Goal: Information Seeking & Learning: Learn about a topic

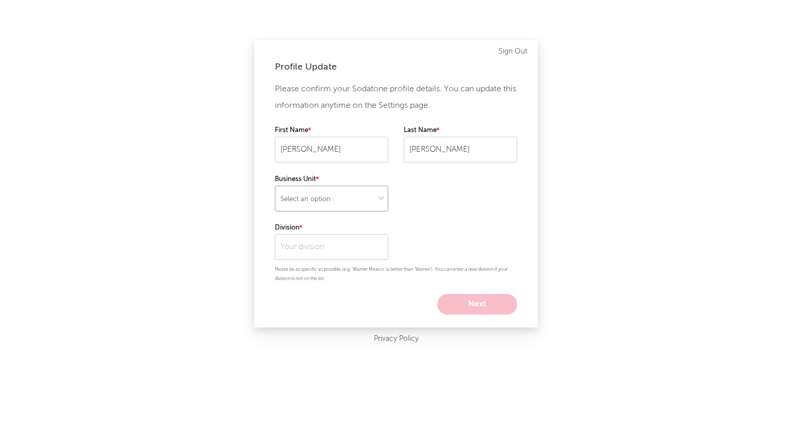
click at [376, 197] on select "Select an option" at bounding box center [331, 199] width 113 height 26
select select "recorded_music"
click at [275, 186] on select "Select an option" at bounding box center [331, 199] width 113 height 26
click at [351, 247] on input "text" at bounding box center [331, 247] width 113 height 26
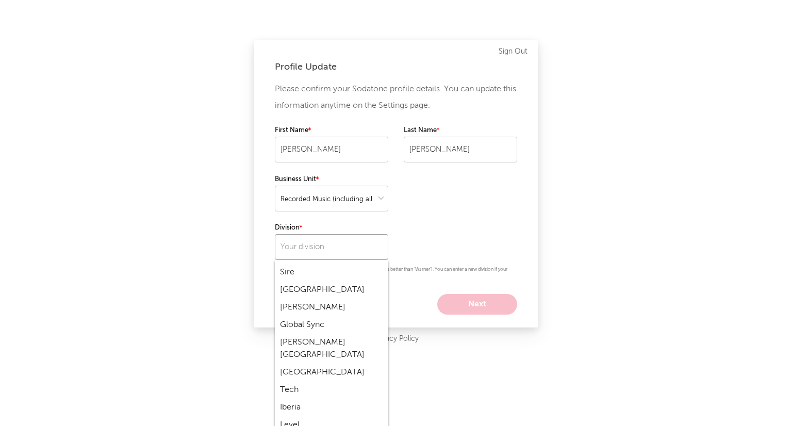
scroll to position [1959, 0]
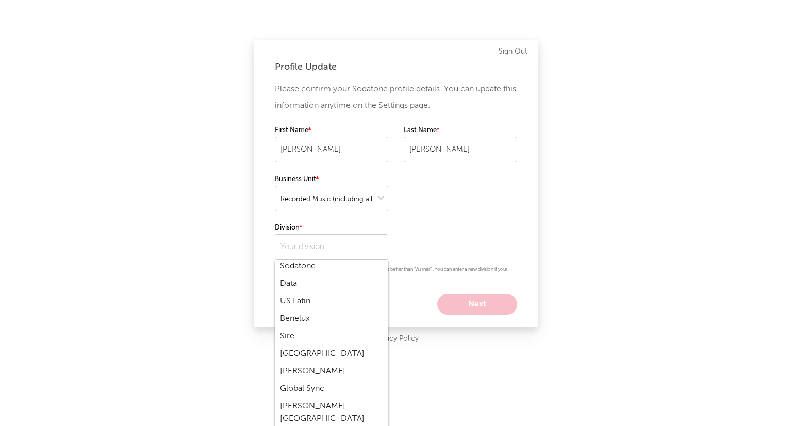
click at [332, 345] on div "Central Europe" at bounding box center [331, 354] width 113 height 18
type input "Central Europe"
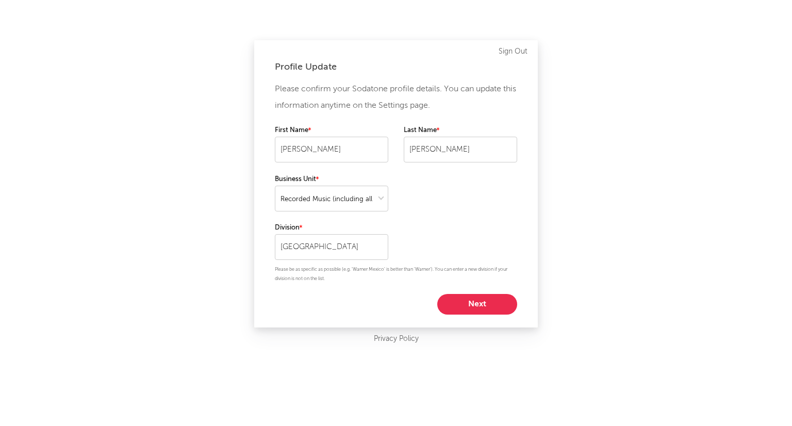
click at [489, 308] on button "Next" at bounding box center [477, 304] width 80 height 21
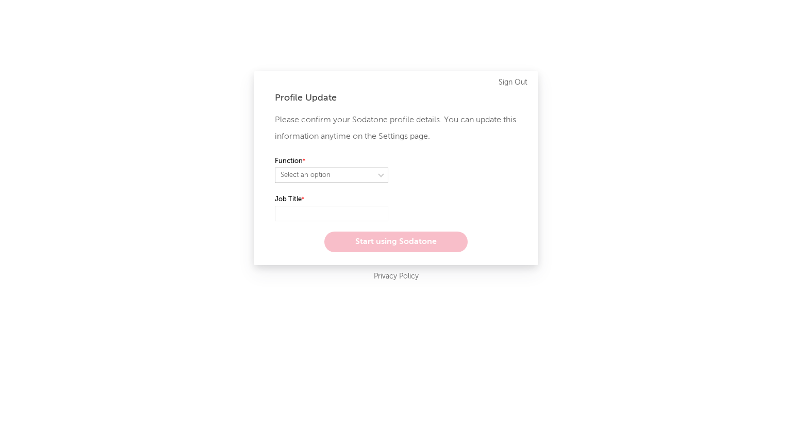
click at [361, 174] on select "Select an option" at bounding box center [331, 175] width 113 height 15
select select "anr"
click at [275, 168] on select "Select an option" at bounding box center [331, 175] width 113 height 15
click at [448, 174] on select "Select an option" at bounding box center [460, 175] width 113 height 15
select select "other"
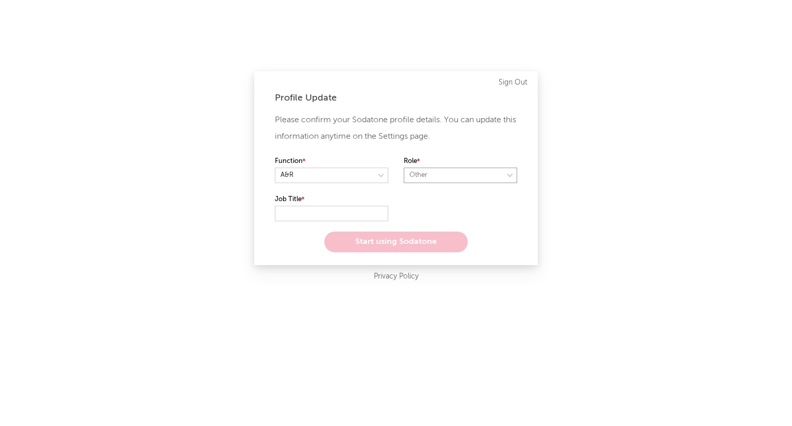
click at [404, 168] on select "Select an option" at bounding box center [460, 175] width 113 height 15
click at [339, 213] on input "text" at bounding box center [331, 213] width 113 height 15
type input "Praktikant A&R"
click at [431, 239] on button "Start using Sodatone" at bounding box center [395, 242] width 143 height 21
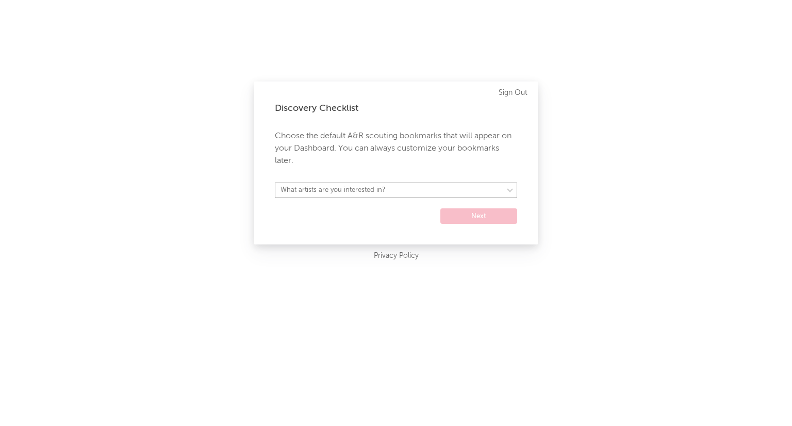
click at [404, 190] on select "What artists are you interested in? Argentina Asia General Australia Austria Be…" at bounding box center [396, 190] width 242 height 15
select select "19"
click at [275, 183] on select "What artists are you interested in? Argentina Asia General Australia Austria Be…" at bounding box center [396, 190] width 242 height 15
click at [479, 217] on button "Next" at bounding box center [478, 215] width 77 height 15
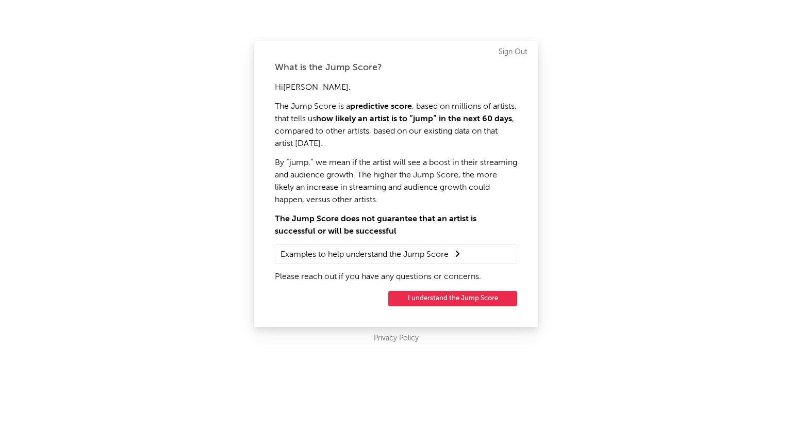
click at [489, 298] on button "I understand the Jump Score" at bounding box center [452, 298] width 129 height 15
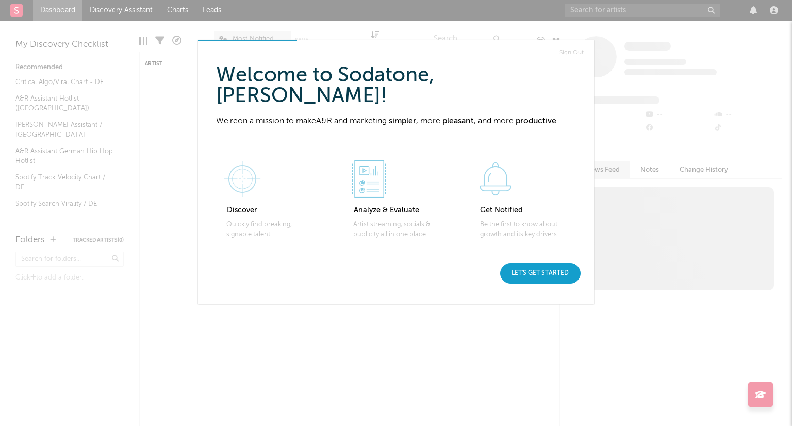
click at [550, 266] on div "Let's get started" at bounding box center [540, 273] width 80 height 21
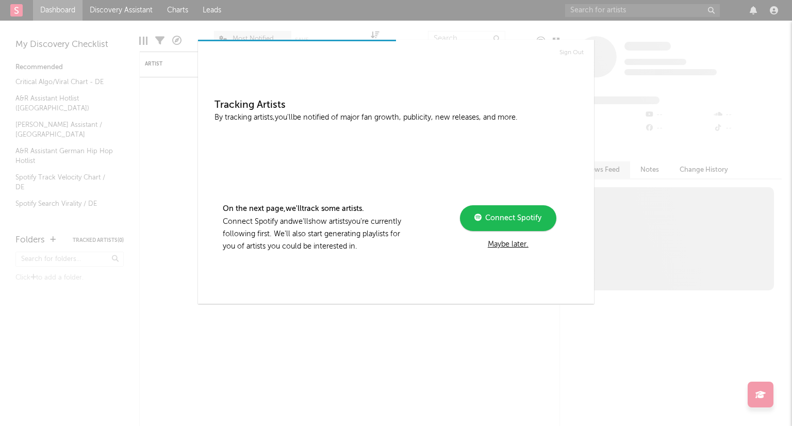
click at [510, 245] on div "Maybe later." at bounding box center [508, 244] width 139 height 12
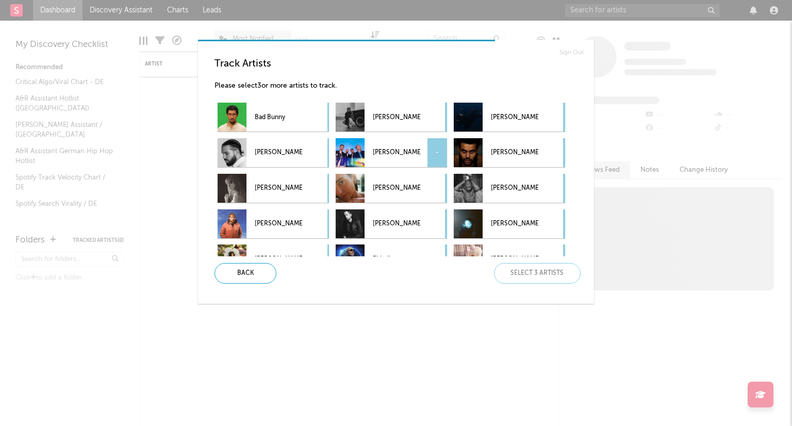
click at [433, 151] on div "-" at bounding box center [437, 152] width 20 height 29
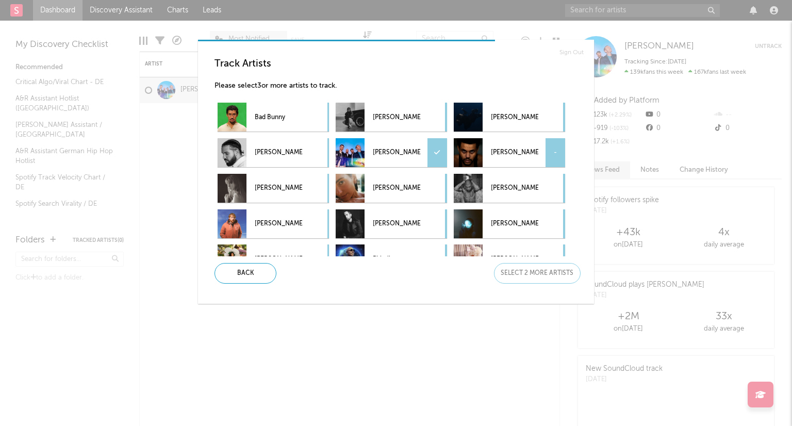
click at [561, 157] on div "-" at bounding box center [556, 152] width 20 height 29
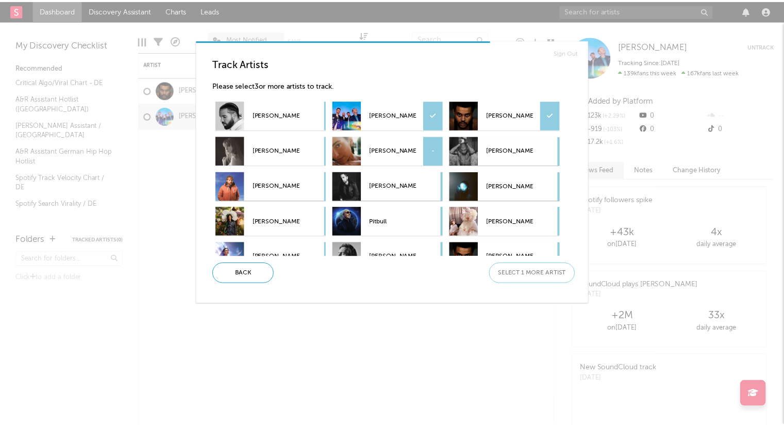
scroll to position [52, 0]
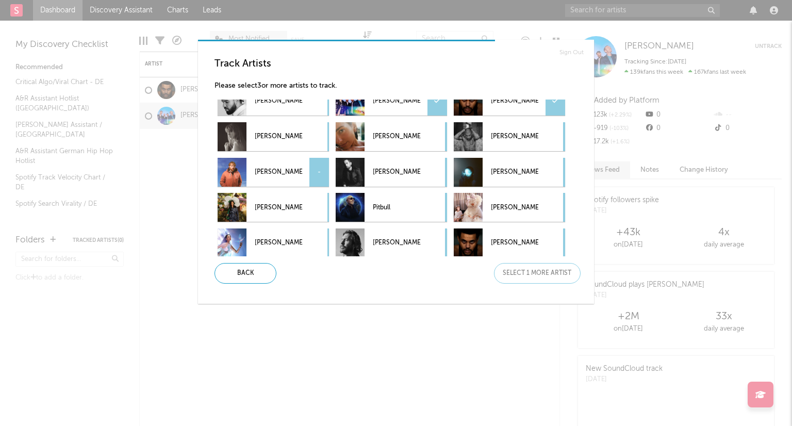
click at [322, 180] on div "-" at bounding box center [319, 172] width 20 height 29
click at [537, 271] on div "Next" at bounding box center [537, 273] width 87 height 21
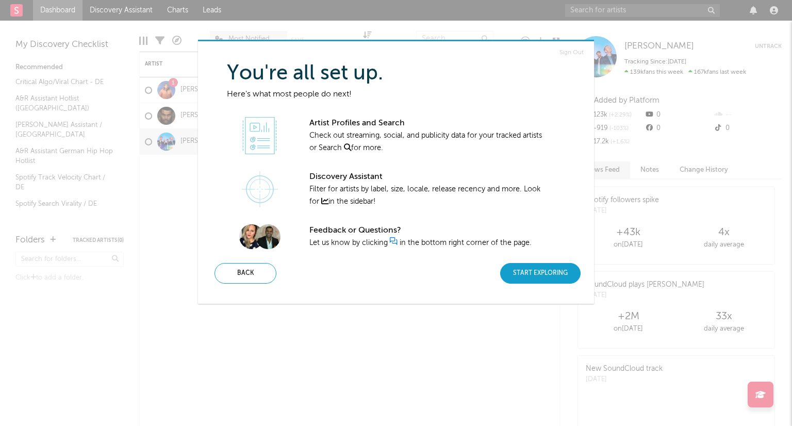
click at [556, 274] on div "Start Exploring" at bounding box center [540, 273] width 80 height 21
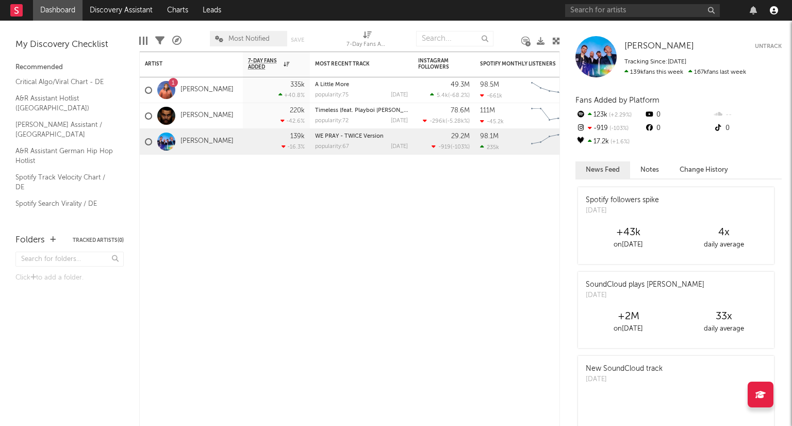
click at [772, 9] on icon "button" at bounding box center [774, 10] width 8 height 8
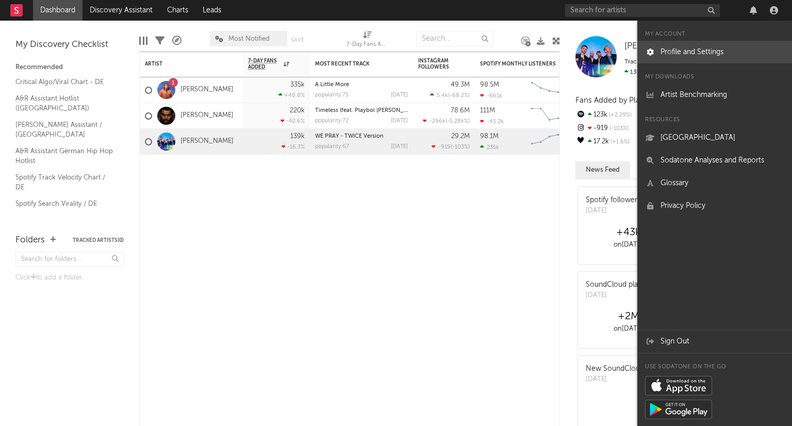
click at [740, 45] on link "Profile and Settings" at bounding box center [714, 52] width 155 height 23
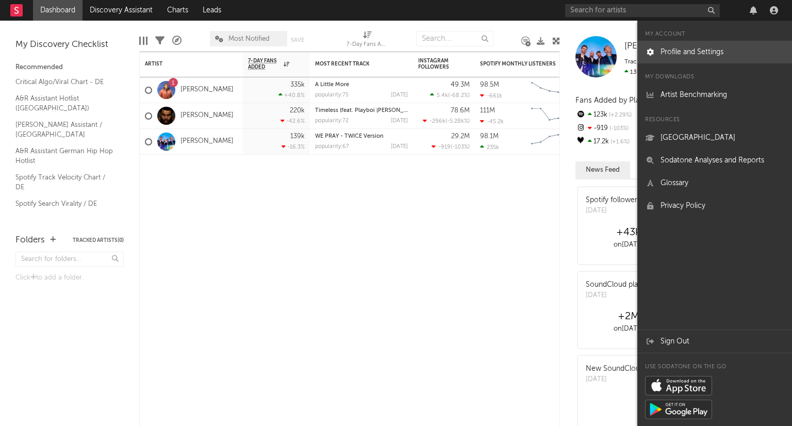
select select "recorded_music"
select select "other"
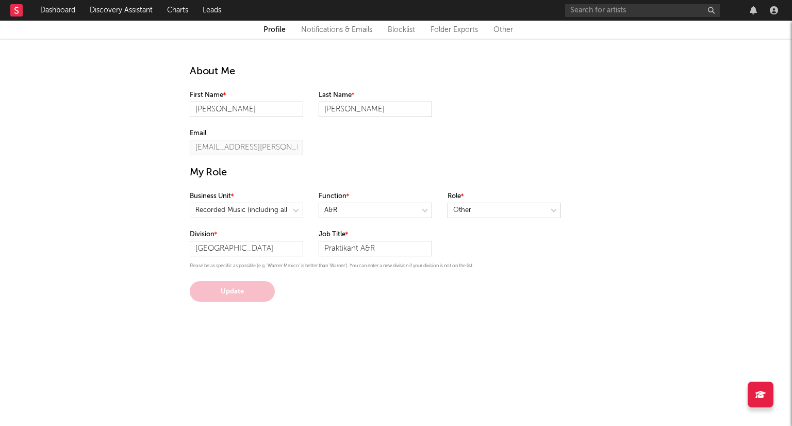
click at [361, 29] on link "Notifications & Emails" at bounding box center [336, 30] width 71 height 12
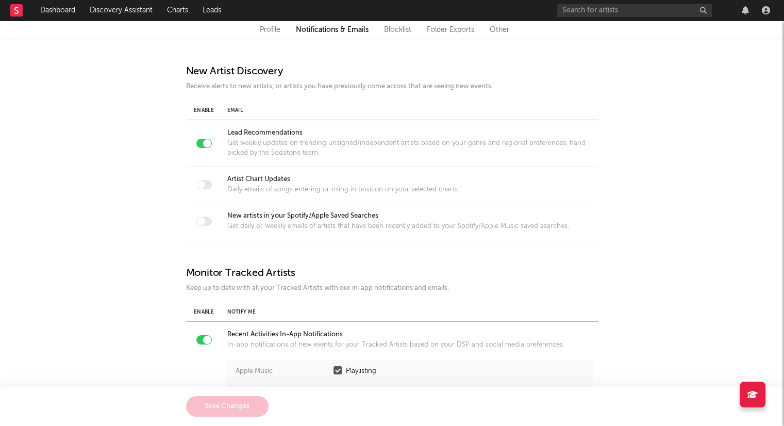
click at [395, 30] on link "Blocklist" at bounding box center [397, 30] width 27 height 12
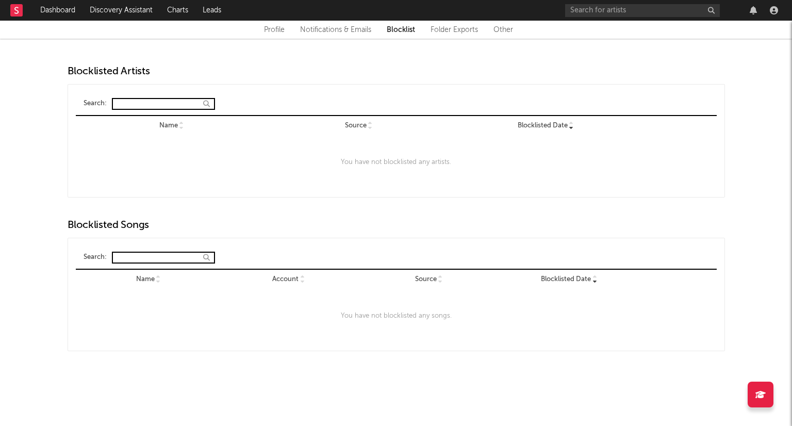
click at [444, 34] on link "Folder Exports" at bounding box center [454, 30] width 47 height 12
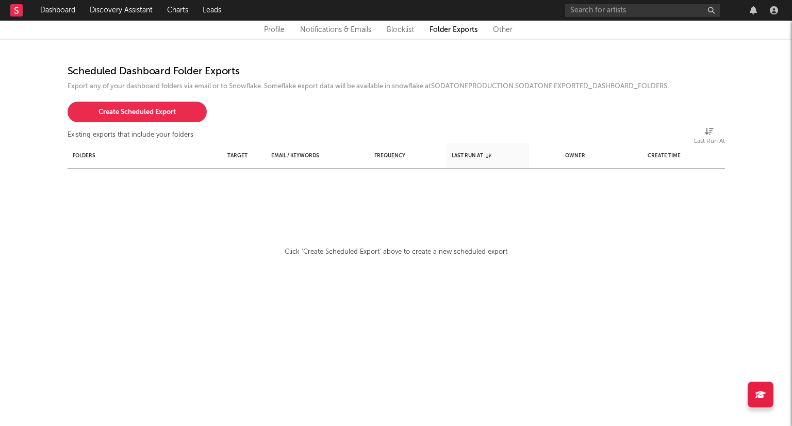
click at [491, 32] on div "Profile Notifications & Emails Blocklist Folder Exports Other" at bounding box center [396, 30] width 619 height 12
click at [509, 26] on link "Other" at bounding box center [503, 30] width 20 height 12
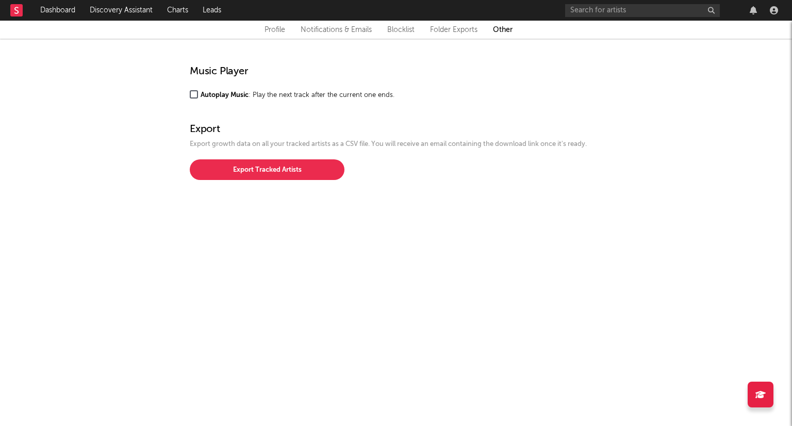
click at [275, 29] on link "Profile" at bounding box center [275, 30] width 21 height 12
select select "recorded_music"
select select "other"
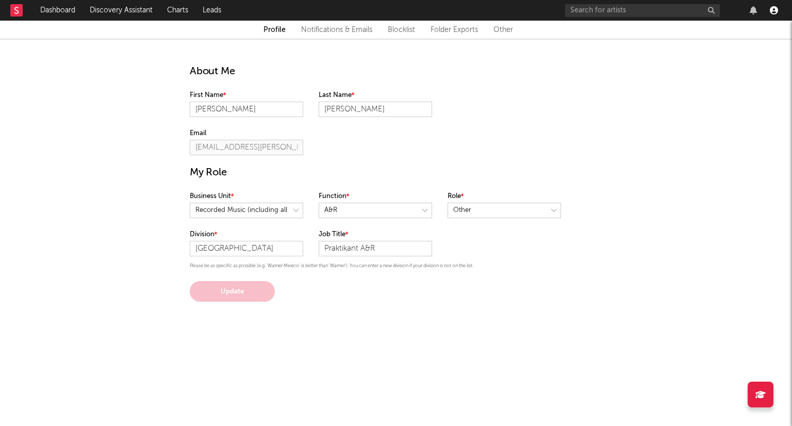
click at [772, 8] on icon "button" at bounding box center [774, 10] width 8 height 8
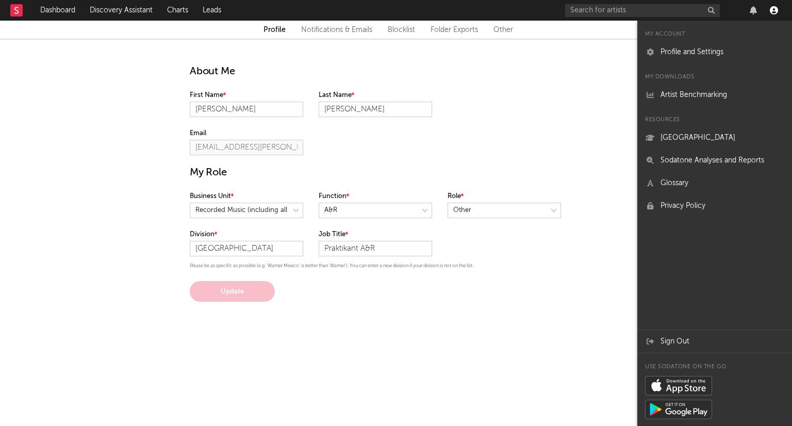
click at [770, 14] on icon "button" at bounding box center [774, 10] width 8 height 8
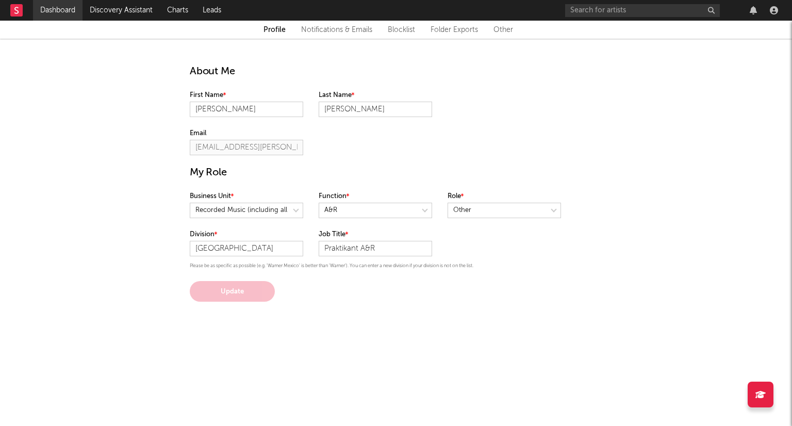
click at [67, 11] on link "Dashboard" at bounding box center [58, 10] width 50 height 21
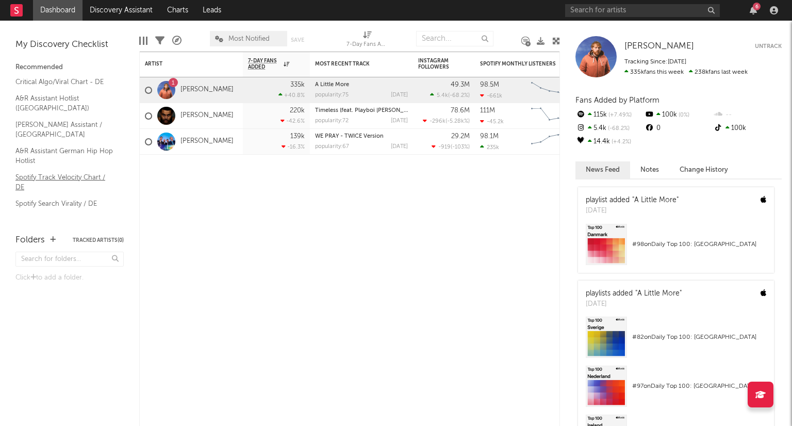
click at [83, 172] on link "Spotify Track Velocity Chart / DE" at bounding box center [64, 182] width 98 height 21
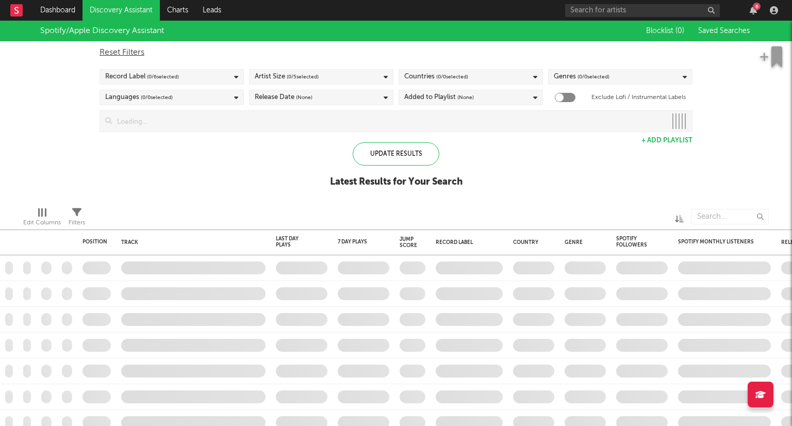
checkbox input "true"
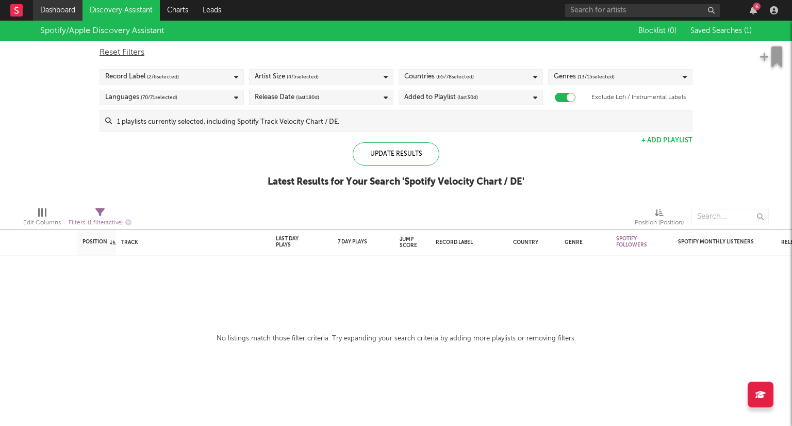
click at [63, 12] on link "Dashboard" at bounding box center [58, 10] width 50 height 21
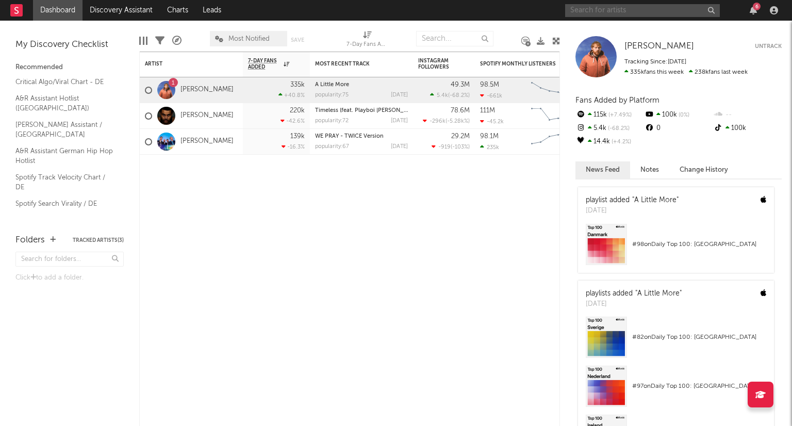
click at [625, 14] on input "text" at bounding box center [642, 10] width 155 height 13
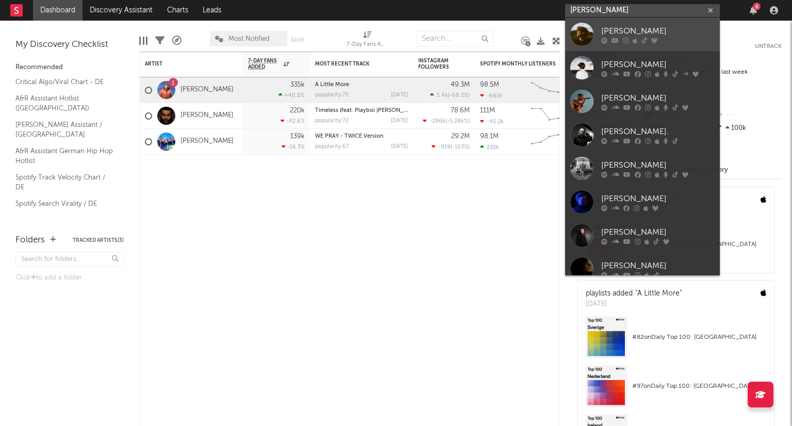
type input "[PERSON_NAME]"
click at [629, 29] on div "[PERSON_NAME]" at bounding box center [657, 31] width 113 height 12
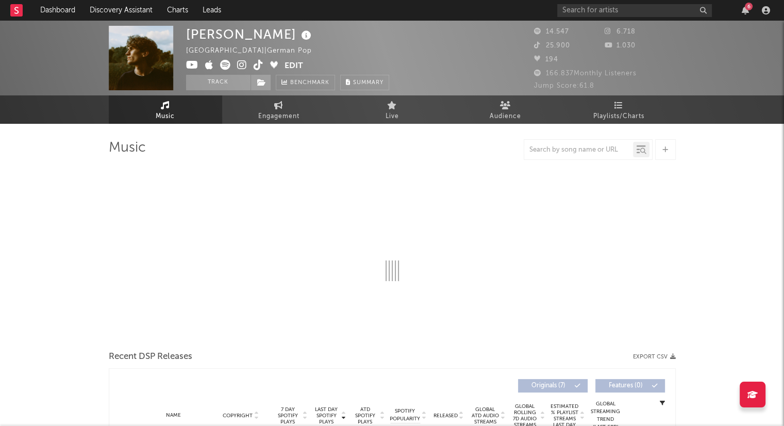
select select "6m"
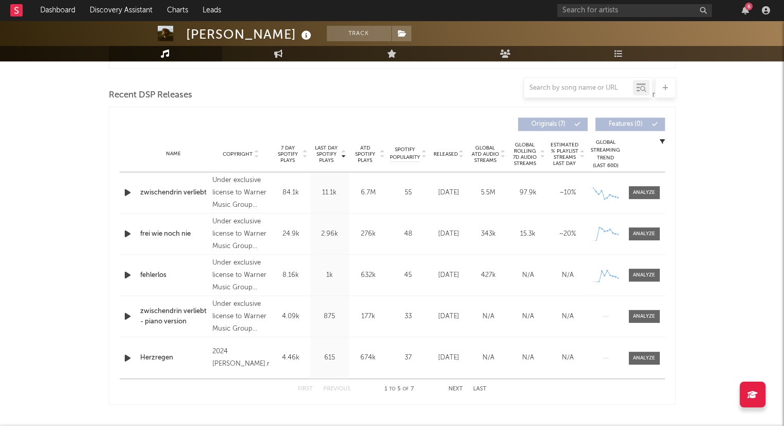
scroll to position [361, 0]
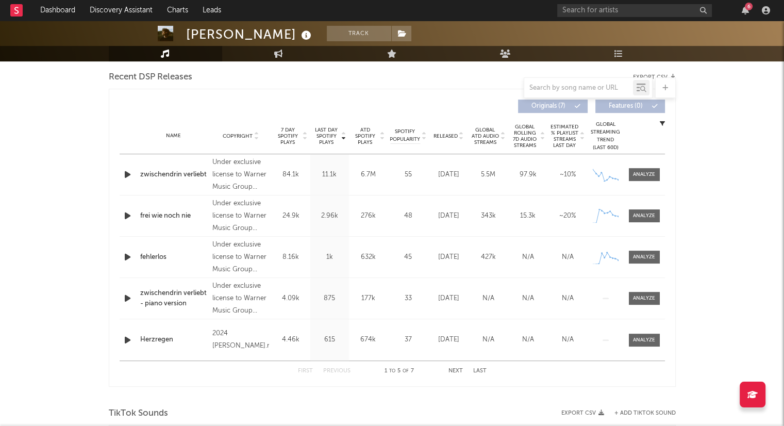
click at [126, 174] on icon "button" at bounding box center [127, 174] width 11 height 13
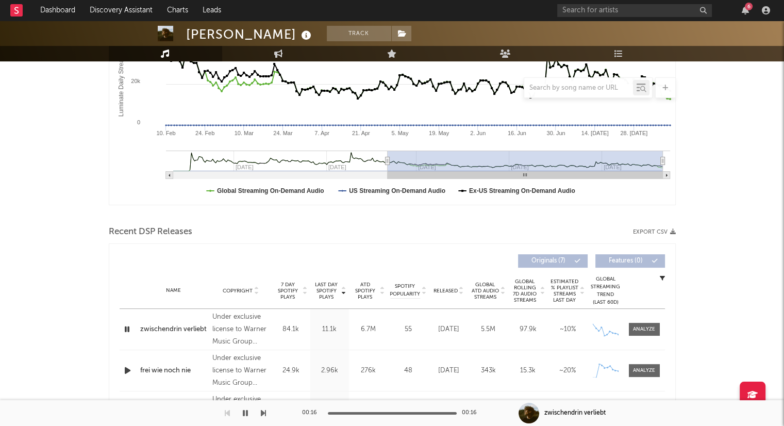
scroll to position [258, 0]
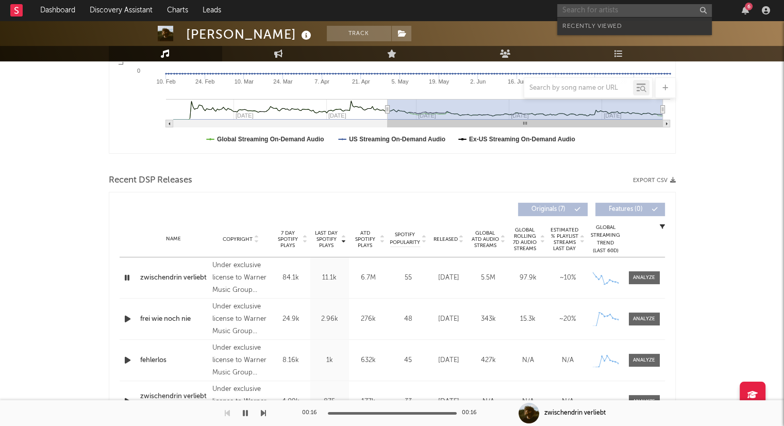
click at [641, 13] on input "text" at bounding box center [634, 10] width 155 height 13
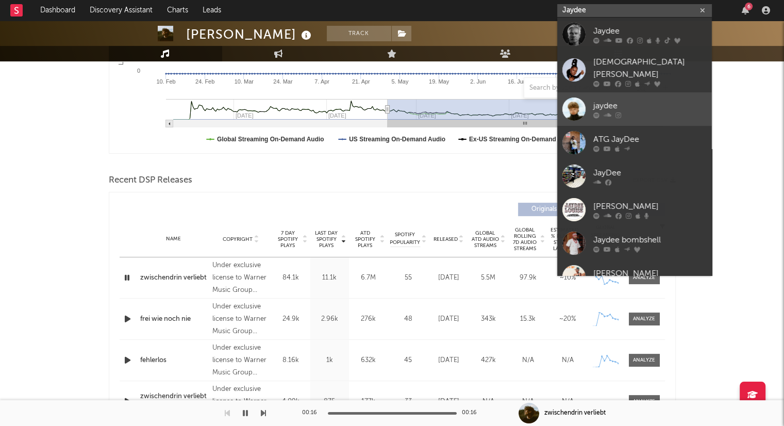
type input "Jaydee"
click at [678, 100] on div "jaydee" at bounding box center [650, 106] width 113 height 12
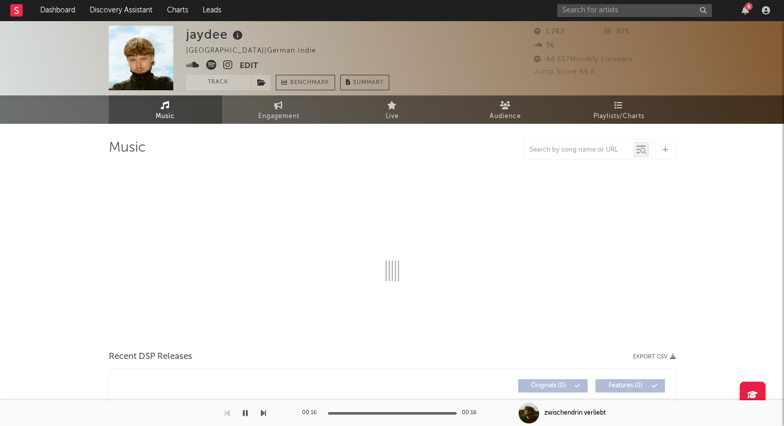
select select "6m"
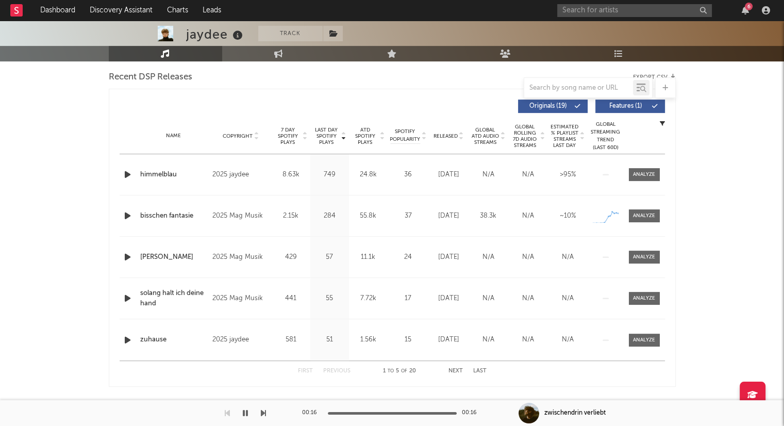
scroll to position [413, 0]
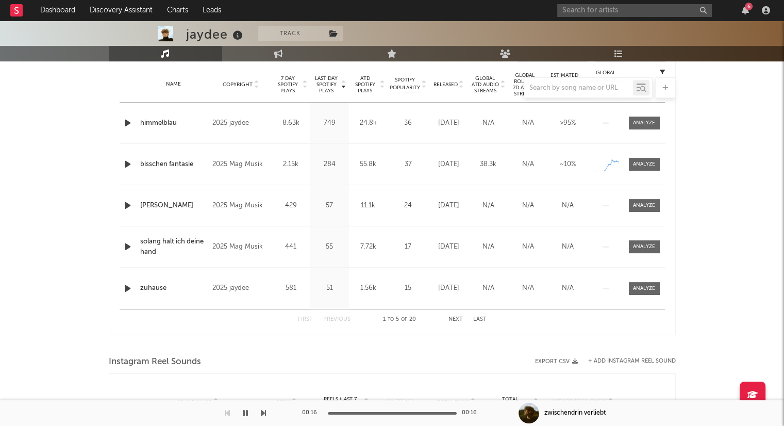
click at [458, 317] on button "Next" at bounding box center [456, 320] width 14 height 6
click at [486, 318] on button "Last" at bounding box center [479, 320] width 13 height 6
click at [309, 318] on button "First" at bounding box center [305, 320] width 15 height 6
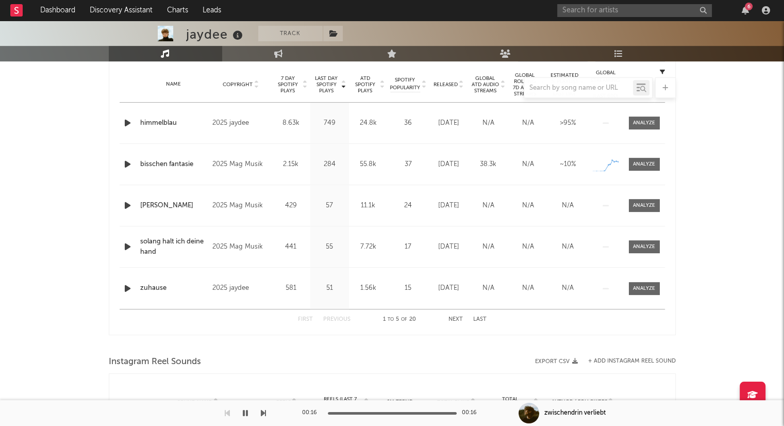
click at [130, 205] on icon "button" at bounding box center [127, 205] width 11 height 13
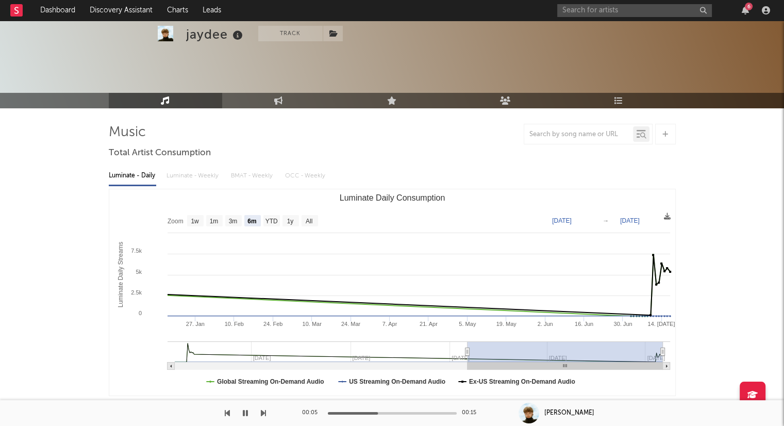
scroll to position [0, 0]
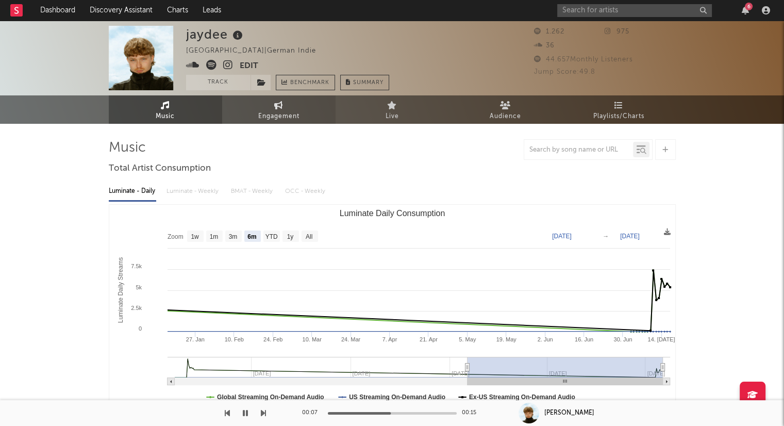
click at [299, 112] on span "Engagement" at bounding box center [278, 116] width 41 height 12
select select "1w"
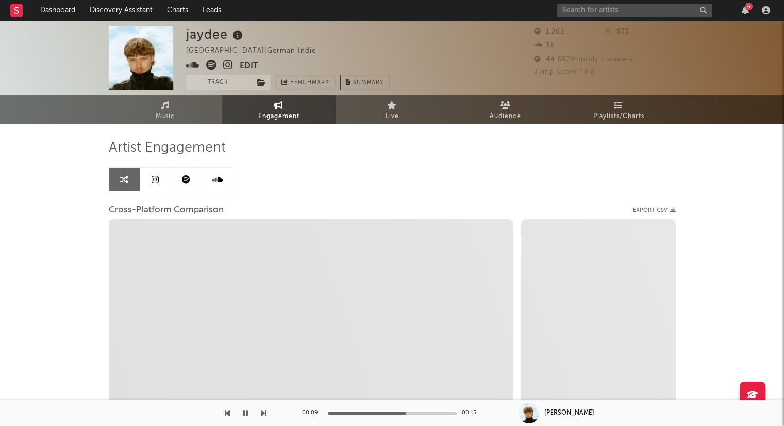
select select "1m"
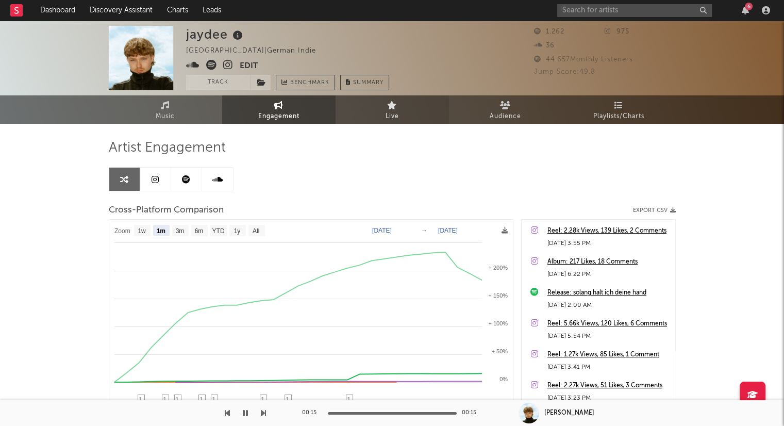
click at [403, 111] on link "Live" at bounding box center [392, 109] width 113 height 28
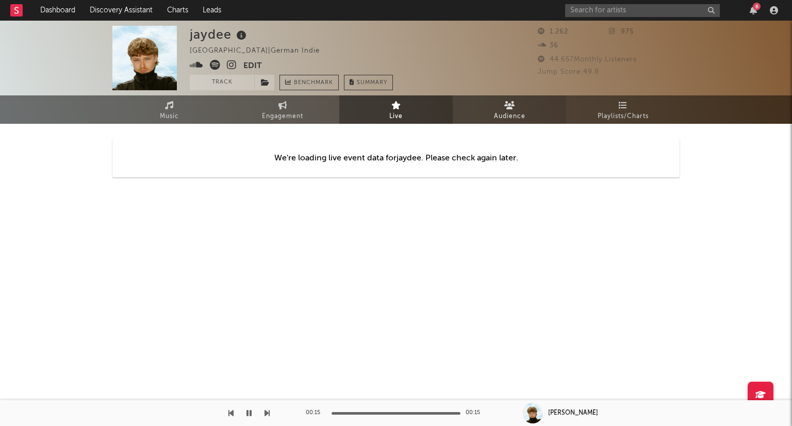
click at [517, 114] on span "Audience" at bounding box center [509, 116] width 31 height 12
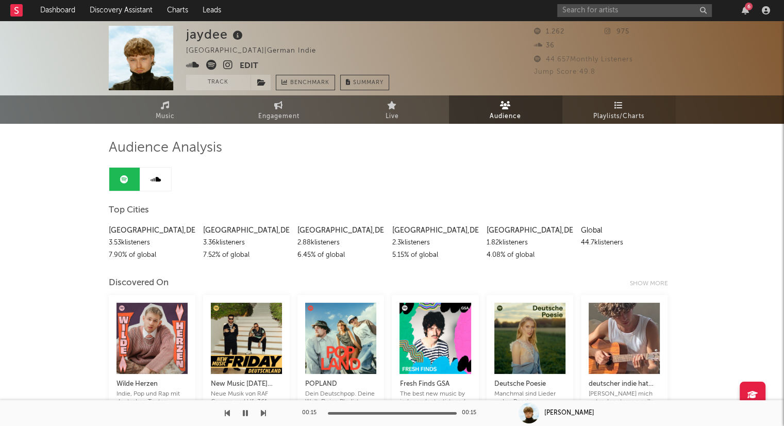
click at [631, 111] on span "Playlists/Charts" at bounding box center [619, 116] width 51 height 12
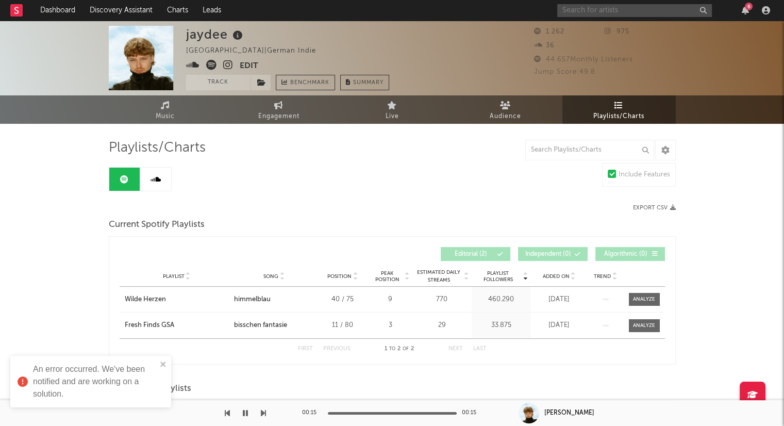
click at [627, 11] on input "text" at bounding box center [634, 10] width 155 height 13
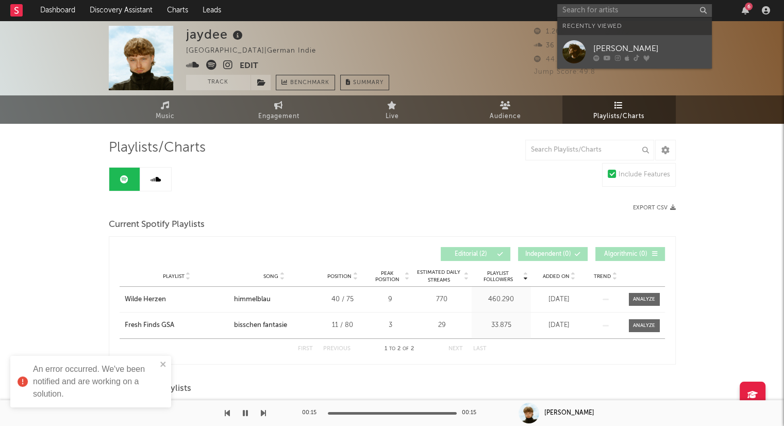
click at [621, 45] on div "TOBIAS" at bounding box center [650, 48] width 113 height 12
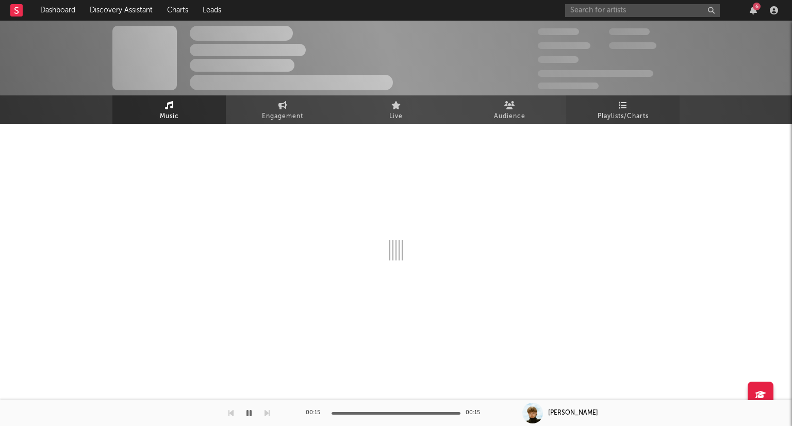
click at [620, 118] on span "Playlists/Charts" at bounding box center [623, 116] width 51 height 12
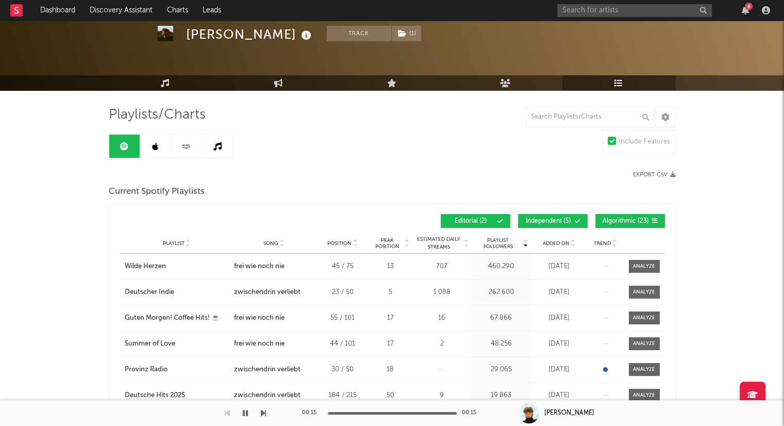
scroll to position [52, 0]
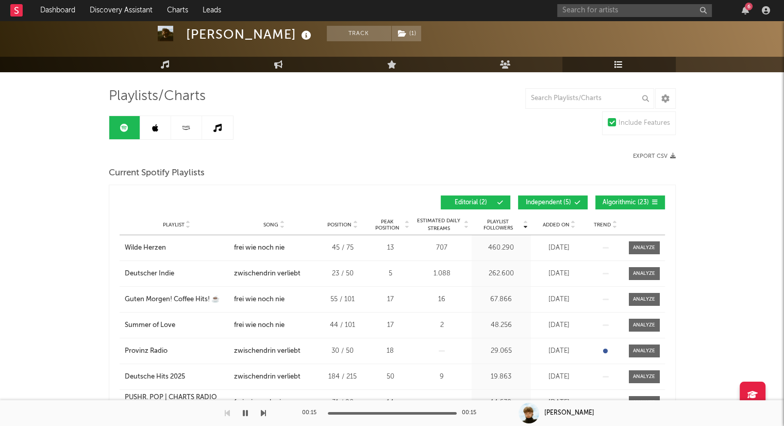
click at [146, 124] on link at bounding box center [155, 127] width 31 height 23
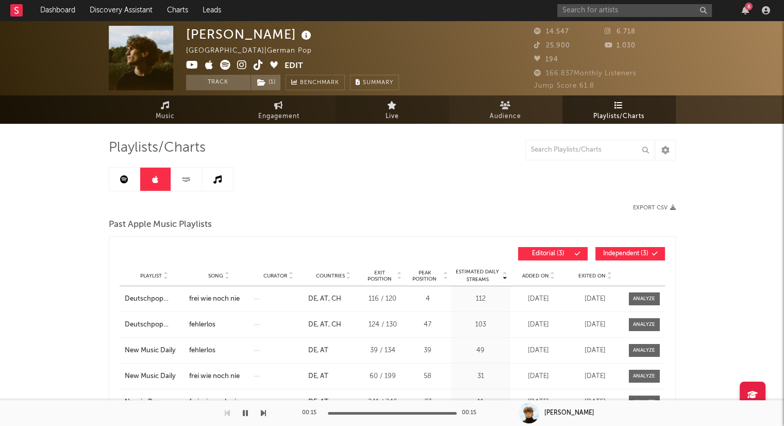
click at [398, 118] on span "Live" at bounding box center [392, 116] width 13 height 12
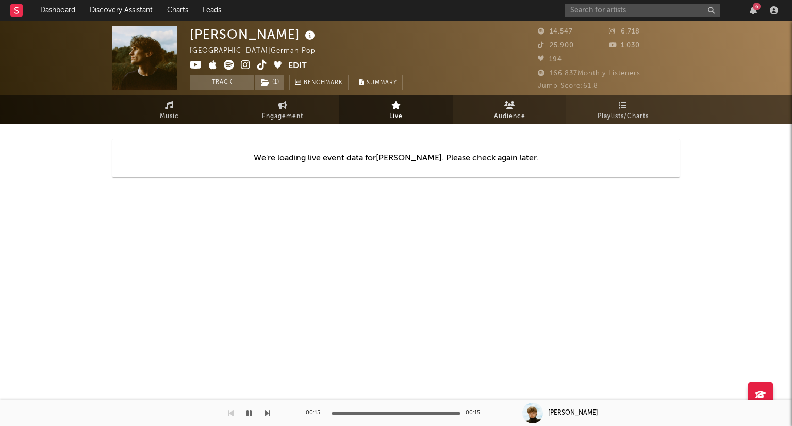
click at [536, 108] on link "Audience" at bounding box center [509, 109] width 113 height 28
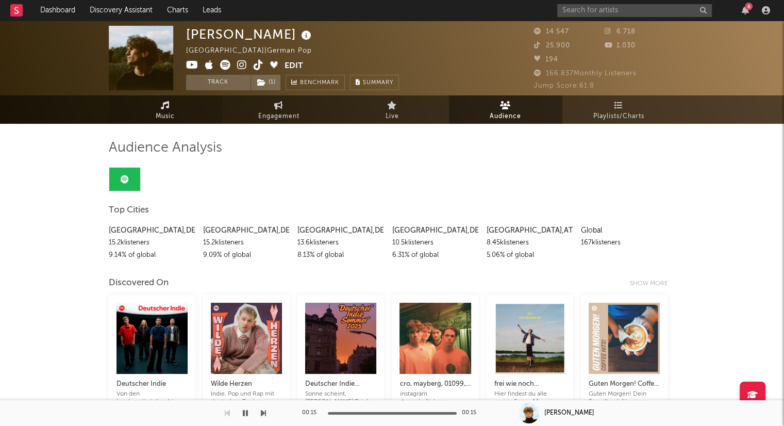
click at [160, 103] on link "Music" at bounding box center [165, 109] width 113 height 28
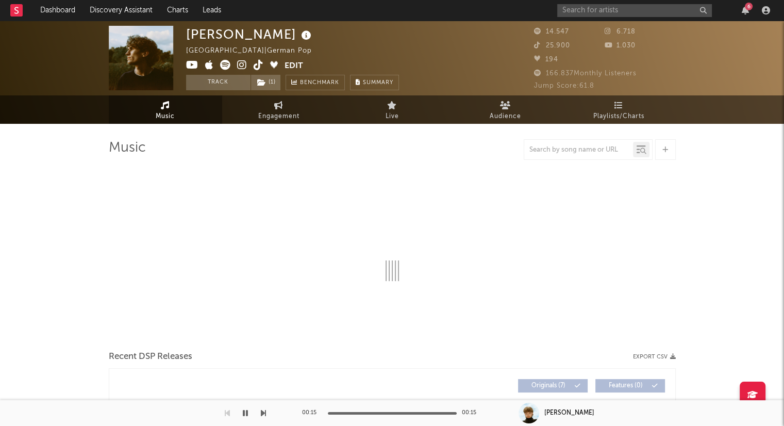
select select "6m"
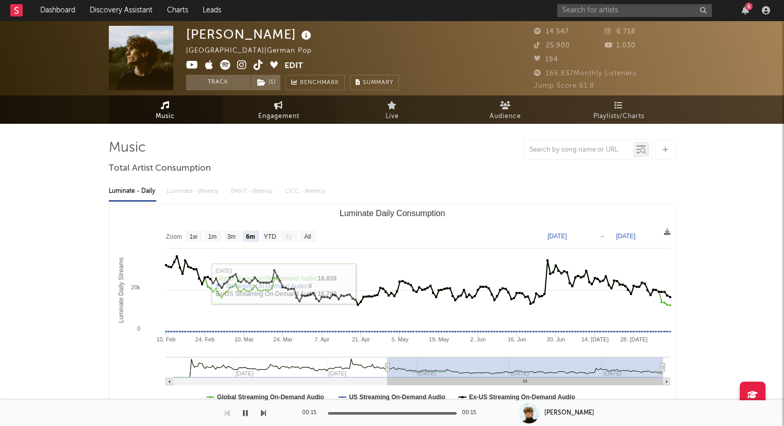
click at [289, 105] on link "Engagement" at bounding box center [278, 109] width 113 height 28
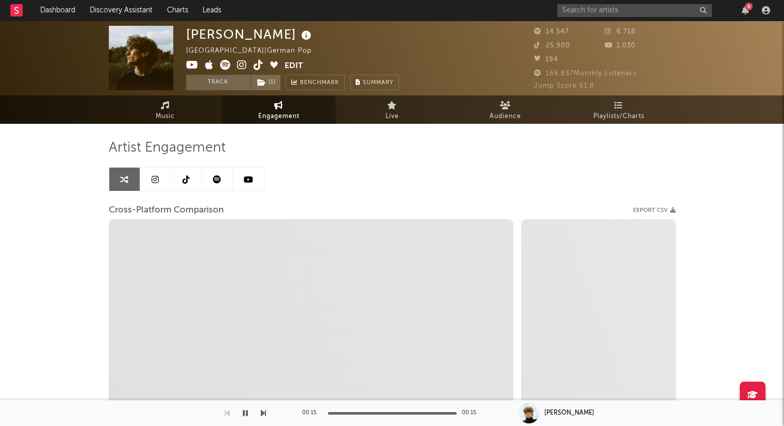
select select "1w"
select select "1m"
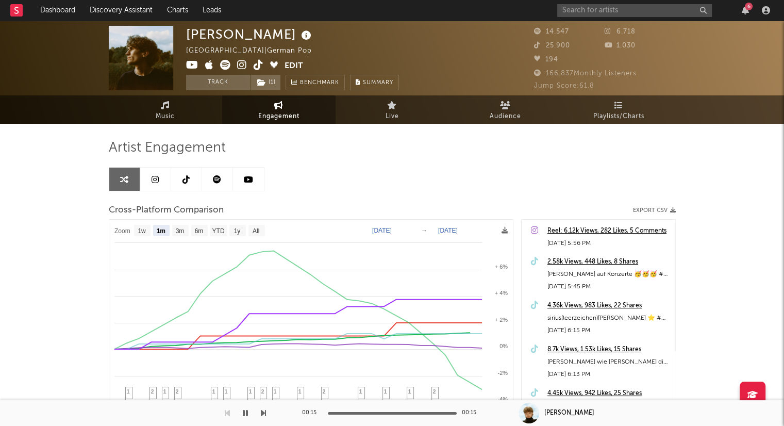
click at [186, 175] on icon at bounding box center [186, 179] width 7 height 8
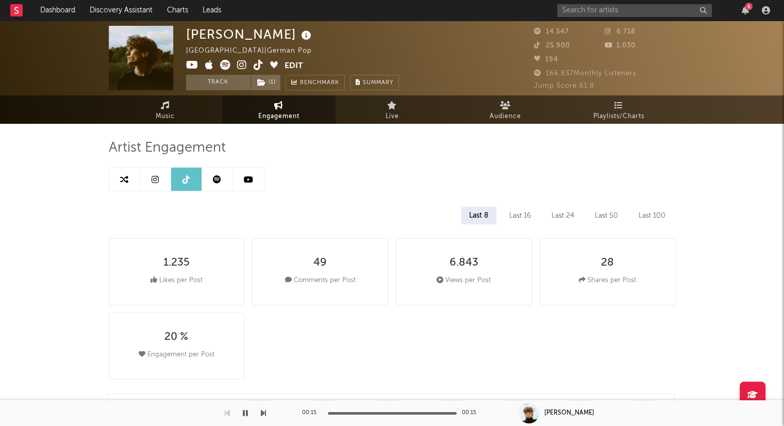
select select "6m"
click at [173, 111] on span "Music" at bounding box center [165, 116] width 19 height 12
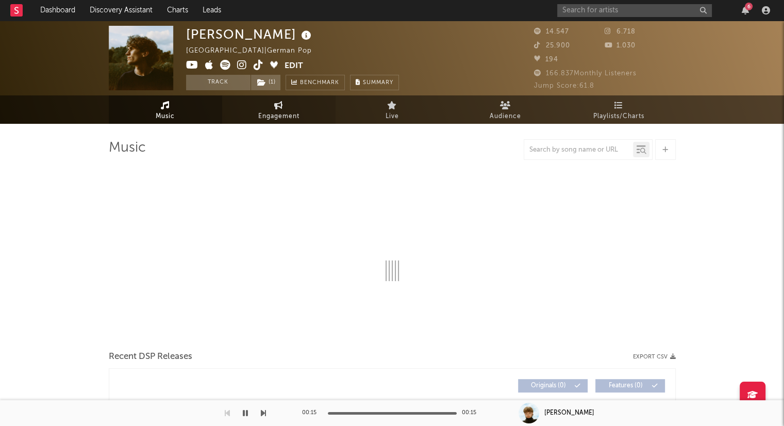
select select "6m"
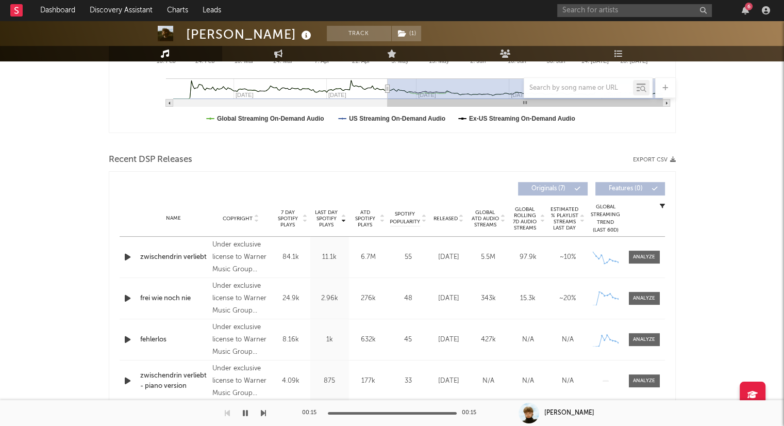
scroll to position [258, 0]
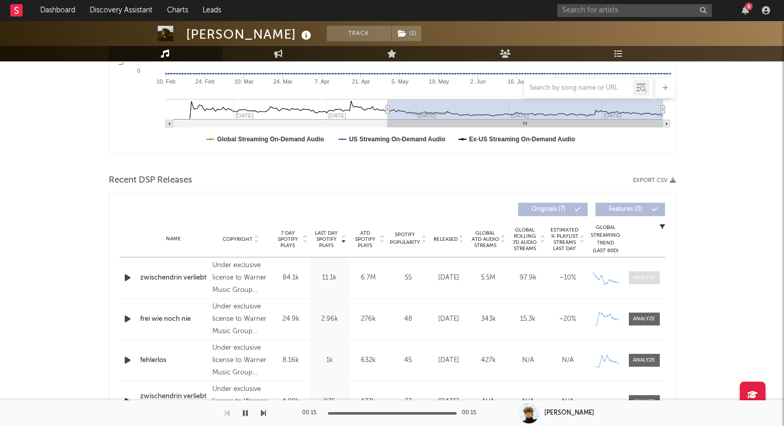
click at [643, 275] on div at bounding box center [644, 278] width 22 height 8
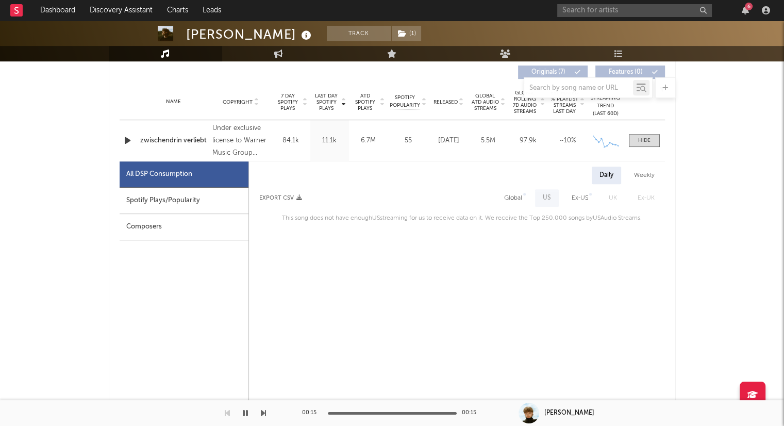
scroll to position [413, 0]
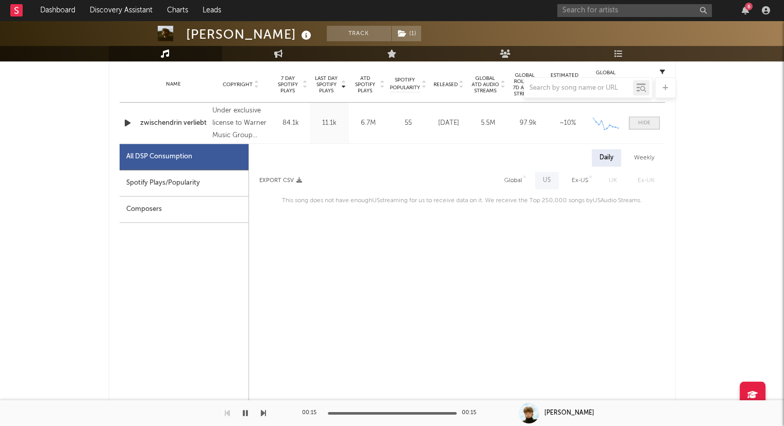
click at [646, 119] on div at bounding box center [644, 123] width 12 height 8
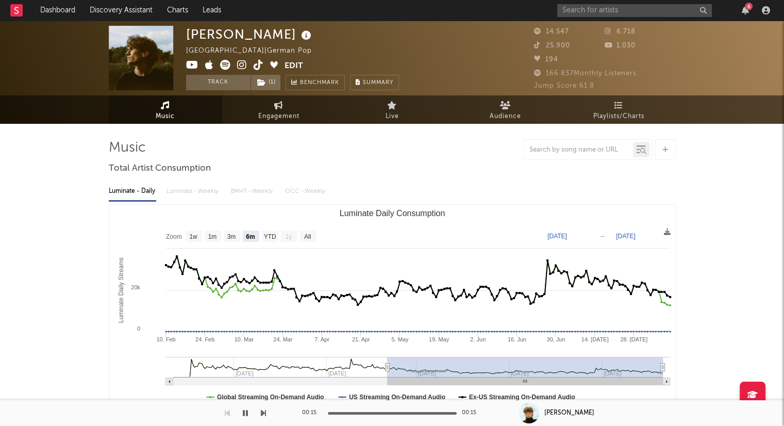
scroll to position [0, 0]
click at [281, 108] on icon at bounding box center [278, 105] width 9 height 8
select select "1w"
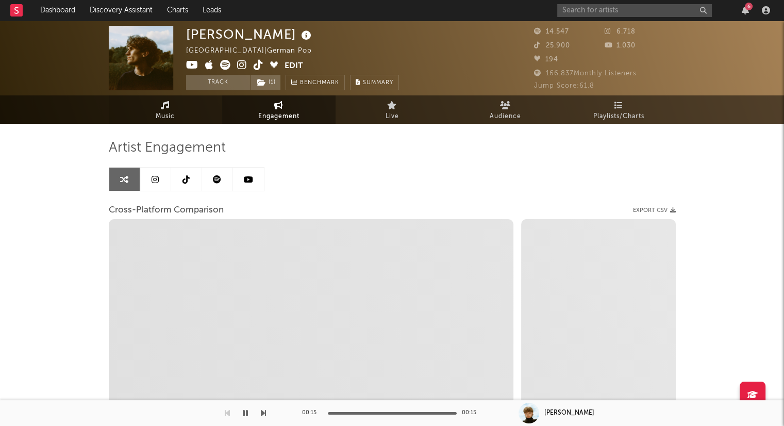
select select "1m"
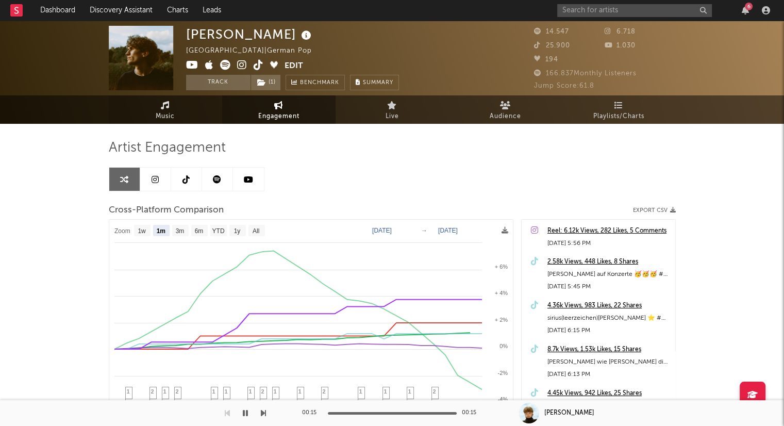
click at [190, 113] on link "Music" at bounding box center [165, 109] width 113 height 28
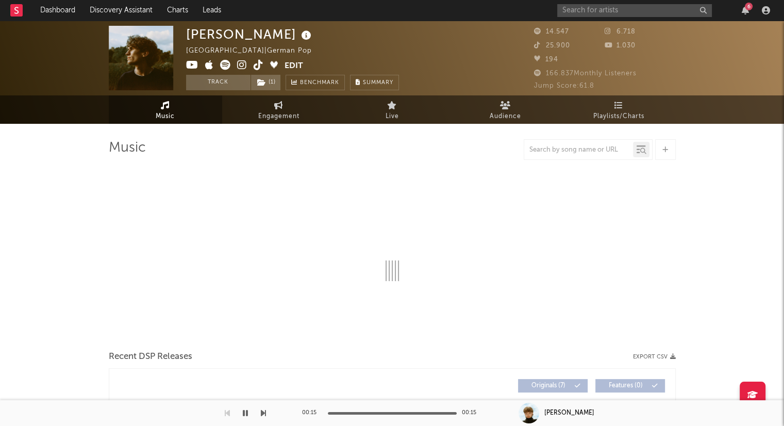
select select "6m"
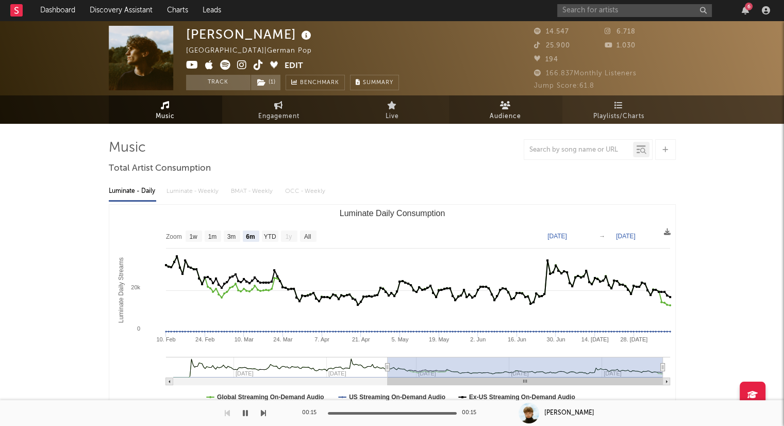
click at [514, 110] on span "Audience" at bounding box center [505, 116] width 31 height 12
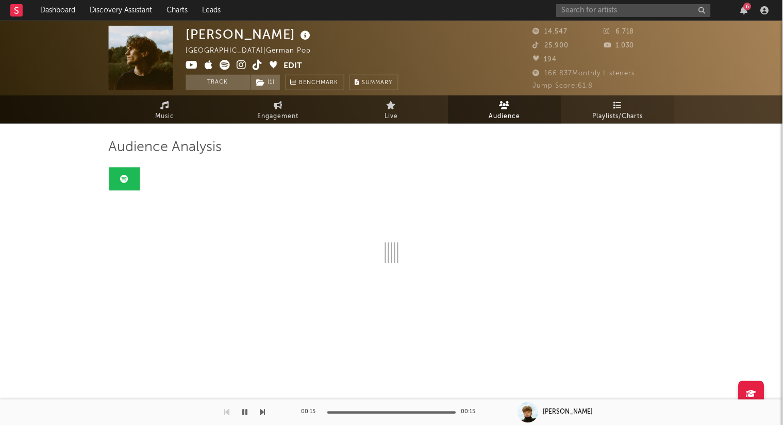
click at [624, 113] on span "Playlists/Charts" at bounding box center [619, 116] width 51 height 12
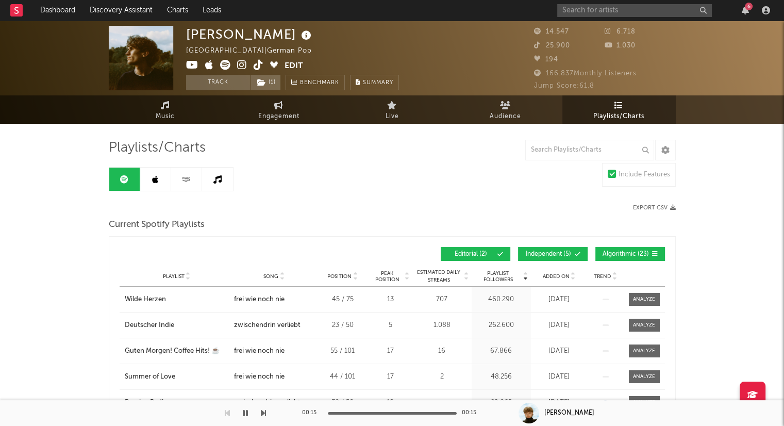
click at [157, 176] on icon at bounding box center [155, 179] width 6 height 8
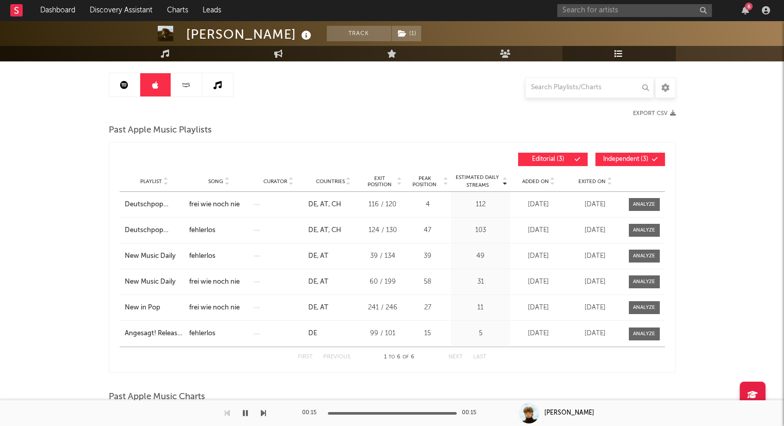
scroll to position [155, 0]
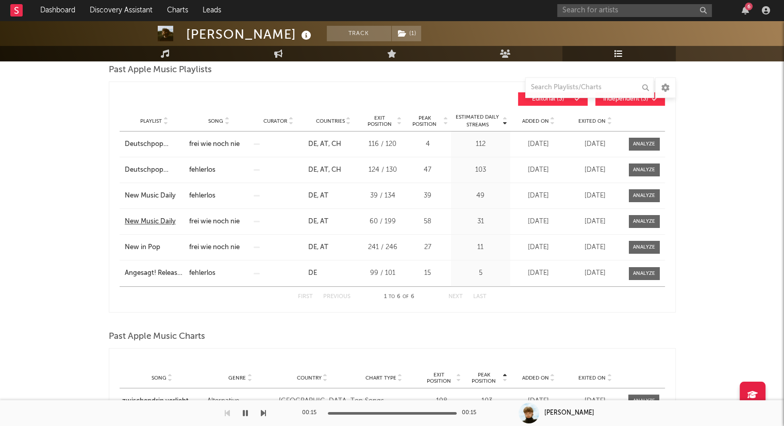
click at [159, 217] on div "New Music Daily" at bounding box center [154, 222] width 59 height 10
click at [619, 8] on input "text" at bounding box center [634, 10] width 155 height 13
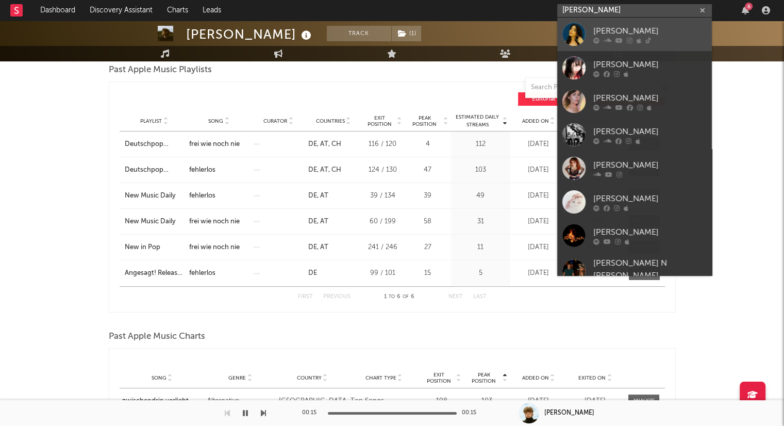
type input "[PERSON_NAME]"
click at [670, 36] on div "[PERSON_NAME]" at bounding box center [650, 31] width 113 height 12
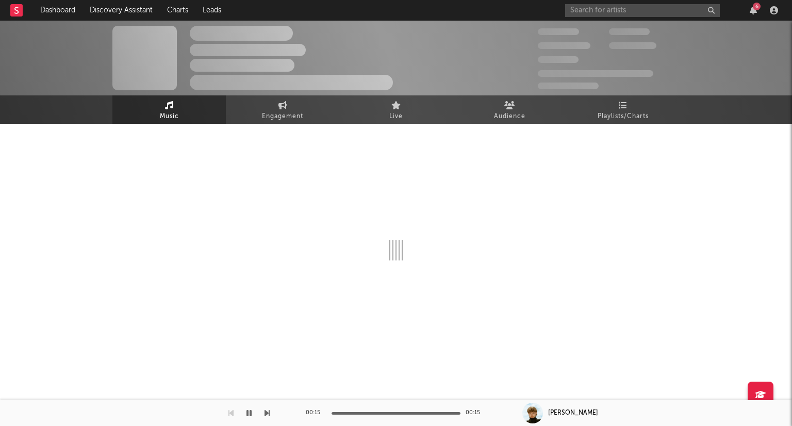
select select "6m"
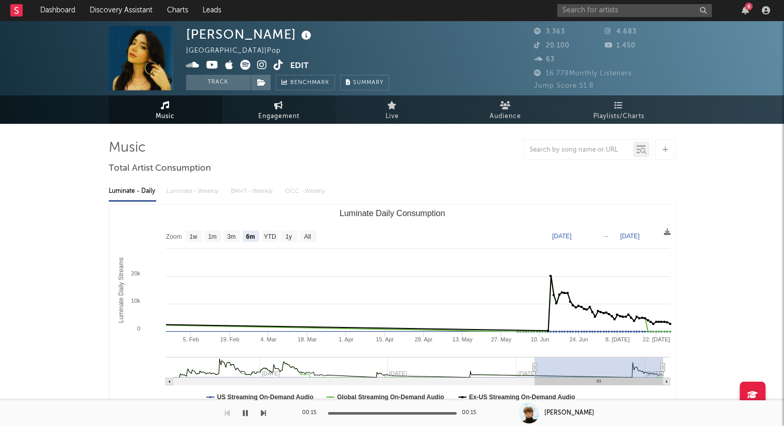
click at [292, 110] on span "Engagement" at bounding box center [278, 116] width 41 height 12
select select "1w"
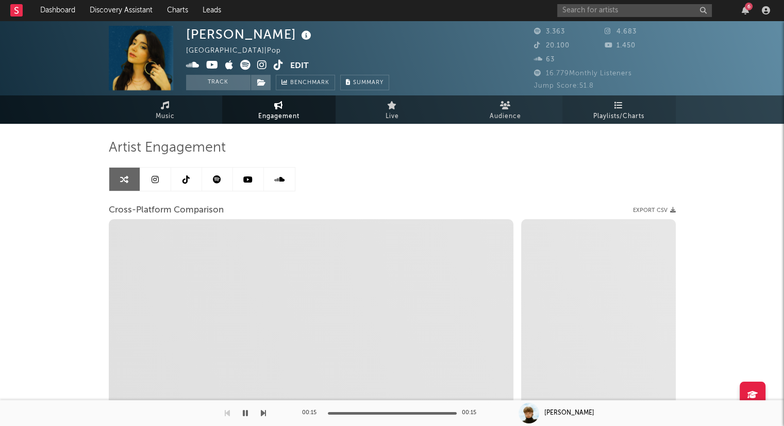
select select "1m"
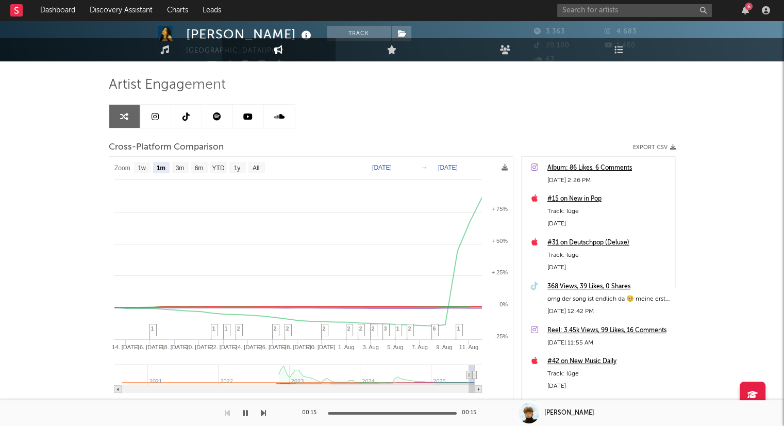
scroll to position [136, 0]
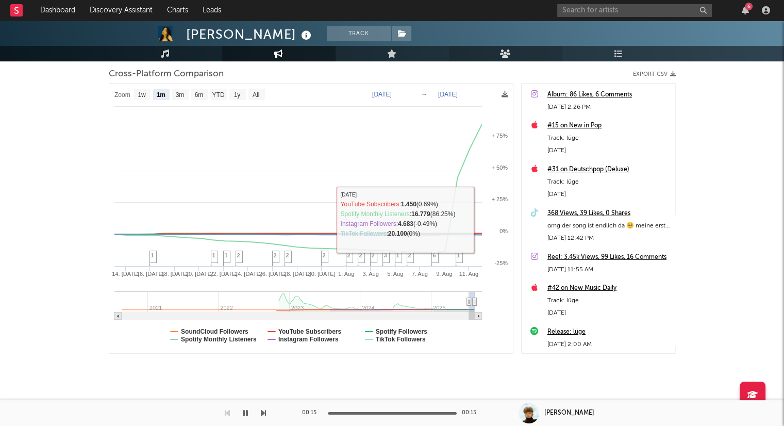
click at [512, 52] on link "Audience" at bounding box center [505, 53] width 113 height 15
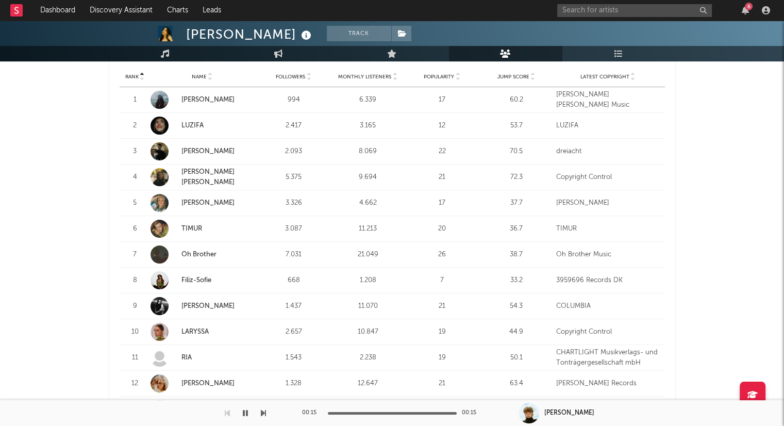
scroll to position [418, 0]
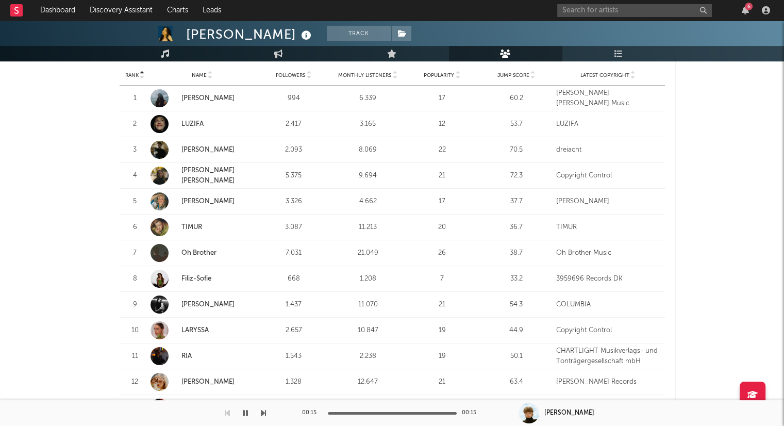
click at [204, 331] on link "LARYSSA" at bounding box center [195, 330] width 27 height 7
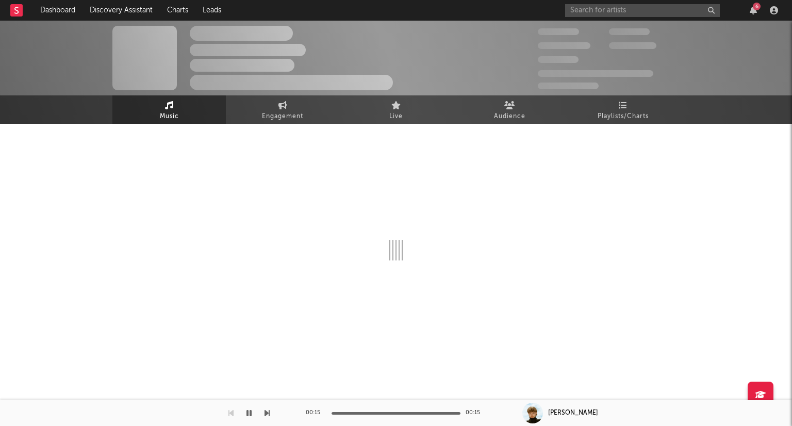
select select "6m"
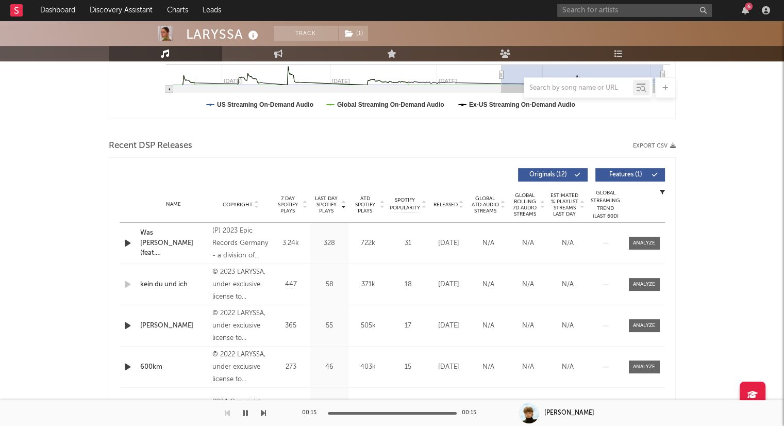
scroll to position [309, 0]
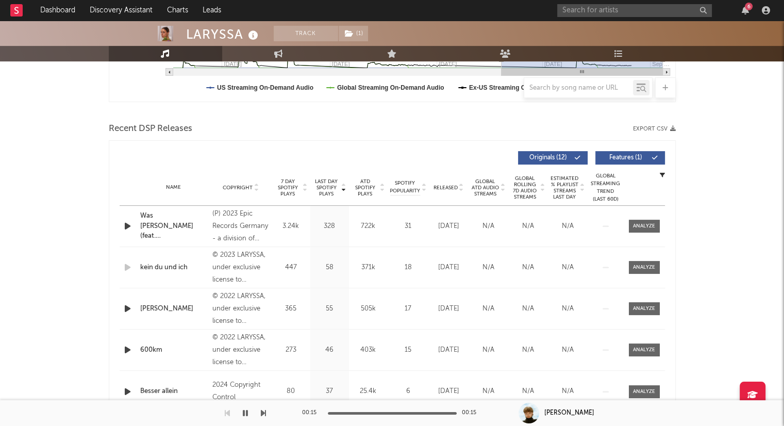
click at [256, 179] on div "Name Copyright Label Album Names Composer Names 7 Day Spotify Plays Last Day Sp…" at bounding box center [393, 188] width 546 height 36
click at [461, 182] on div "Name Copyright Label Album Names Composer Names 7 Day Spotify Plays Last Day Sp…" at bounding box center [393, 188] width 546 height 36
click at [446, 187] on span "Released" at bounding box center [446, 188] width 24 height 6
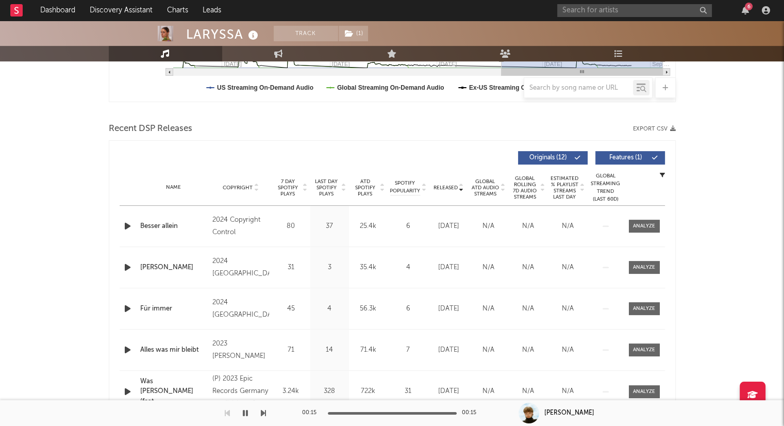
click at [460, 185] on icon at bounding box center [461, 186] width 5 height 4
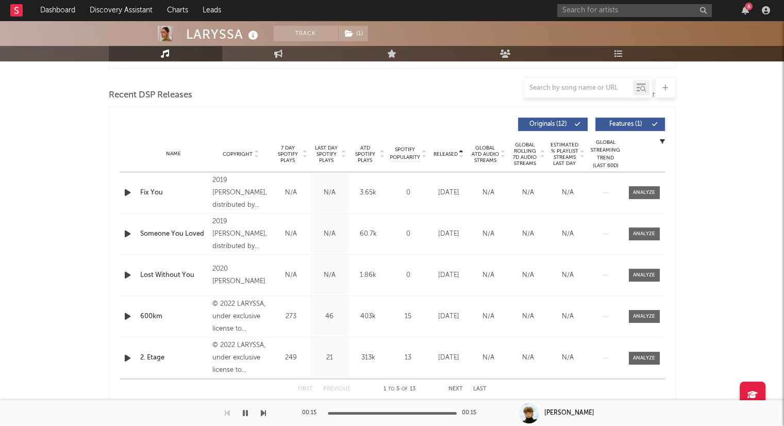
scroll to position [361, 0]
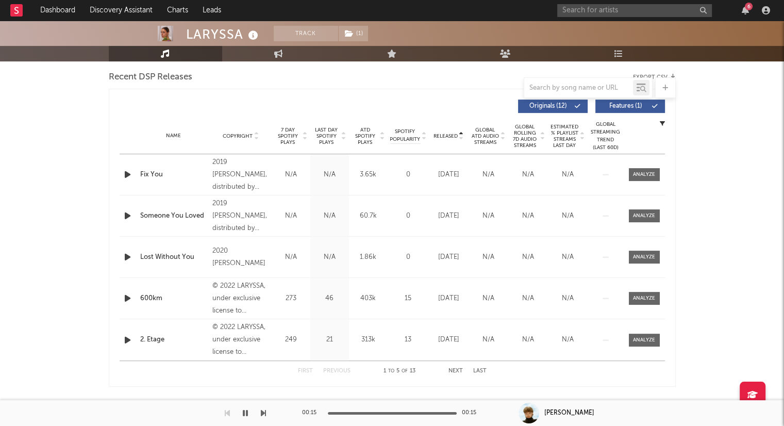
click at [464, 139] on icon at bounding box center [461, 138] width 5 height 4
click at [382, 137] on icon at bounding box center [382, 138] width 5 height 4
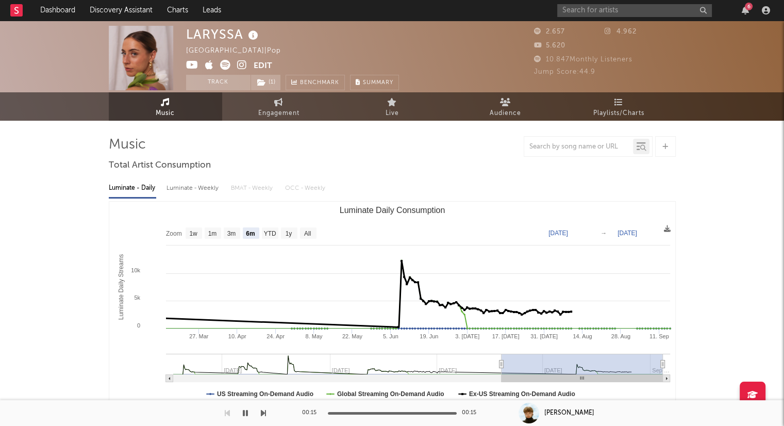
scroll to position [0, 0]
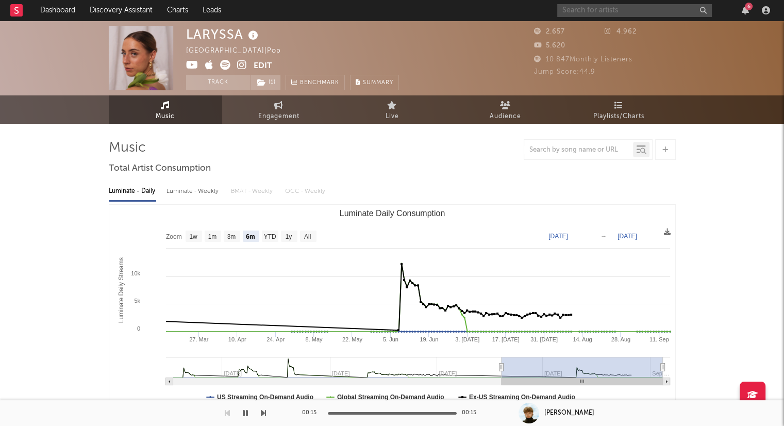
click at [592, 14] on input "text" at bounding box center [634, 10] width 155 height 13
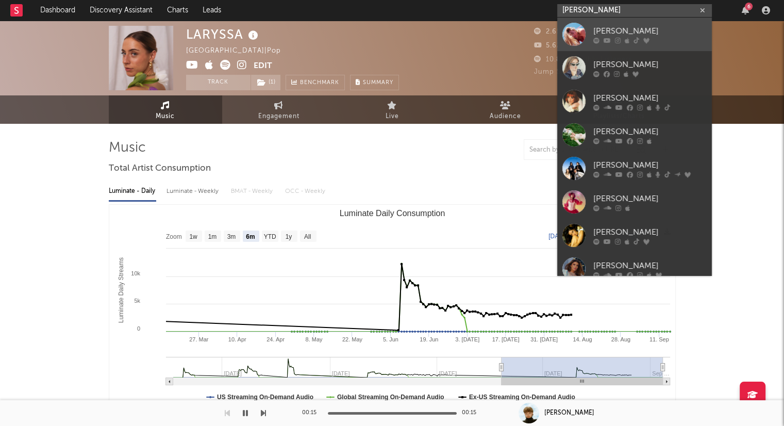
type input "GRETA"
click at [668, 37] on div at bounding box center [650, 40] width 113 height 6
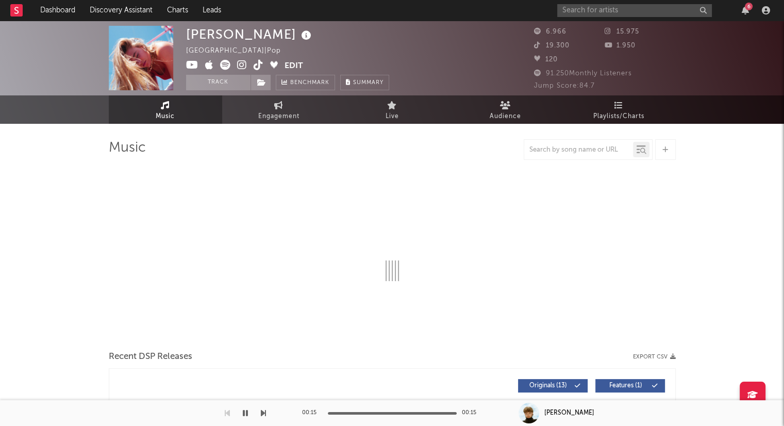
select select "6m"
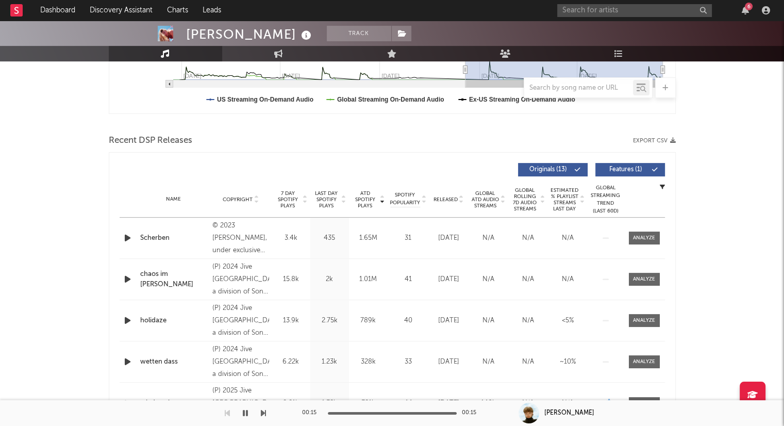
scroll to position [309, 0]
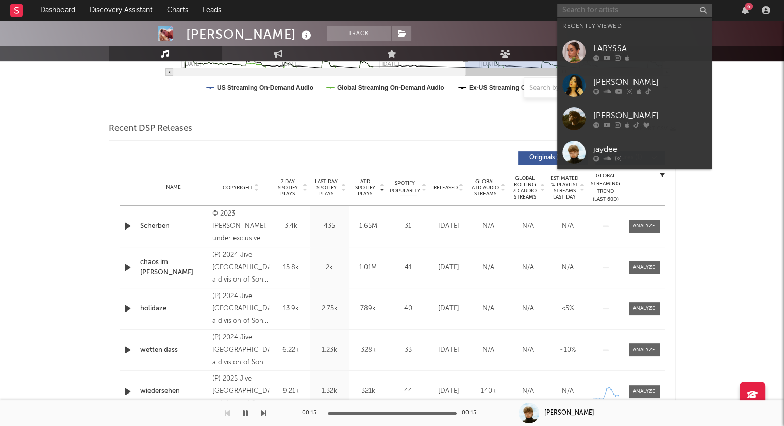
click at [598, 13] on input "text" at bounding box center [634, 10] width 155 height 13
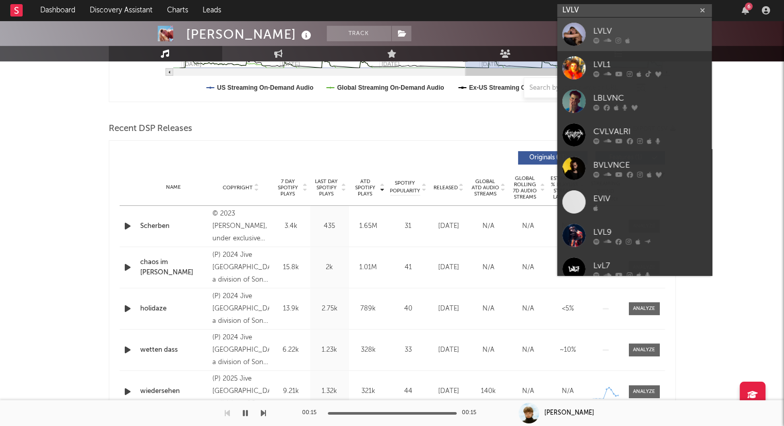
type input "LVLV"
click at [645, 41] on div at bounding box center [650, 40] width 113 height 6
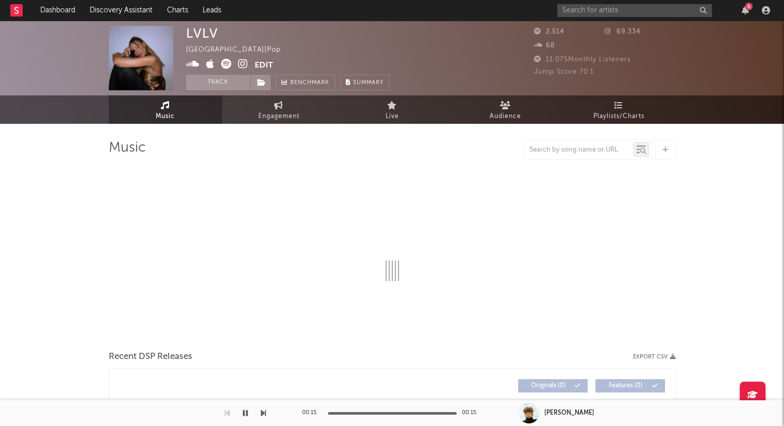
select select "6m"
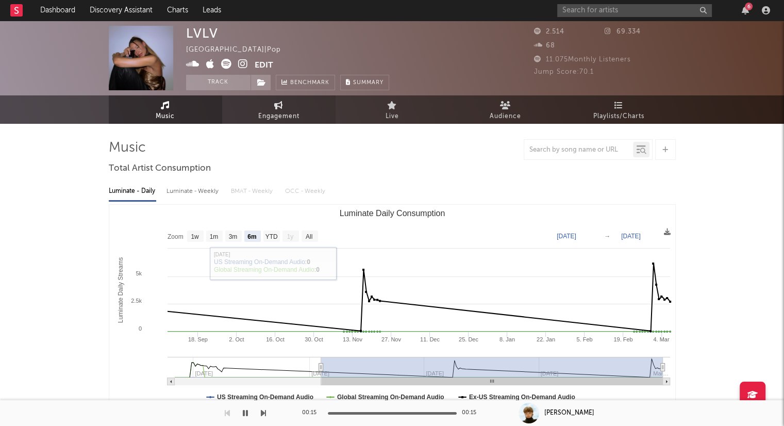
click at [283, 112] on span "Engagement" at bounding box center [278, 116] width 41 height 12
select select "1w"
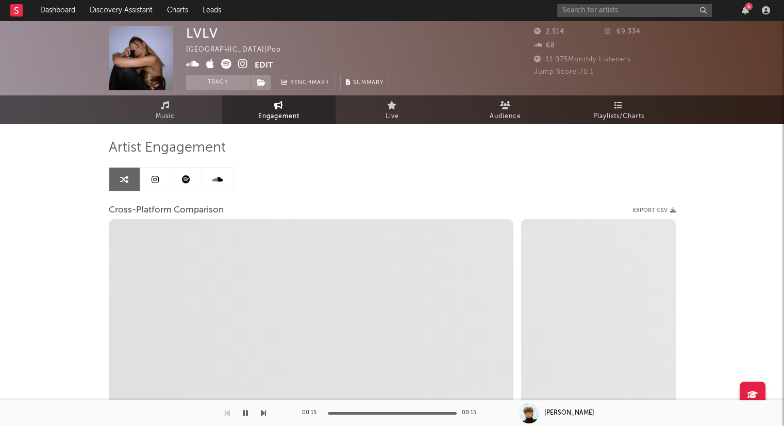
select select "1m"
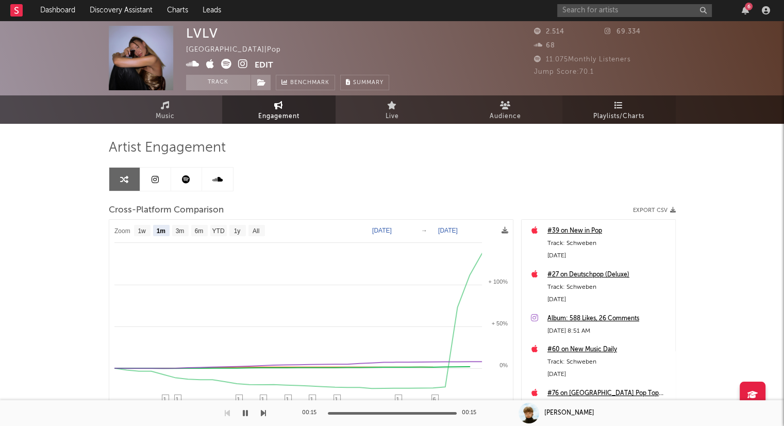
click at [600, 110] on span "Playlists/Charts" at bounding box center [619, 116] width 51 height 12
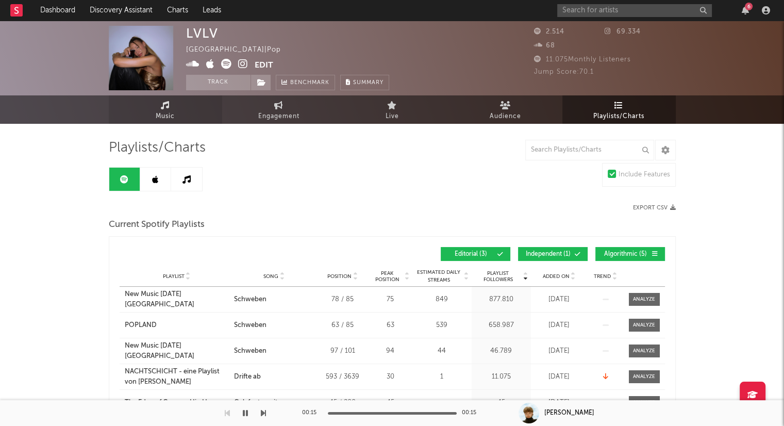
click at [191, 112] on link "Music" at bounding box center [165, 109] width 113 height 28
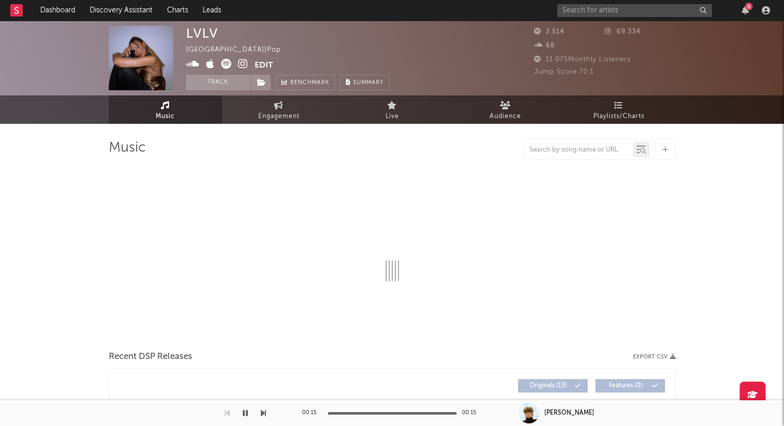
select select "6m"
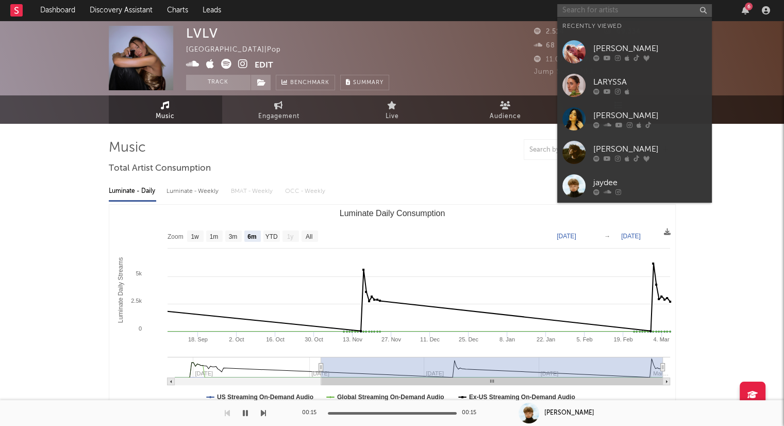
click at [590, 7] on input "text" at bounding box center [634, 10] width 155 height 13
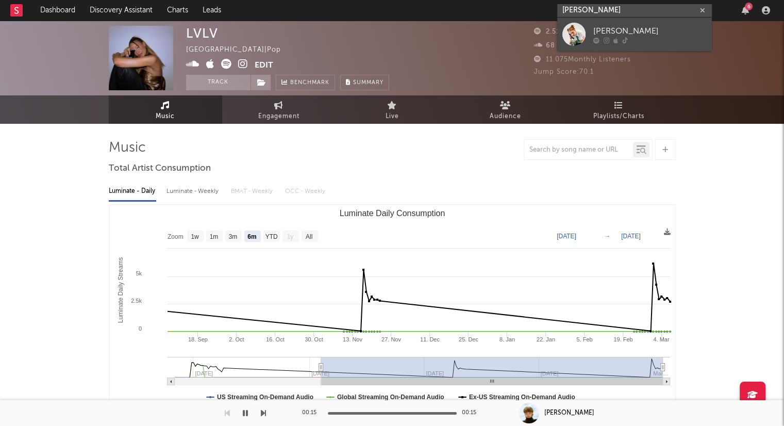
type input "Thelma Mala"
click at [665, 43] on div at bounding box center [650, 40] width 113 height 6
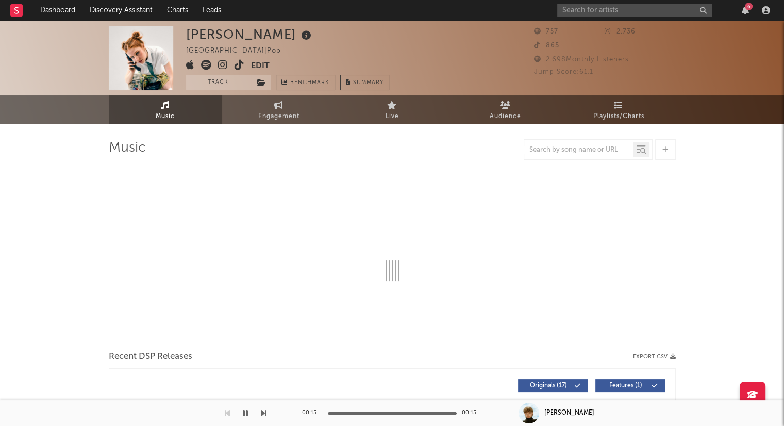
select select "1w"
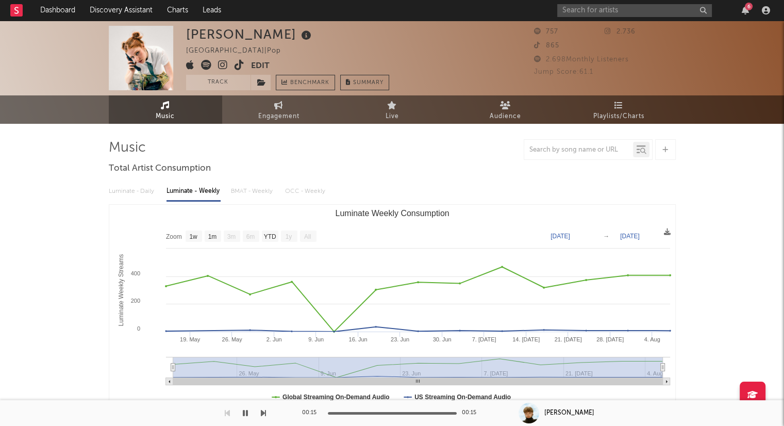
click at [142, 192] on div "Luminate - Daily Luminate - Weekly BMAT - Weekly OCC - Weekly" at bounding box center [392, 192] width 567 height 18
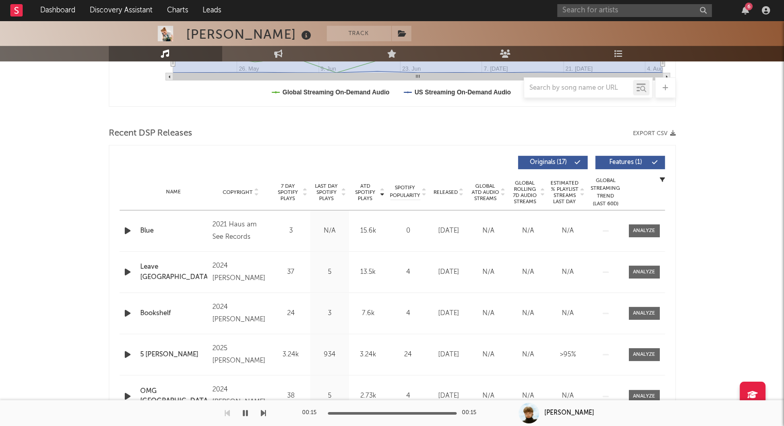
scroll to position [287, 0]
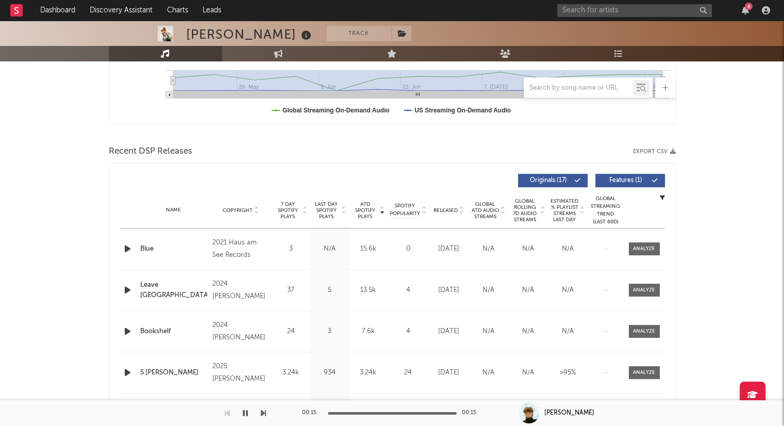
click at [461, 212] on icon at bounding box center [461, 212] width 5 height 4
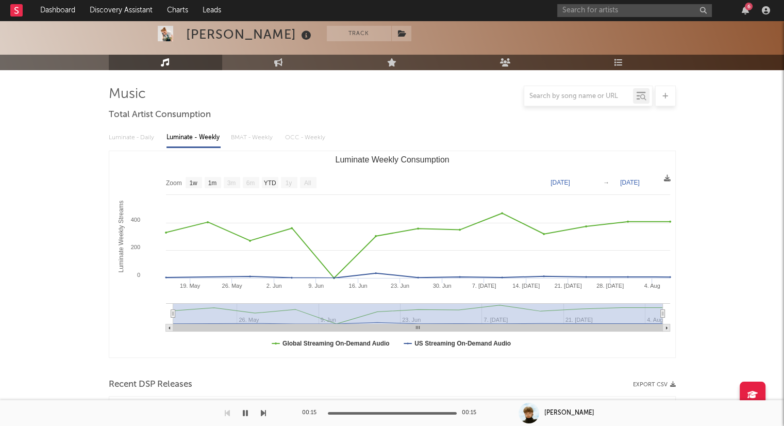
scroll to position [0, 0]
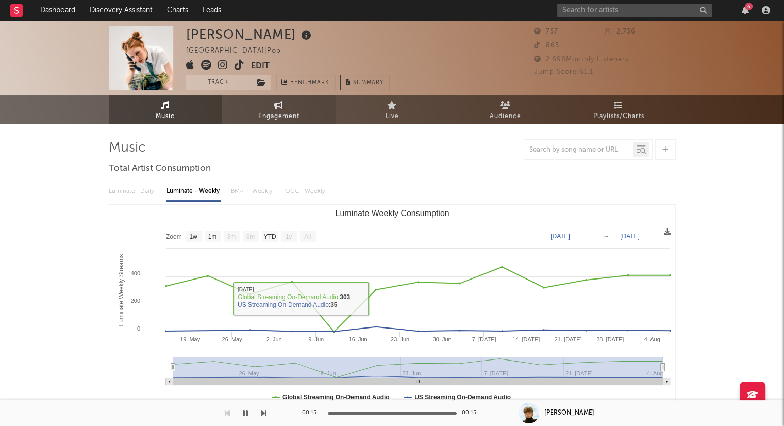
click at [282, 112] on span "Engagement" at bounding box center [278, 116] width 41 height 12
select select "1w"
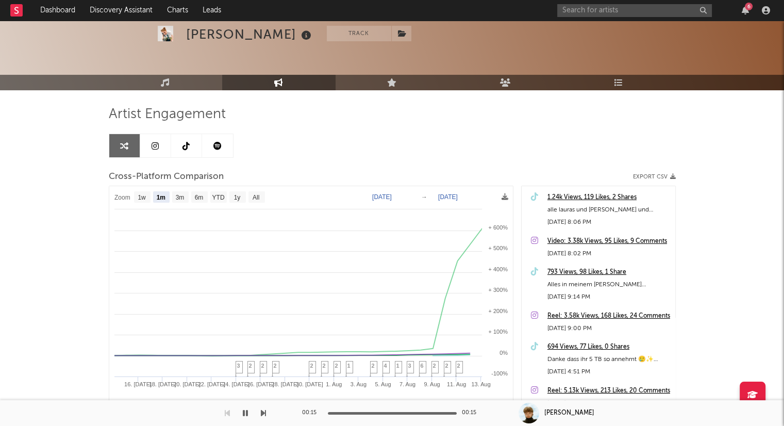
scroll to position [52, 0]
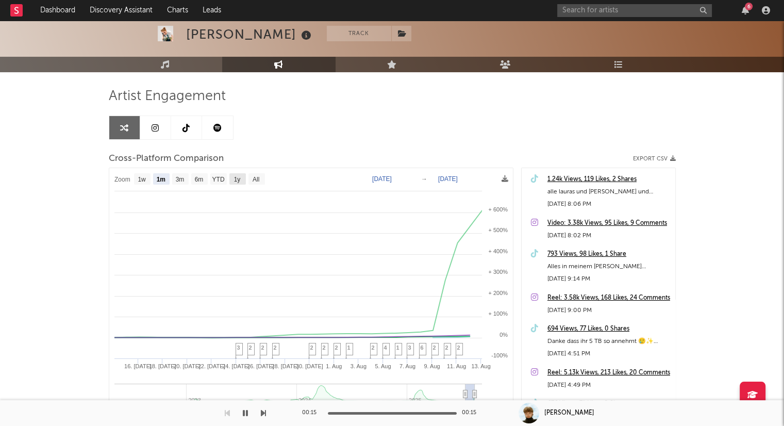
click at [237, 178] on text "1y" at bounding box center [237, 179] width 7 height 7
select select "1y"
type input "2024-08-13"
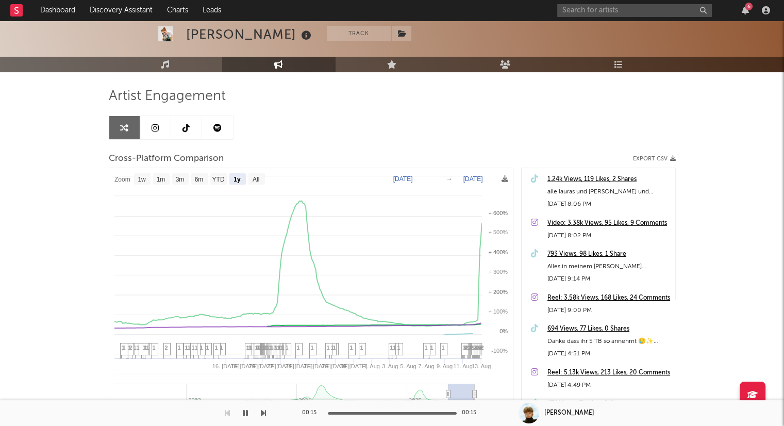
select select "1y"
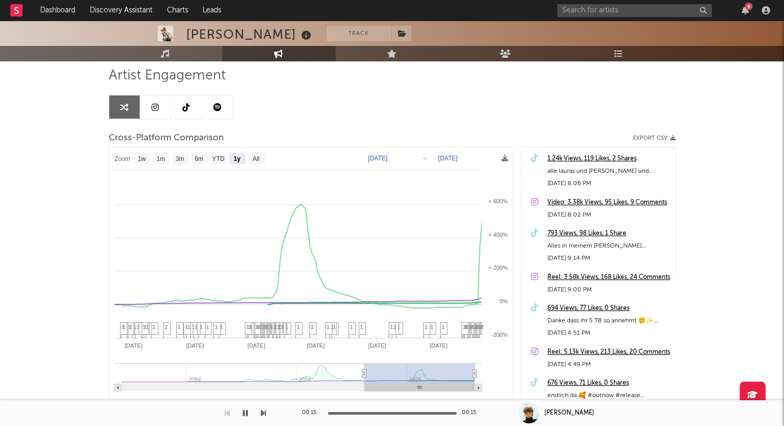
scroll to position [0, 0]
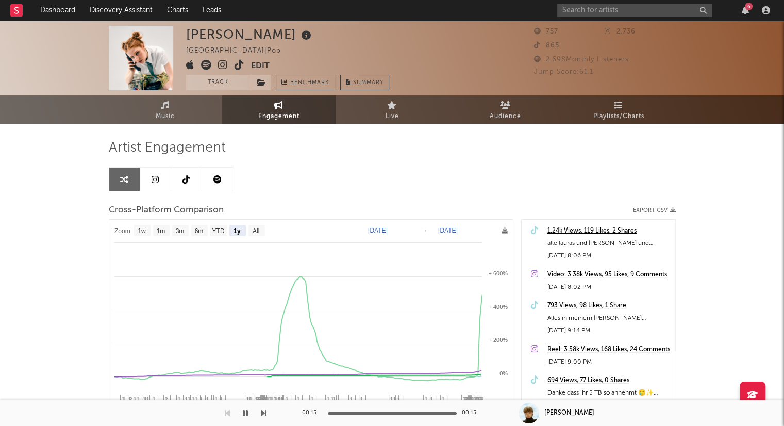
click at [179, 176] on link at bounding box center [186, 179] width 31 height 23
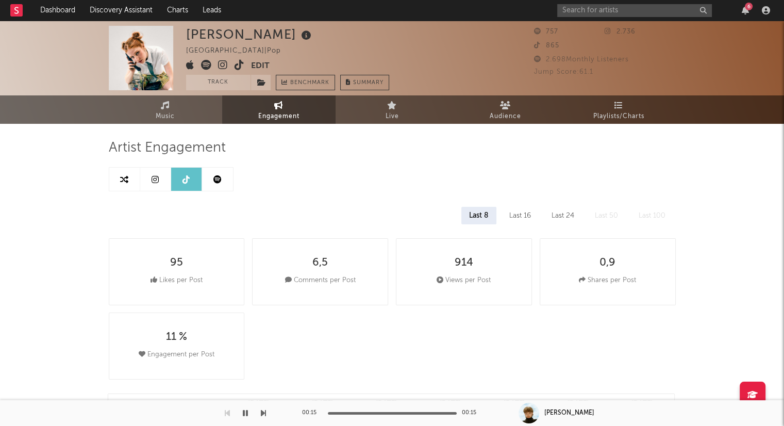
select select "1w"
click at [561, 215] on div "Last 24" at bounding box center [563, 216] width 38 height 18
click at [531, 212] on div "Last 16" at bounding box center [519, 216] width 37 height 18
click at [561, 212] on div "Last 24" at bounding box center [563, 216] width 38 height 18
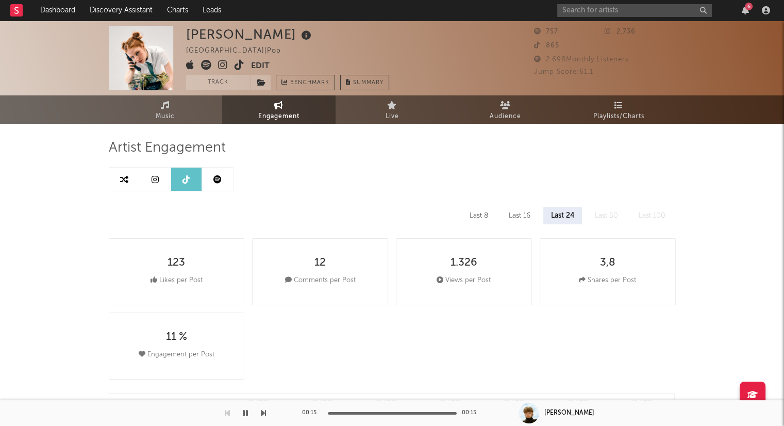
click at [518, 215] on div "Last 16" at bounding box center [519, 216] width 37 height 18
click at [476, 209] on div "Last 8" at bounding box center [479, 216] width 34 height 18
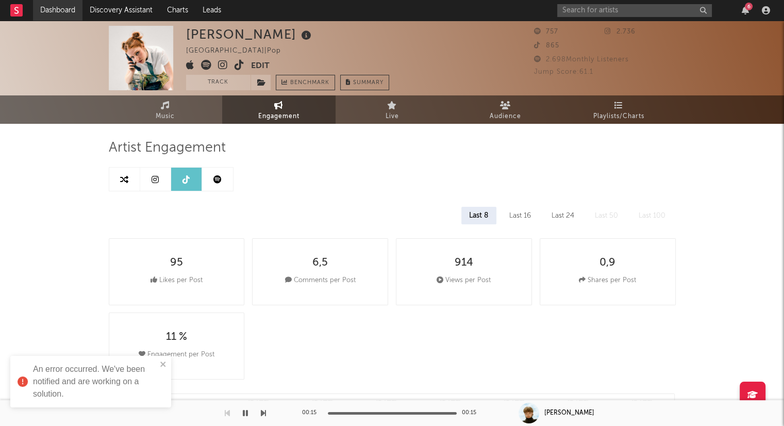
click at [59, 7] on link "Dashboard" at bounding box center [58, 10] width 50 height 21
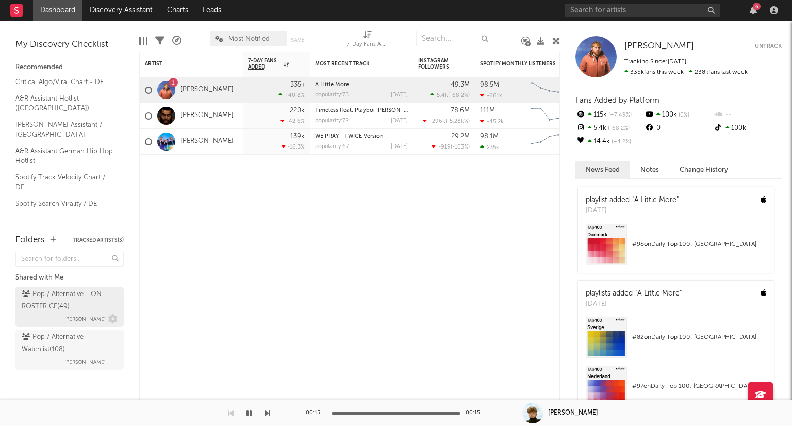
click at [87, 306] on div "Pop / Alternative - ON ROSTER CE ( 49 )" at bounding box center [68, 300] width 93 height 25
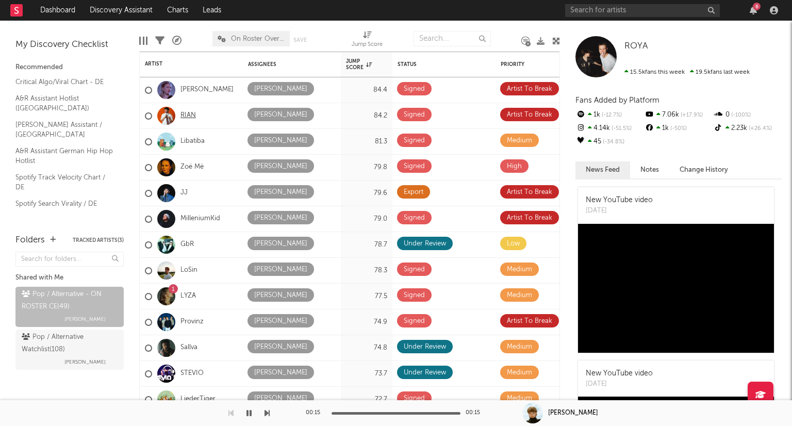
click at [183, 112] on link "RIAN" at bounding box center [187, 115] width 15 height 9
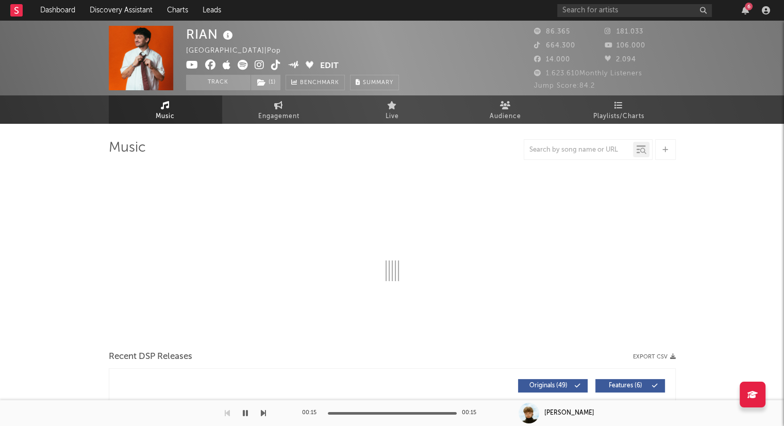
select select "6m"
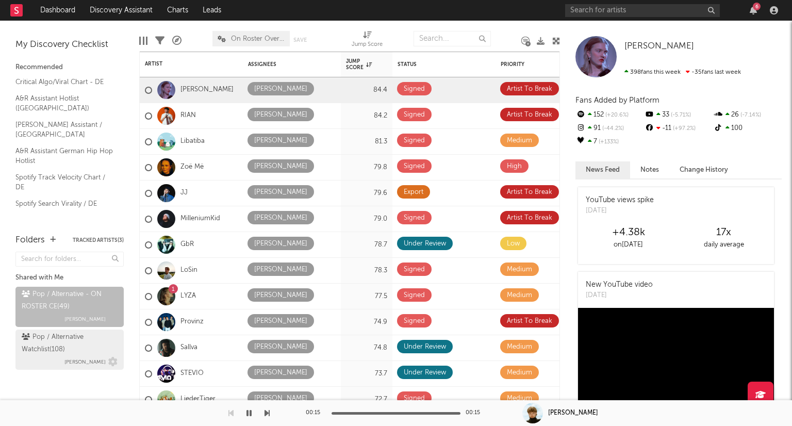
click at [60, 348] on div "Pop / Alternative Watchlist ( 108 )" at bounding box center [68, 343] width 93 height 25
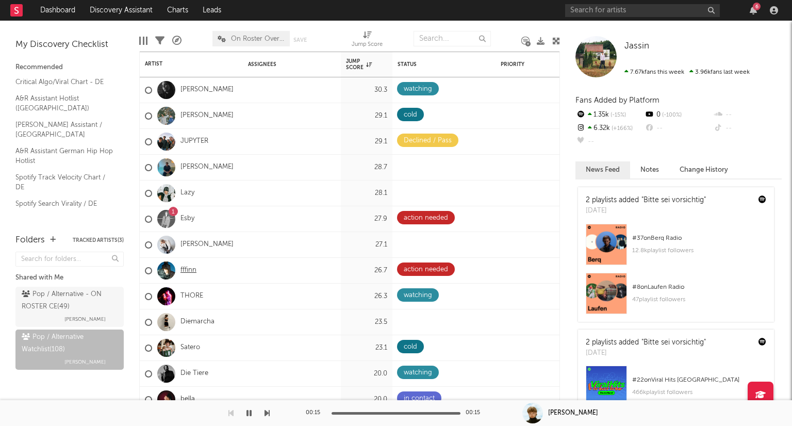
click at [192, 269] on link "fffinn" at bounding box center [188, 270] width 16 height 9
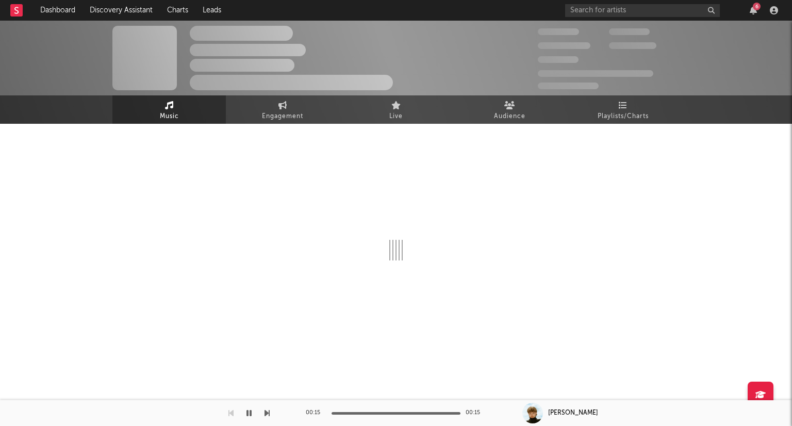
select select "1w"
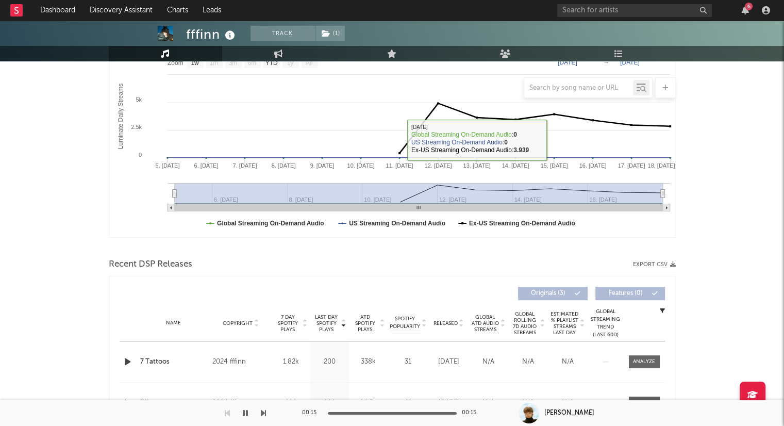
scroll to position [309, 0]
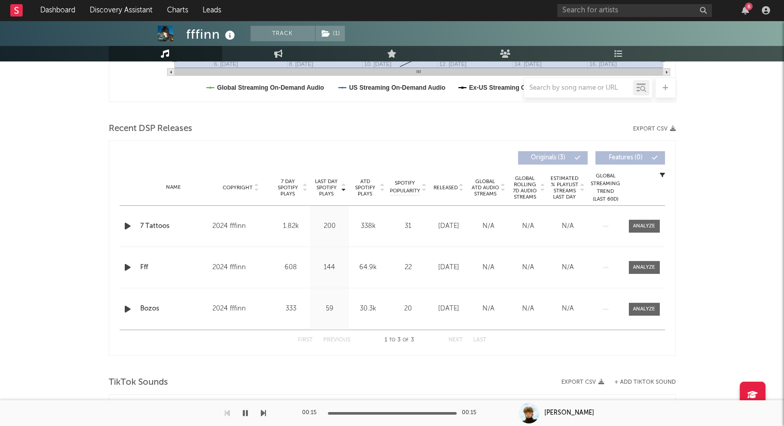
click at [131, 225] on icon "button" at bounding box center [127, 226] width 11 height 13
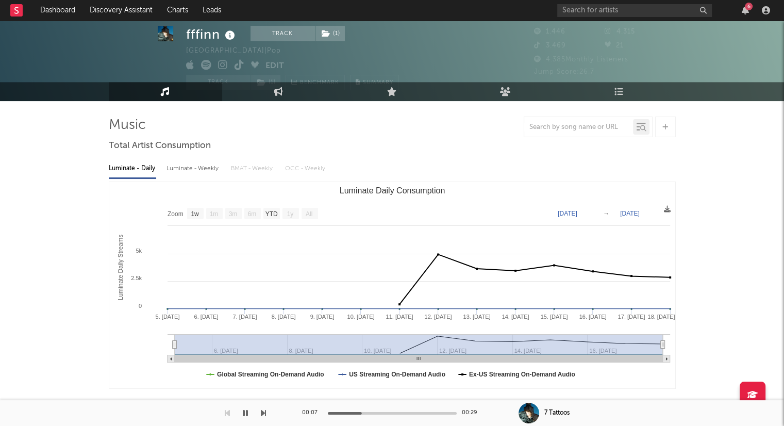
scroll to position [0, 0]
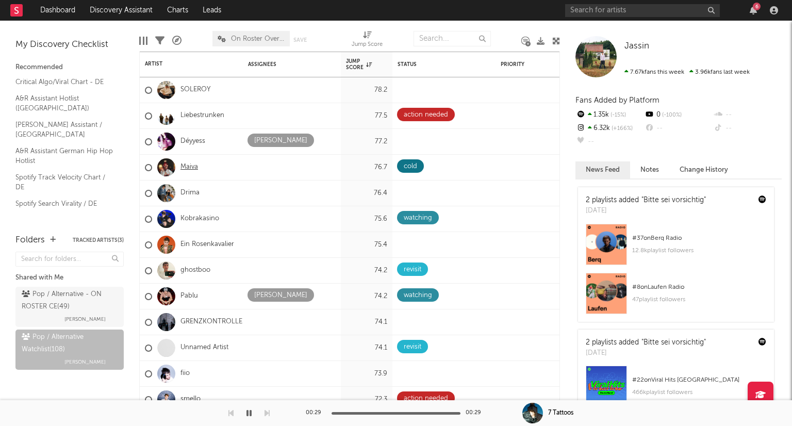
click at [195, 165] on link "Maiva" at bounding box center [189, 167] width 18 height 9
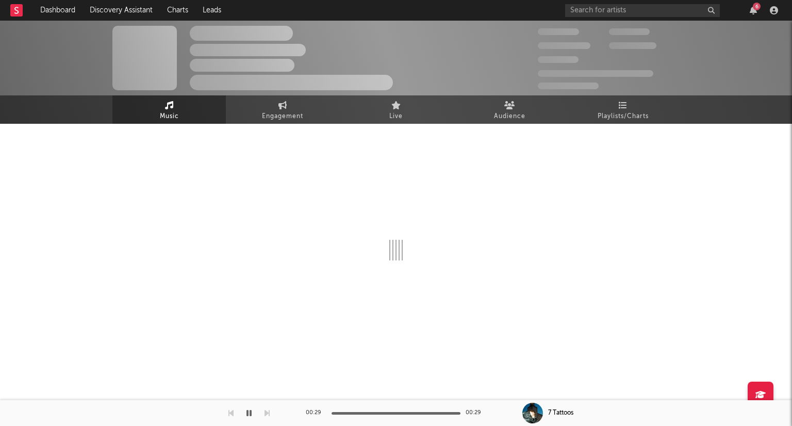
select select "6m"
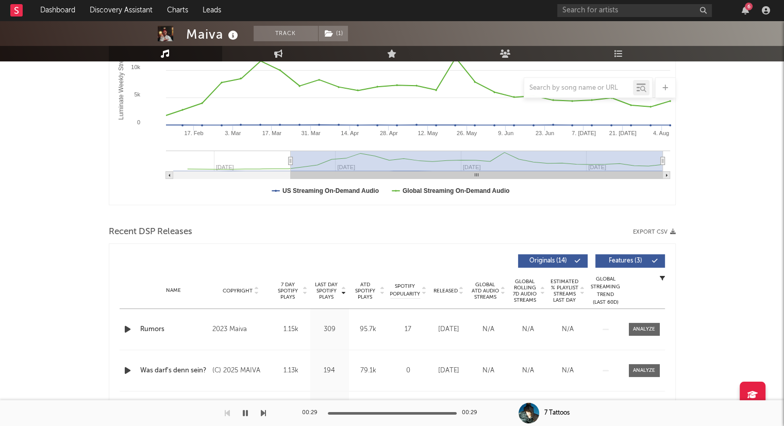
scroll to position [258, 0]
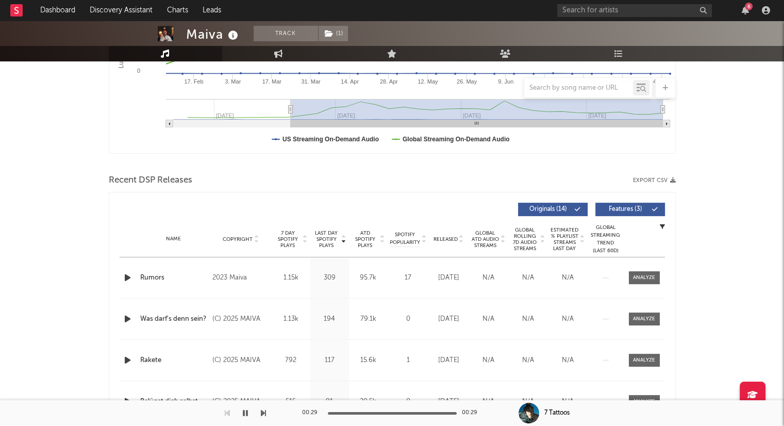
click at [462, 239] on icon at bounding box center [461, 241] width 5 height 4
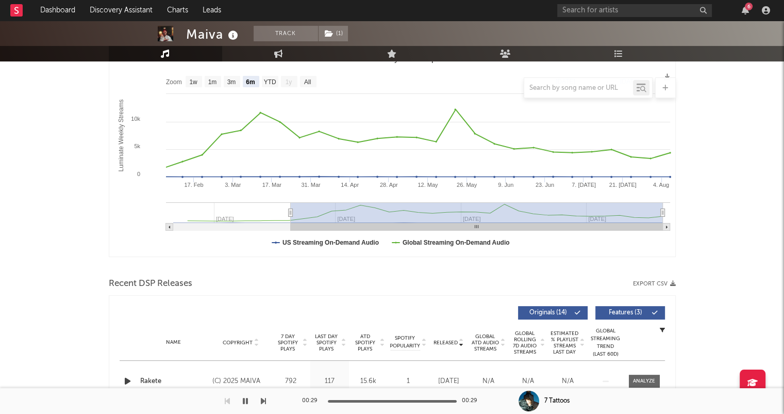
scroll to position [0, 0]
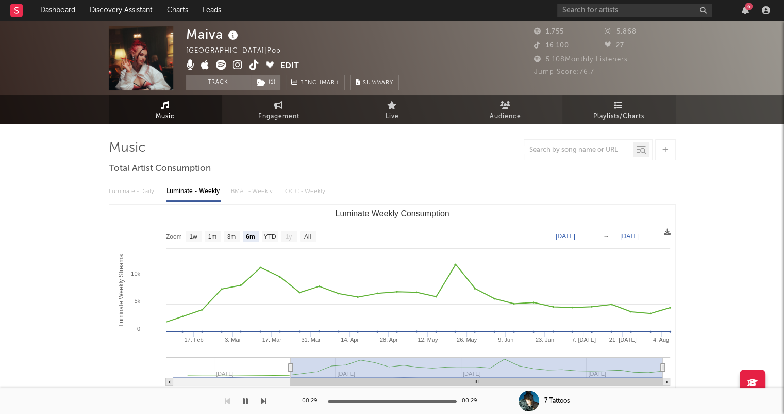
click at [611, 111] on span "Playlists/Charts" at bounding box center [619, 116] width 51 height 12
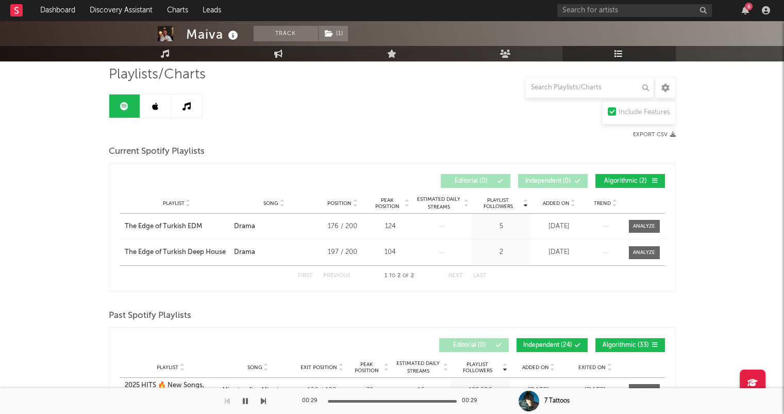
scroll to position [73, 0]
click at [159, 111] on link at bounding box center [155, 106] width 31 height 23
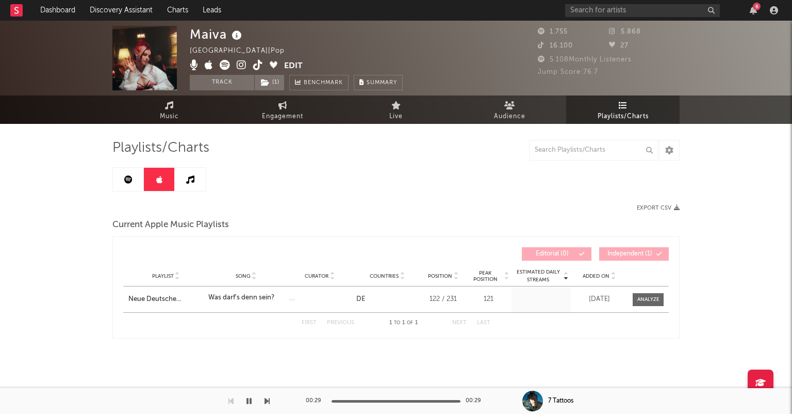
click at [119, 174] on link at bounding box center [128, 179] width 31 height 23
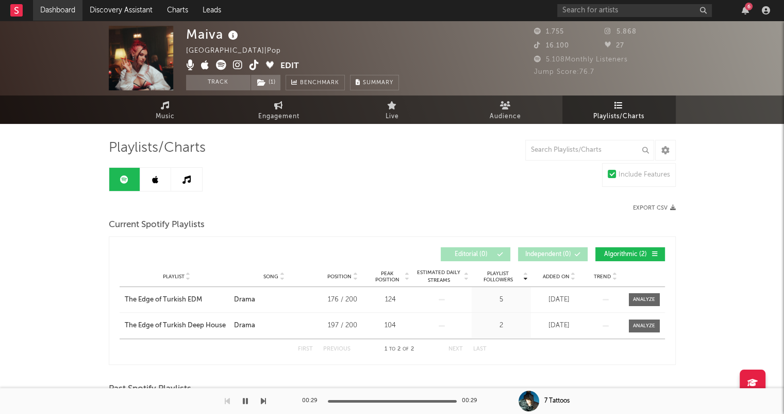
click at [61, 7] on link "Dashboard" at bounding box center [58, 10] width 50 height 21
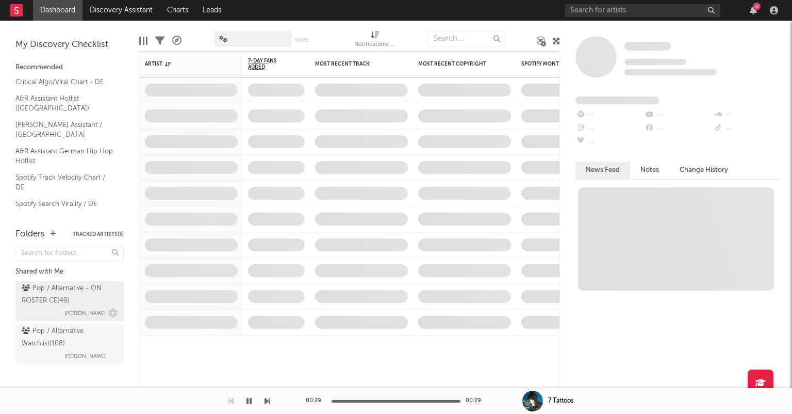
click at [64, 289] on div "Pop / Alternative - ON ROSTER CE ( 49 )" at bounding box center [68, 294] width 93 height 25
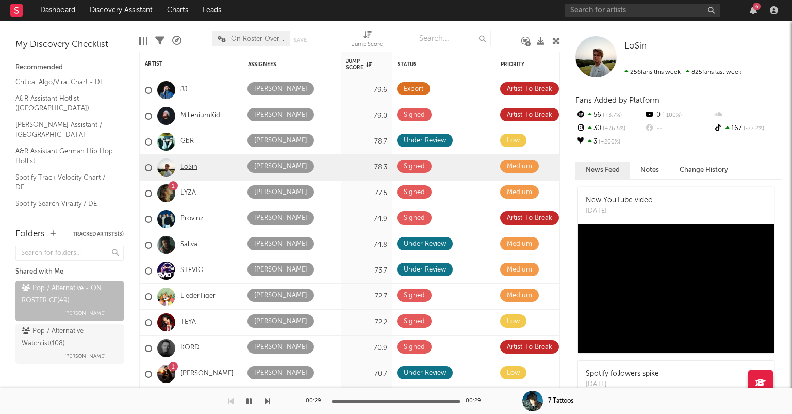
click at [188, 163] on link "LoSin" at bounding box center [188, 167] width 17 height 9
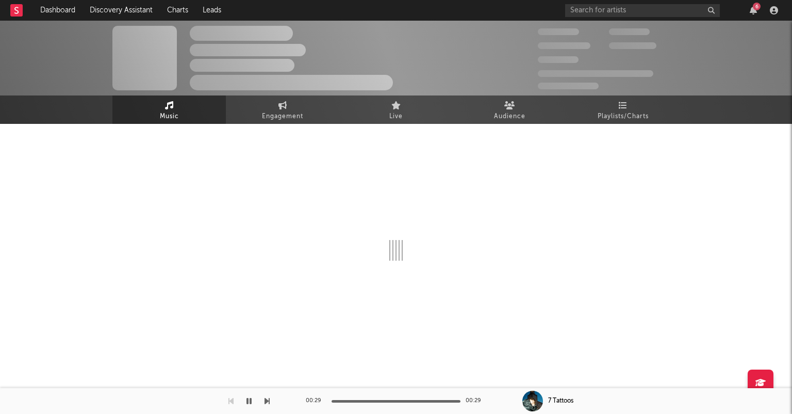
select select "6m"
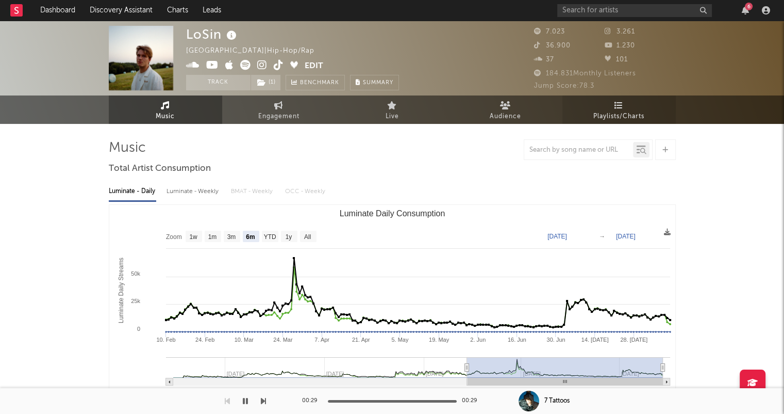
click at [620, 108] on icon at bounding box center [619, 105] width 9 height 8
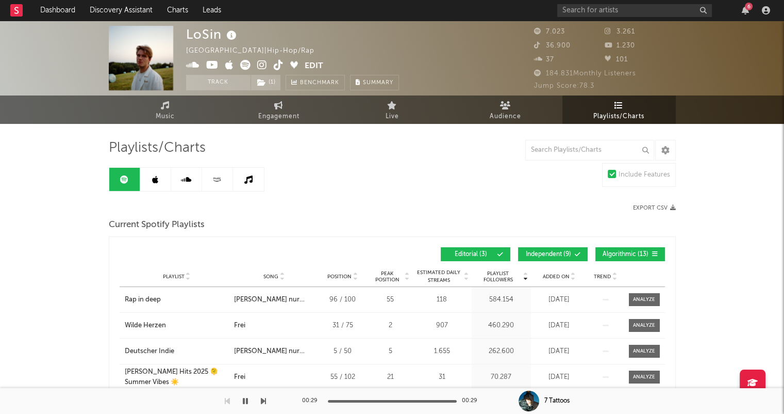
click at [146, 177] on link at bounding box center [155, 179] width 31 height 23
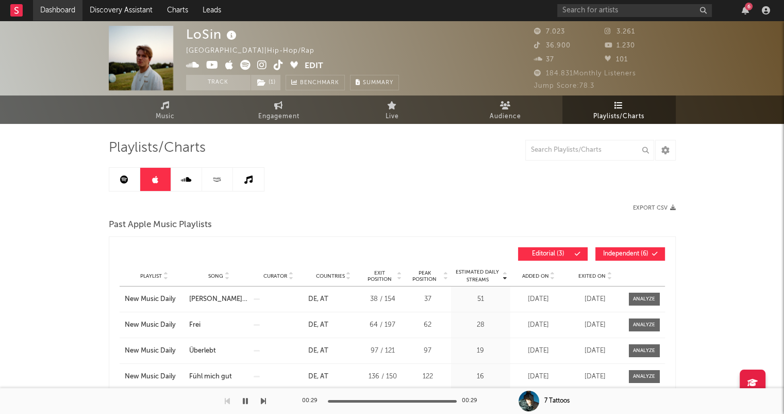
click at [62, 3] on link "Dashboard" at bounding box center [58, 10] width 50 height 21
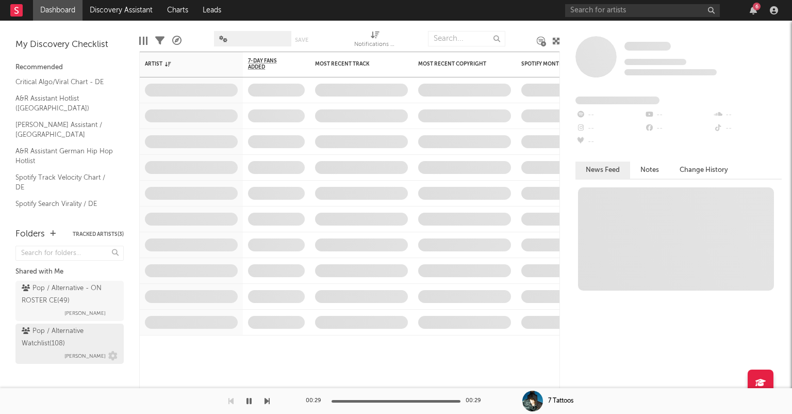
click at [82, 342] on div "Pop / Alternative Watchlist ( 108 )" at bounding box center [68, 337] width 93 height 25
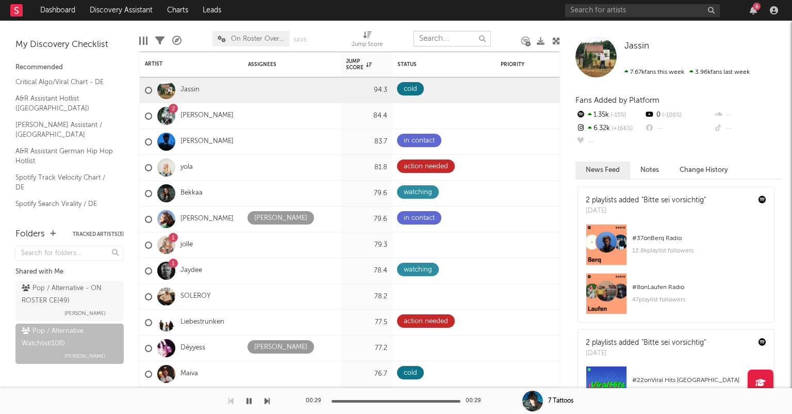
click at [428, 34] on input "text" at bounding box center [452, 38] width 77 height 15
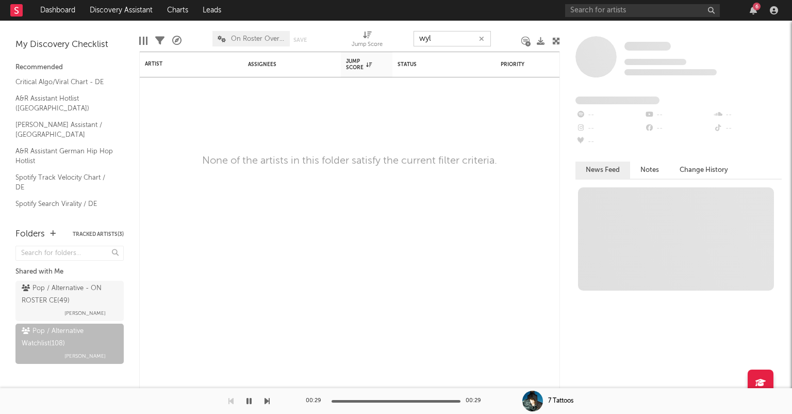
type input "wy"
type input "w"
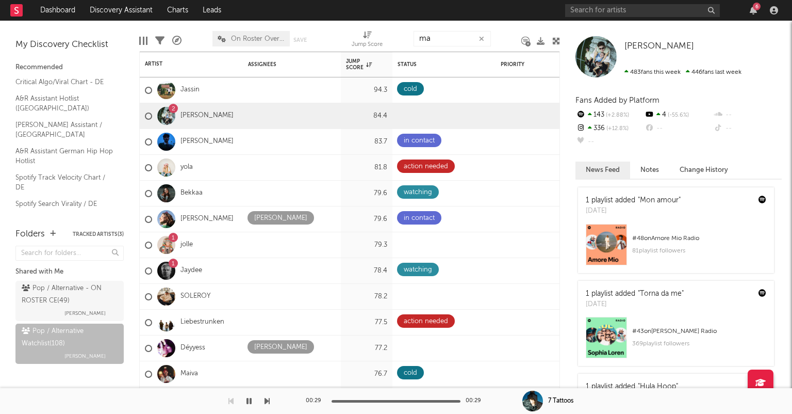
type input "mai"
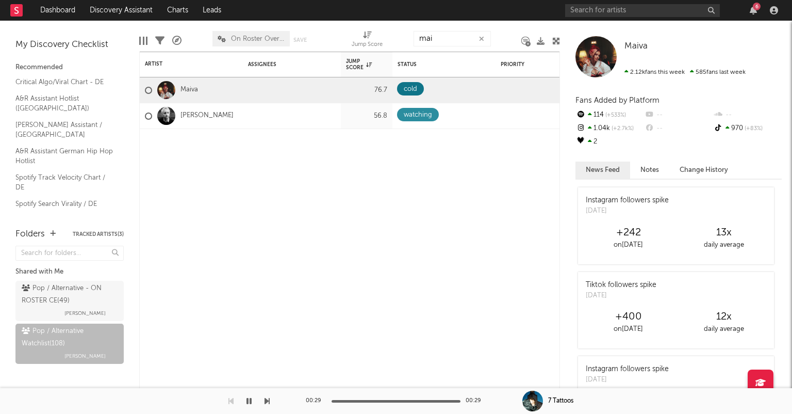
click at [483, 37] on icon "button" at bounding box center [481, 39] width 5 height 7
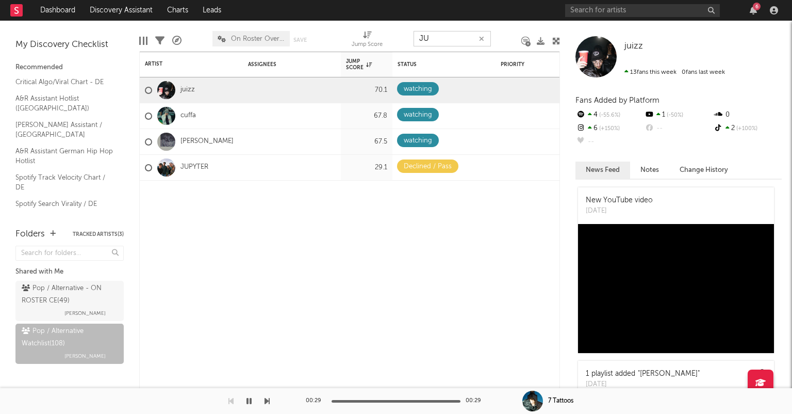
type input "J"
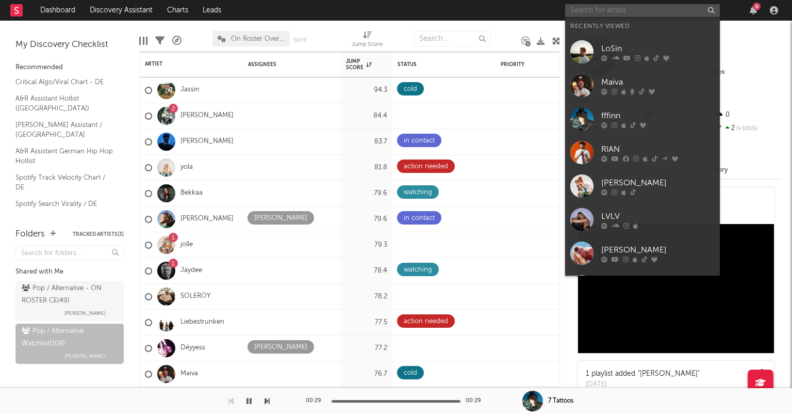
click at [627, 15] on input "text" at bounding box center [642, 10] width 155 height 13
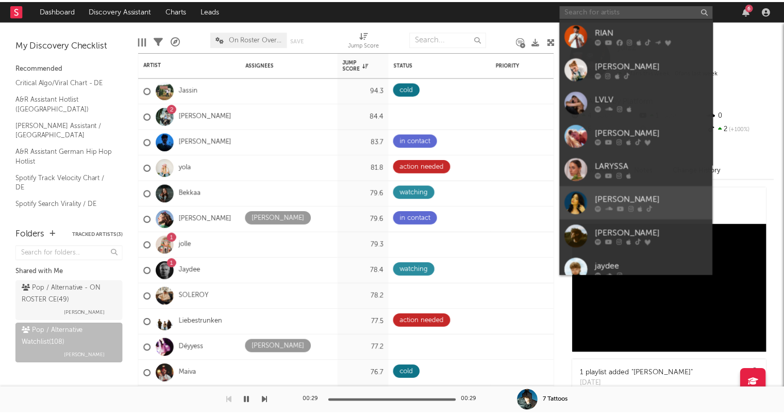
scroll to position [128, 0]
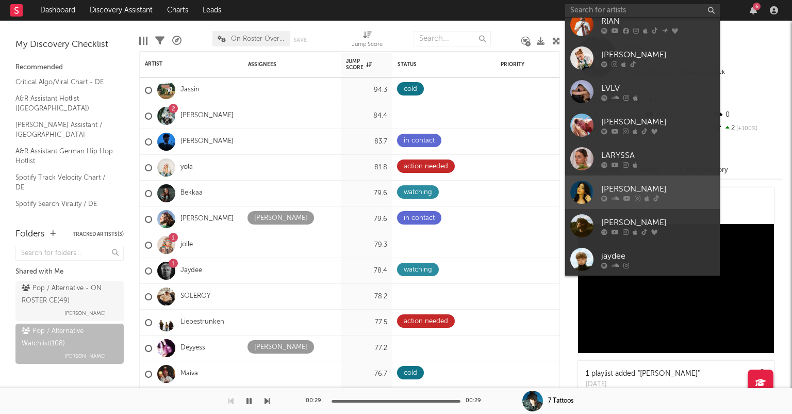
click at [657, 189] on div "[PERSON_NAME]" at bounding box center [657, 189] width 113 height 12
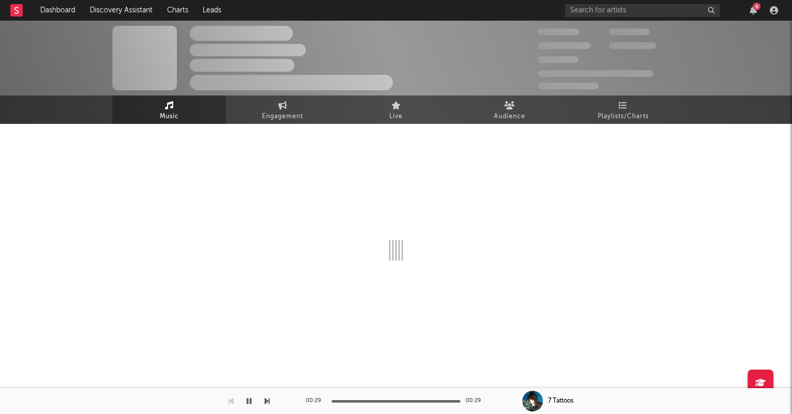
select select "6m"
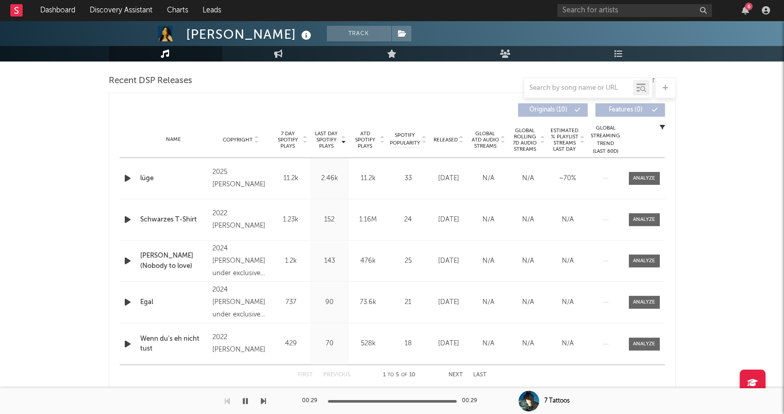
scroll to position [413, 0]
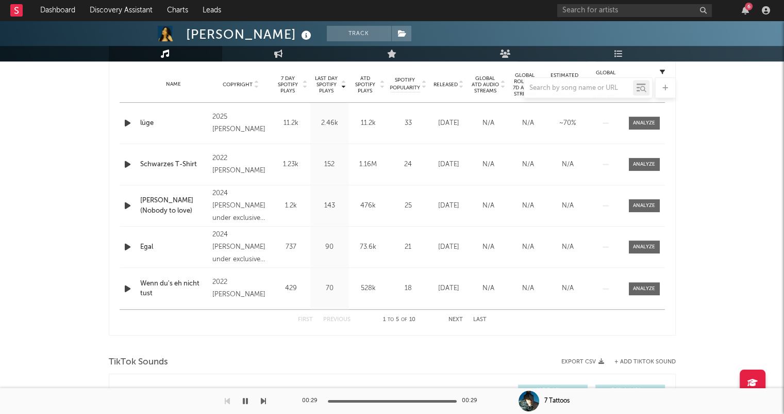
click at [460, 87] on div at bounding box center [392, 87] width 567 height 21
click at [461, 85] on div at bounding box center [392, 87] width 567 height 21
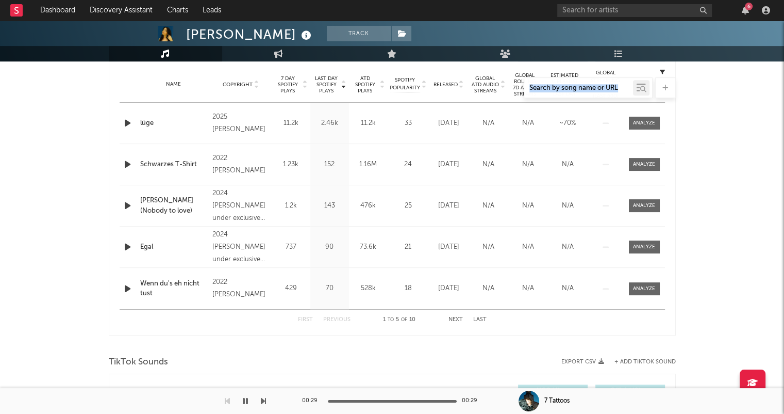
click at [462, 85] on div at bounding box center [392, 87] width 567 height 21
click at [750, 130] on div "JUNA Track Germany | Pop Edit Track Benchmark Summary 3.363 4.683 20.100 1.450 …" at bounding box center [392, 374] width 784 height 1532
click at [750, 129] on div "JUNA Track Germany | Pop Edit Track Benchmark Summary 3.363 4.683 20.100 1.450 …" at bounding box center [392, 374] width 784 height 1532
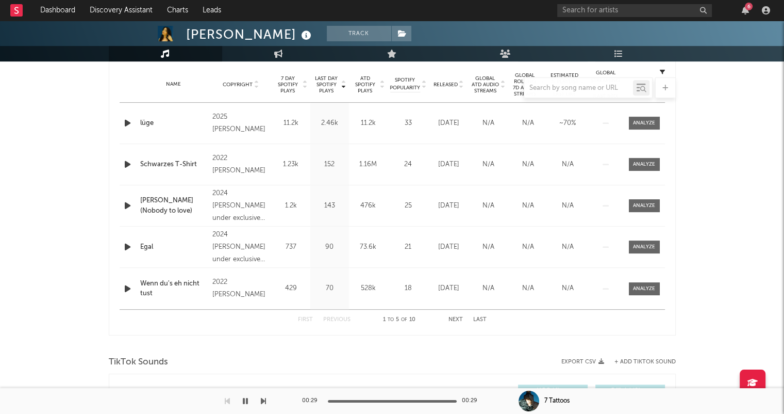
click at [344, 86] on div at bounding box center [392, 87] width 567 height 21
click at [460, 85] on div at bounding box center [392, 87] width 567 height 21
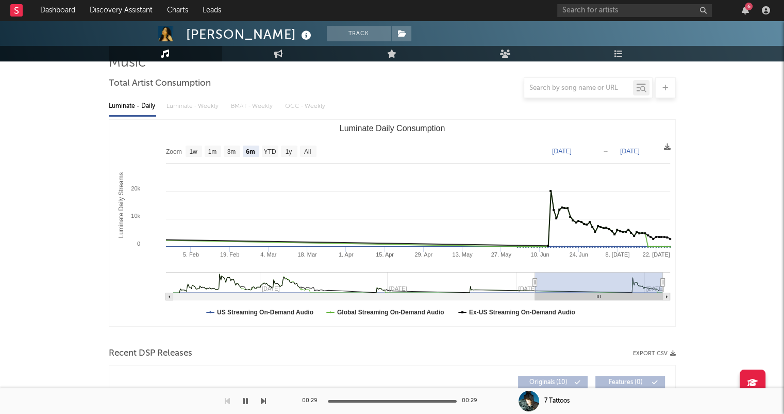
scroll to position [0, 0]
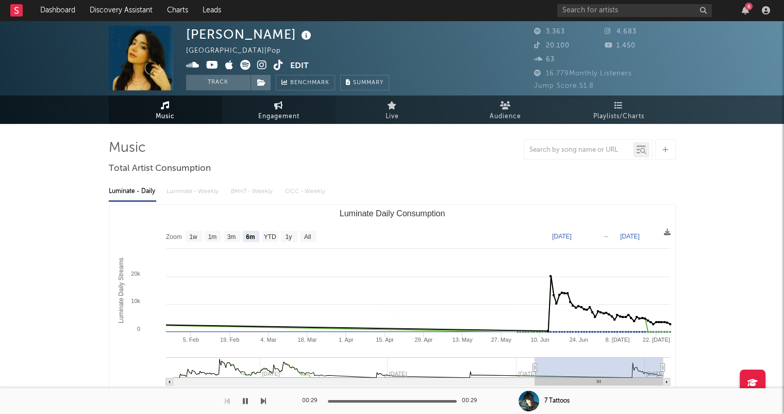
click at [287, 116] on span "Engagement" at bounding box center [278, 116] width 41 height 12
select select "1w"
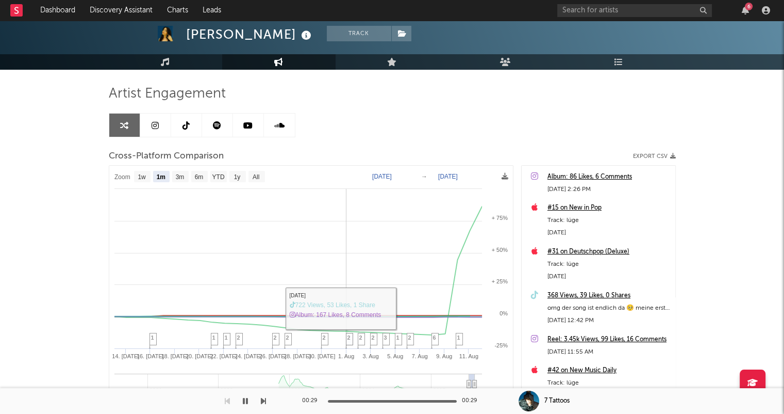
scroll to position [45, 0]
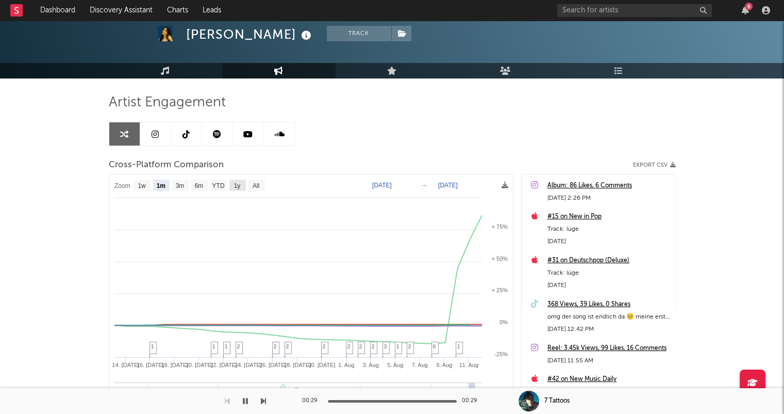
click at [234, 186] on text "1y" at bounding box center [237, 185] width 7 height 7
select select "1y"
type input "2024-08-12"
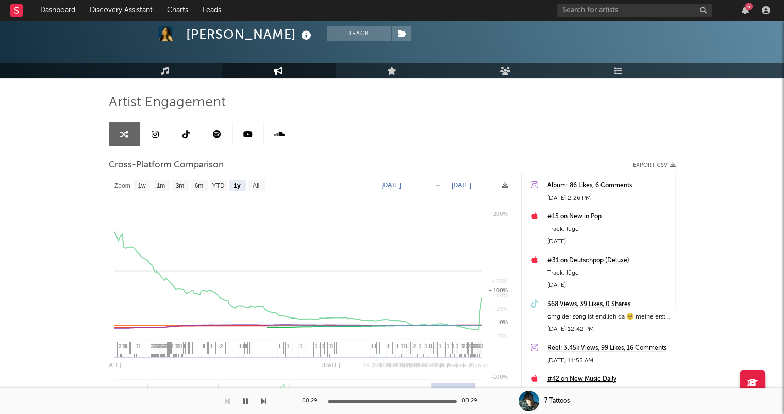
select select "1y"
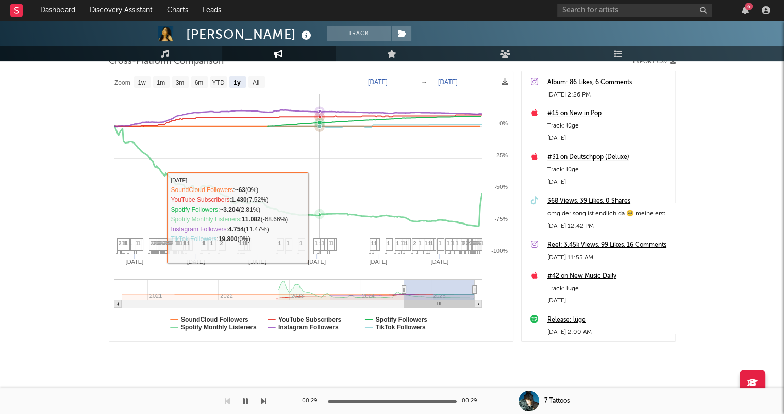
scroll to position [0, 0]
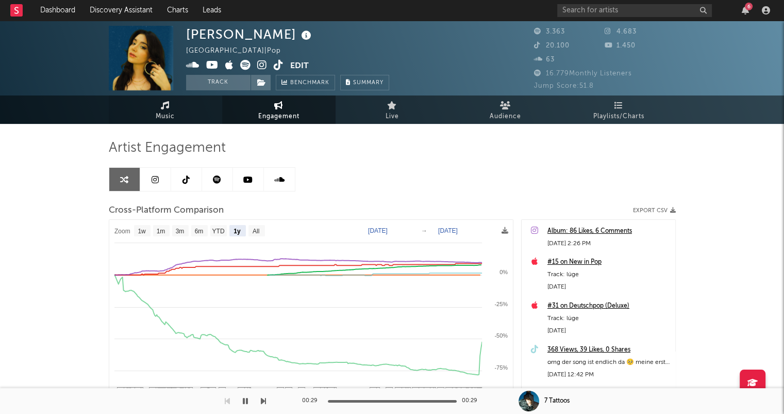
click at [187, 109] on link "Music" at bounding box center [165, 109] width 113 height 28
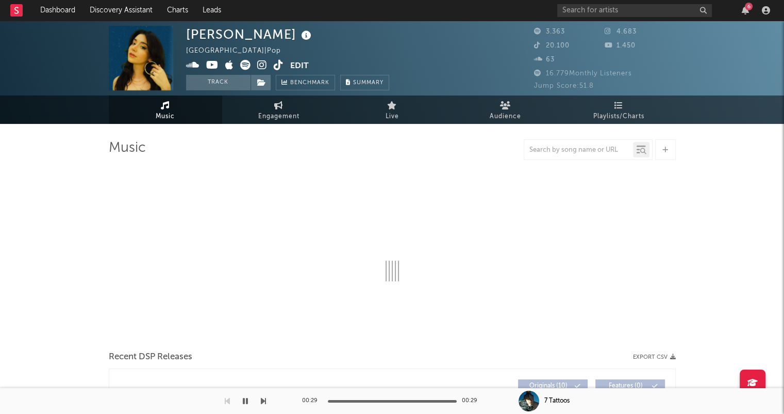
select select "6m"
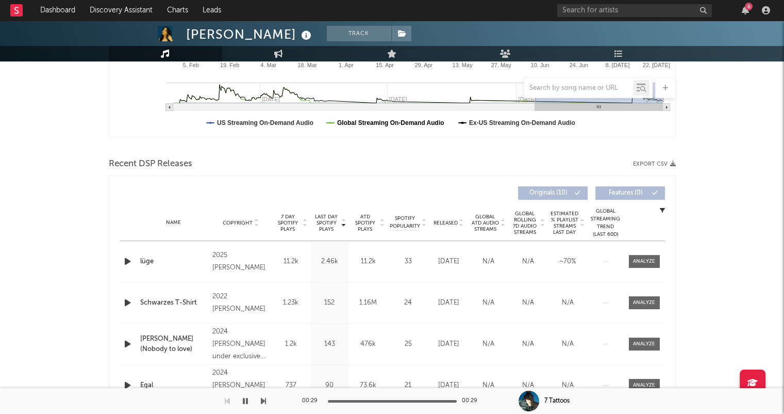
scroll to position [155, 0]
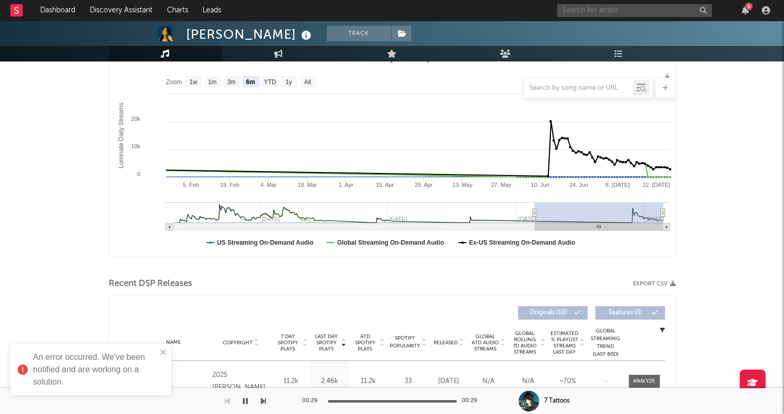
click at [651, 10] on input "text" at bounding box center [634, 10] width 155 height 13
click at [588, 13] on input "text" at bounding box center [634, 10] width 155 height 13
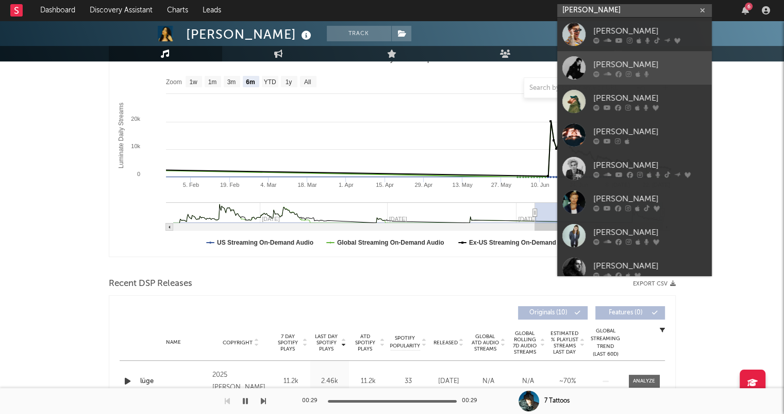
type input "[PERSON_NAME]"
click at [660, 60] on div "[PERSON_NAME]" at bounding box center [650, 64] width 113 height 12
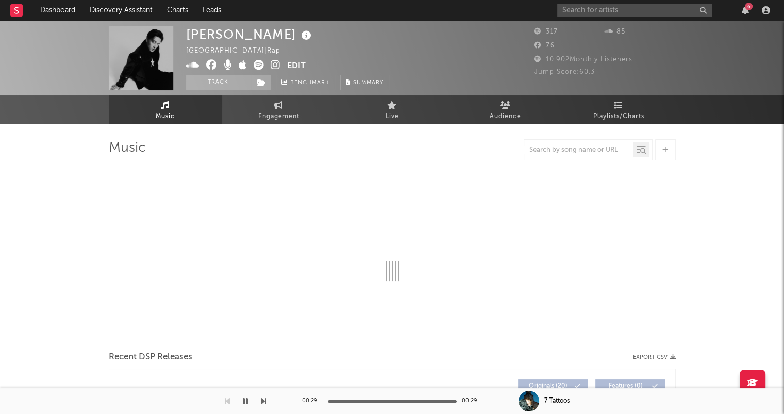
select select "1w"
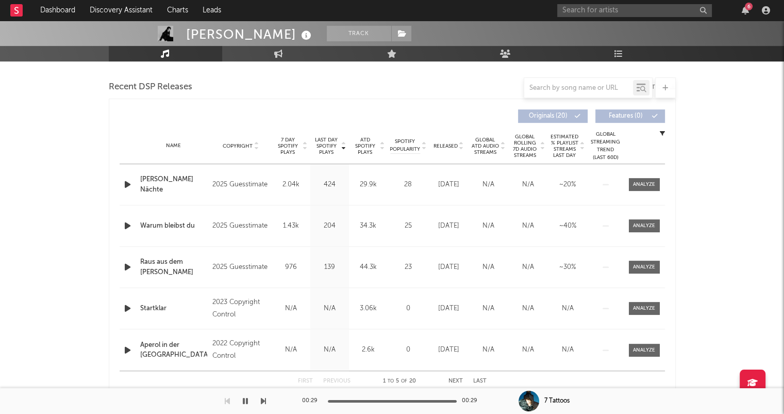
scroll to position [361, 0]
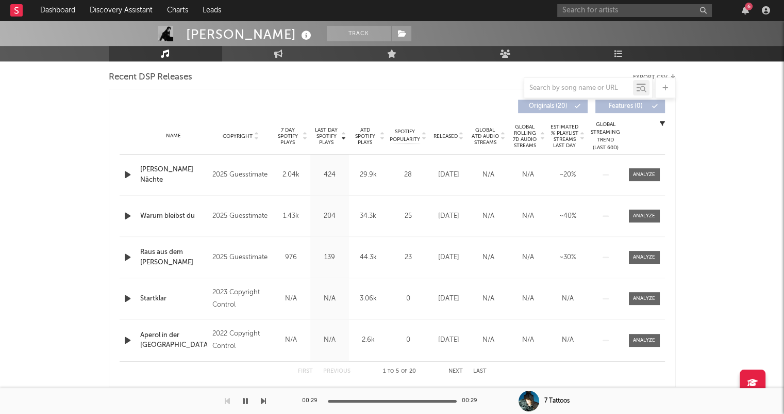
click at [462, 137] on icon at bounding box center [461, 138] width 5 height 4
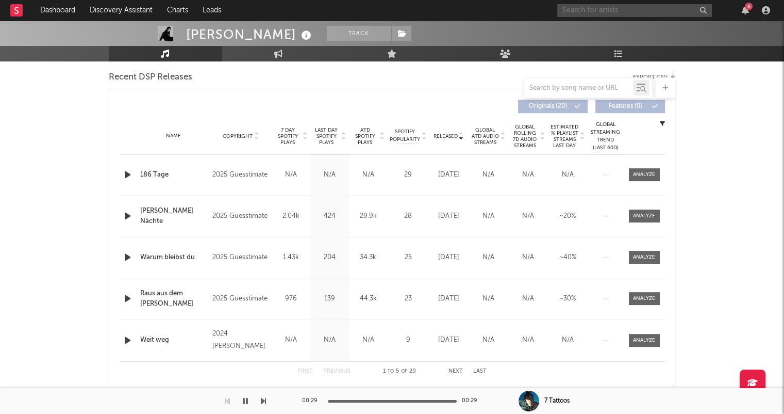
drag, startPoint x: 601, startPoint y: 7, endPoint x: 615, endPoint y: 60, distance: 55.5
click at [601, 9] on input "text" at bounding box center [634, 10] width 155 height 13
click at [608, 12] on input "Lilea" at bounding box center [634, 10] width 155 height 13
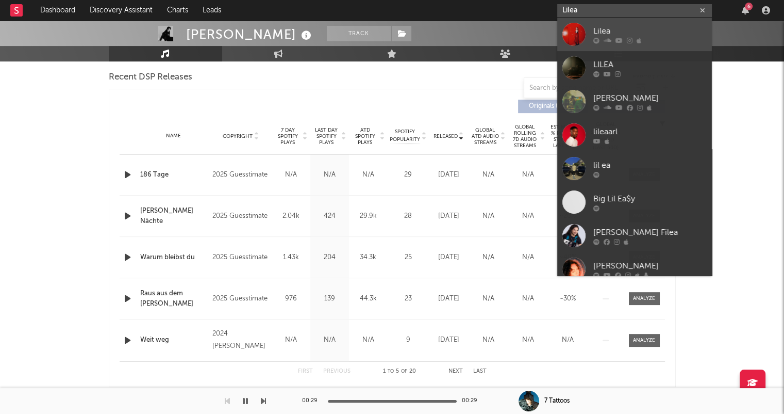
type input "Lilea"
click at [649, 33] on div "Lilea" at bounding box center [650, 31] width 113 height 12
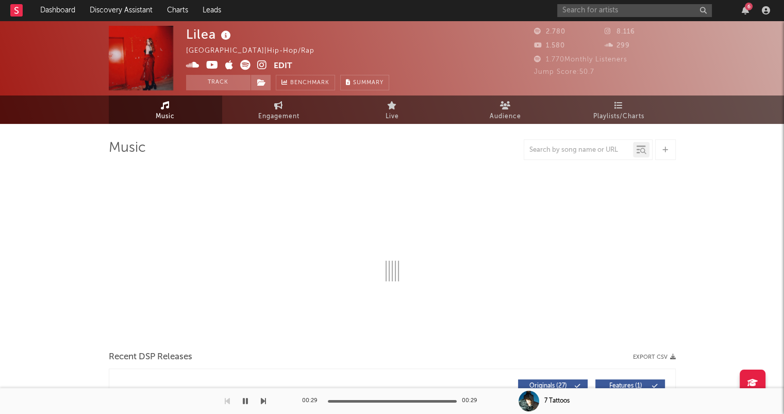
select select "6m"
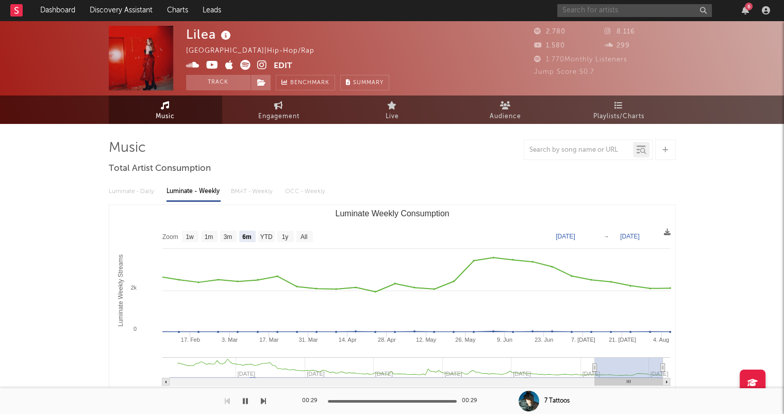
click at [596, 11] on input "text" at bounding box center [634, 10] width 155 height 13
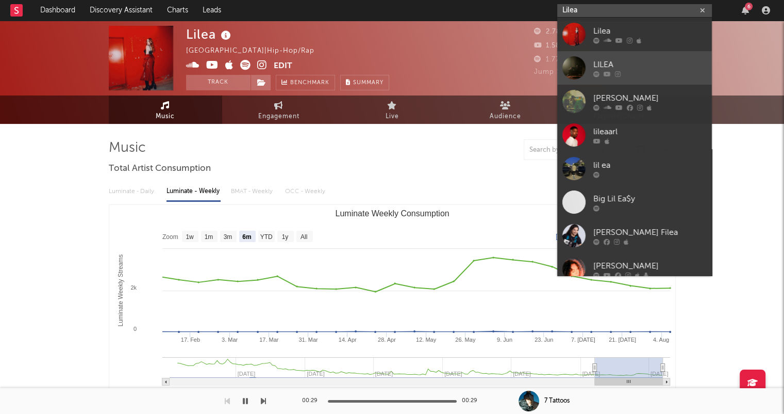
type input "Lilea"
click at [645, 62] on div "LILEA" at bounding box center [650, 64] width 113 height 12
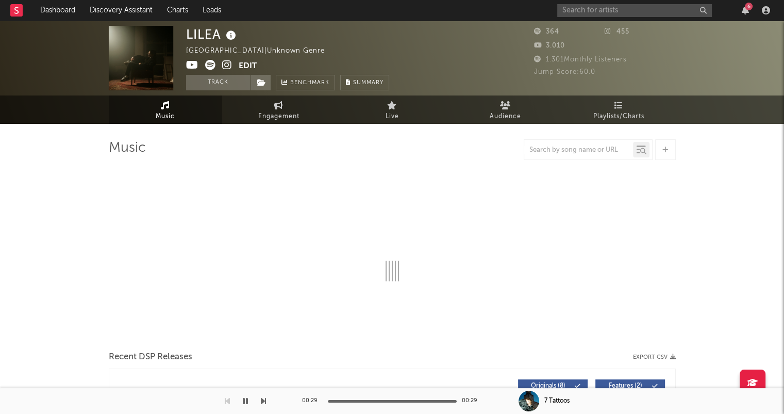
select select "1w"
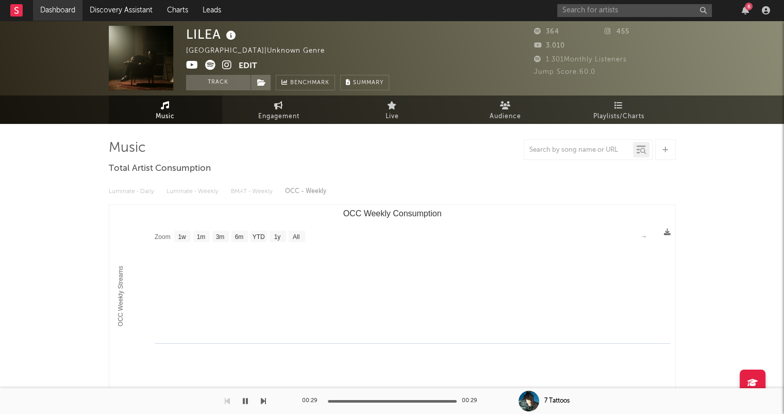
click at [56, 8] on link "Dashboard" at bounding box center [58, 10] width 50 height 21
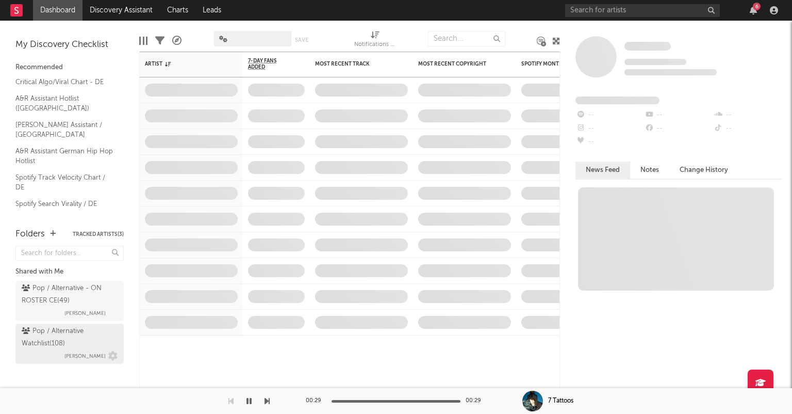
click at [101, 339] on div "Pop / Alternative Watchlist ( 108 )" at bounding box center [68, 337] width 93 height 25
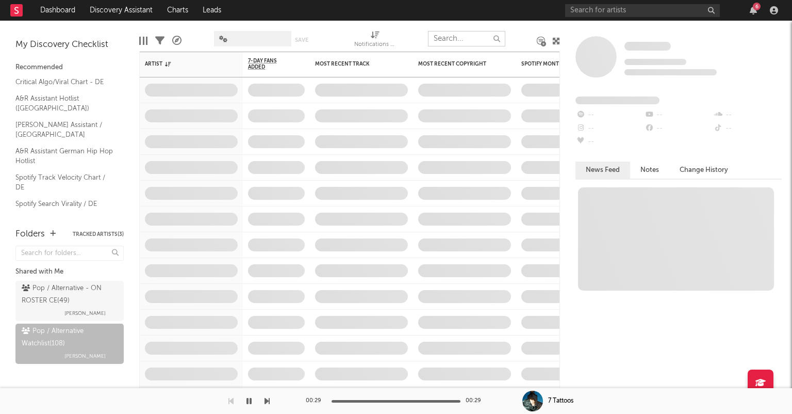
drag, startPoint x: 456, startPoint y: 34, endPoint x: 464, endPoint y: 51, distance: 18.9
click at [456, 35] on input "text" at bounding box center [466, 38] width 77 height 15
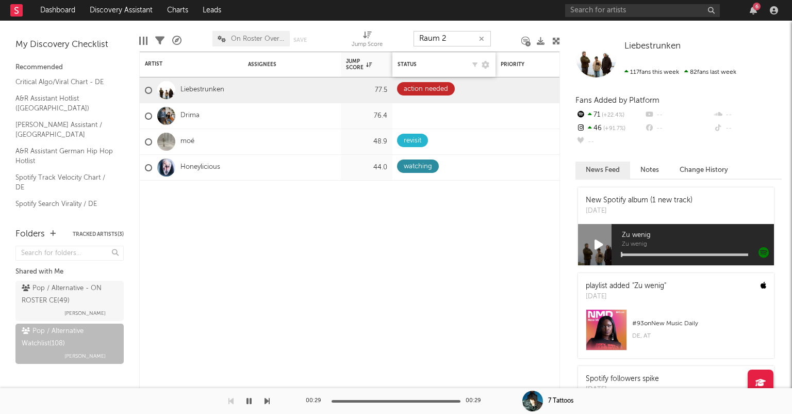
type input "Raum 27"
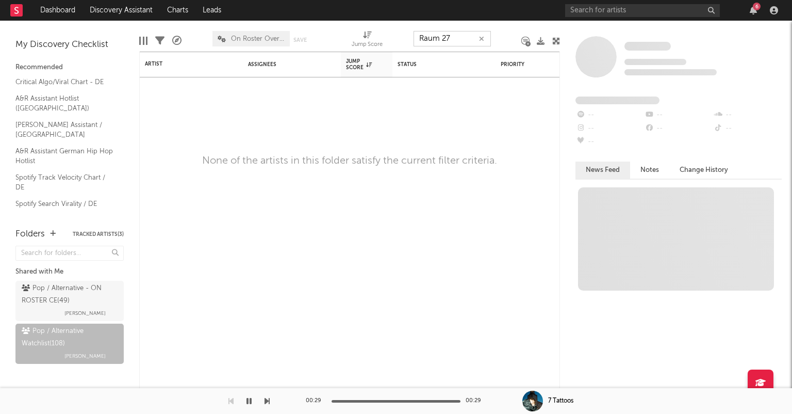
click at [482, 39] on icon "button" at bounding box center [481, 39] width 5 height 7
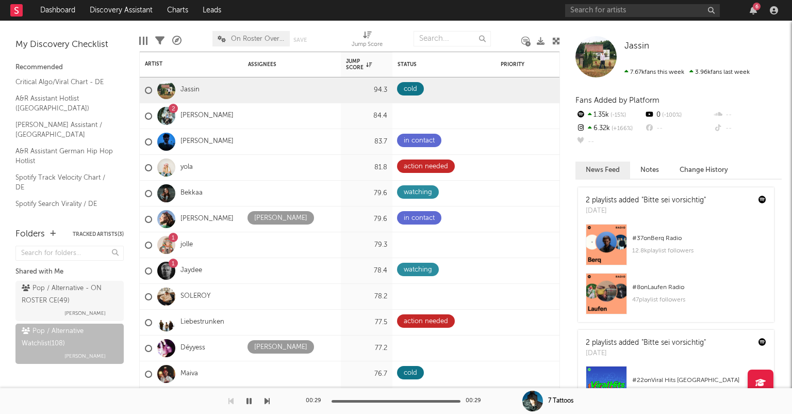
click at [595, 2] on div "6" at bounding box center [673, 10] width 217 height 21
click at [594, 8] on input "text" at bounding box center [642, 10] width 155 height 13
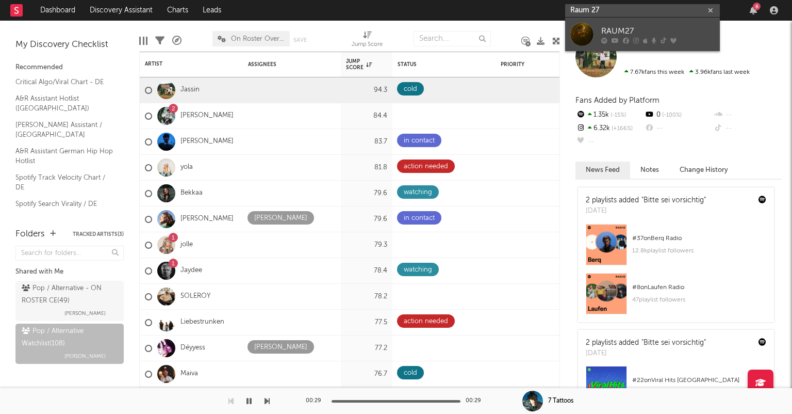
type input "Raum 27"
click at [681, 31] on div "RAUM27" at bounding box center [657, 31] width 113 height 12
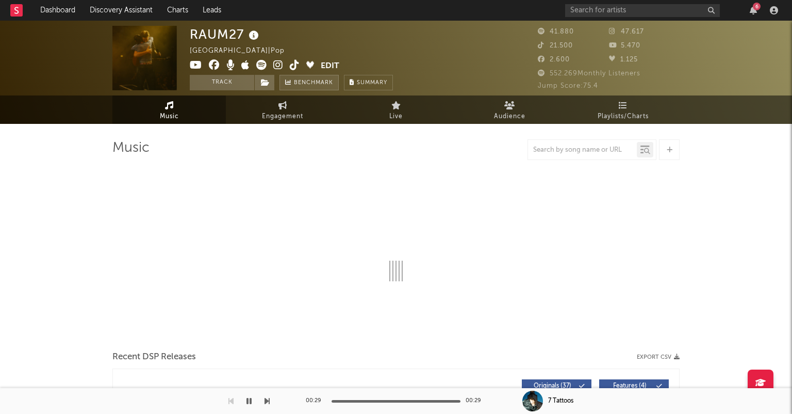
select select "6m"
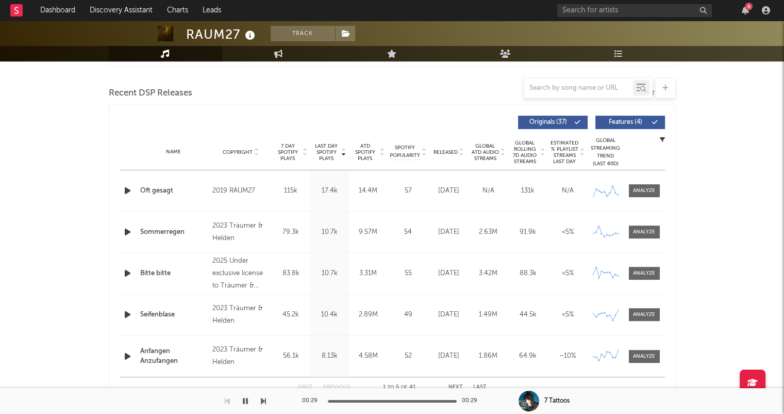
scroll to position [361, 0]
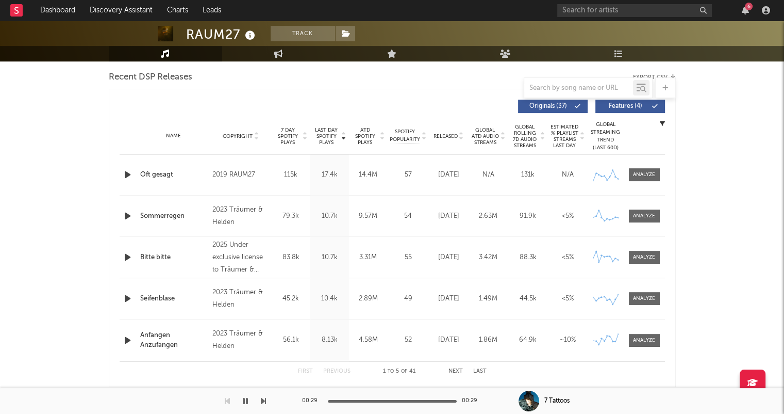
click at [462, 136] on icon at bounding box center [461, 138] width 5 height 4
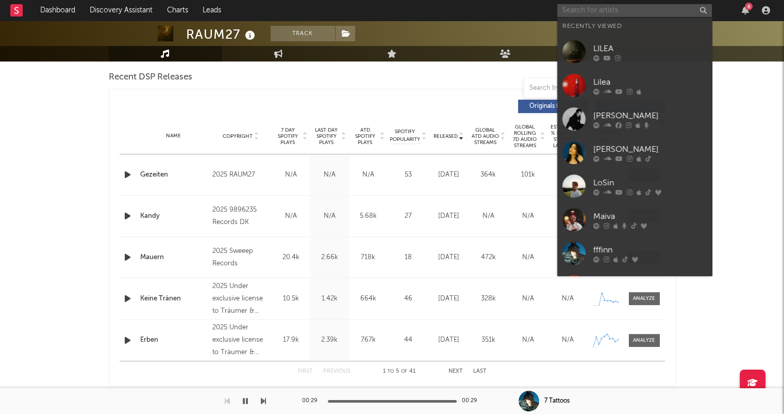
click at [614, 7] on input "text" at bounding box center [634, 10] width 155 height 13
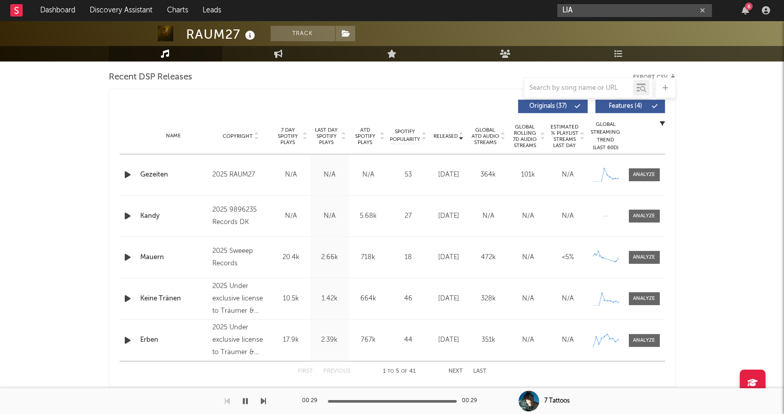
type input "LIA"
click at [597, 11] on input "LIA" at bounding box center [634, 10] width 155 height 13
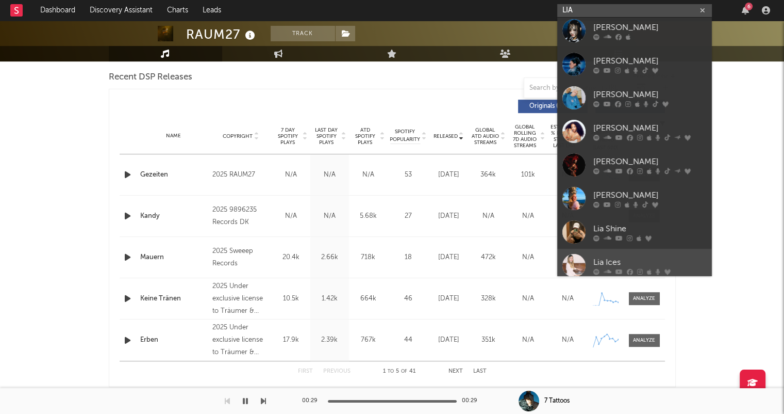
scroll to position [0, 0]
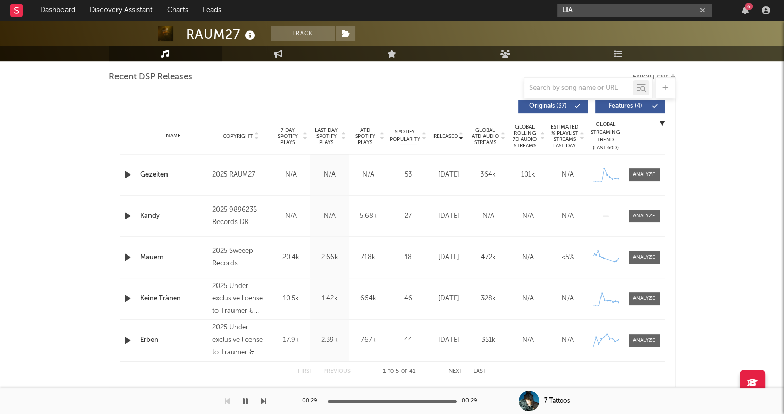
click at [706, 13] on button "button" at bounding box center [703, 11] width 8 height 10
click at [70, 9] on link "Dashboard" at bounding box center [58, 10] width 50 height 21
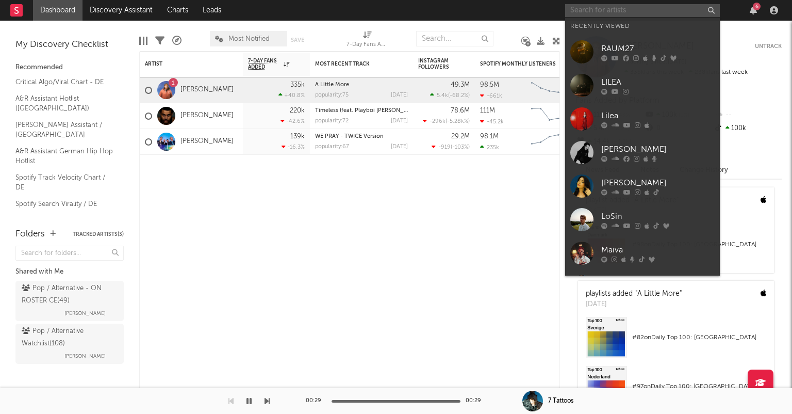
click at [631, 9] on input "text" at bounding box center [642, 10] width 155 height 13
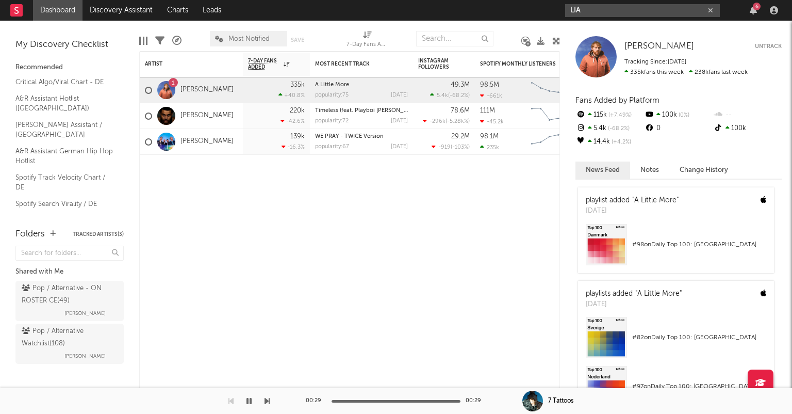
type input "LIA"
click at [712, 10] on icon "button" at bounding box center [710, 10] width 5 height 7
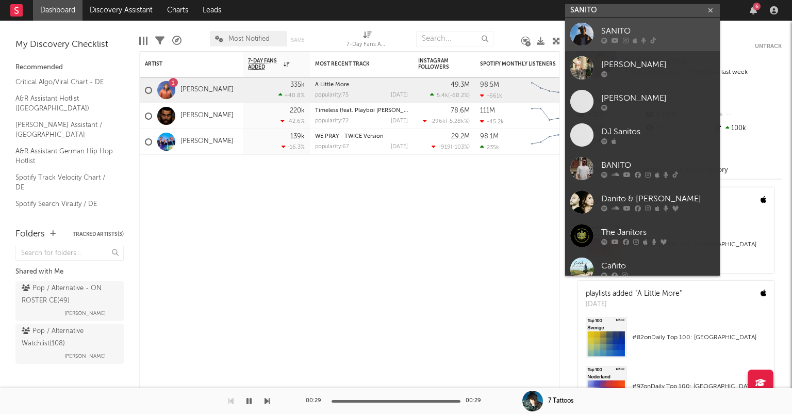
type input "SANITO"
click at [662, 25] on div "SANITO" at bounding box center [657, 31] width 113 height 12
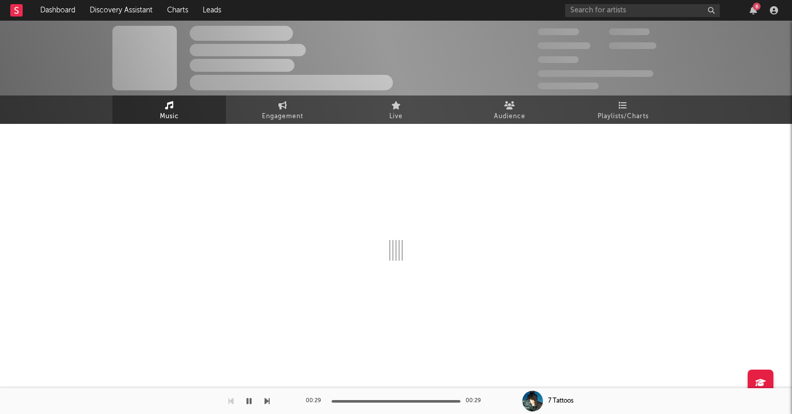
select select "6m"
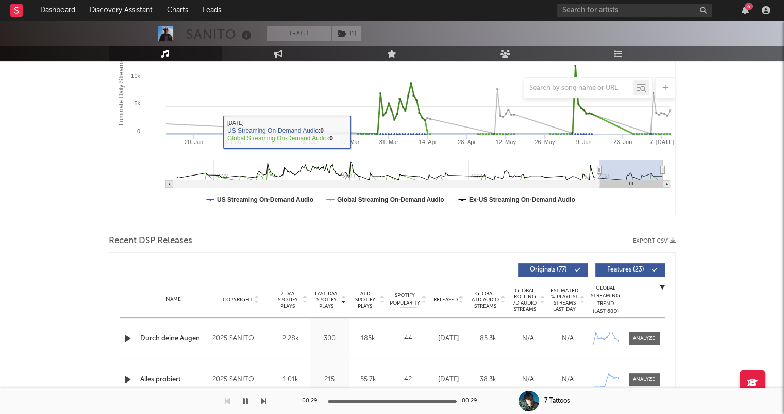
scroll to position [258, 0]
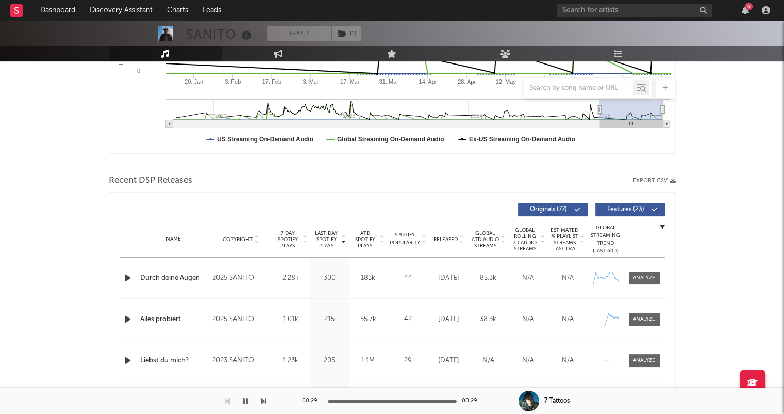
click at [460, 242] on icon at bounding box center [461, 241] width 5 height 4
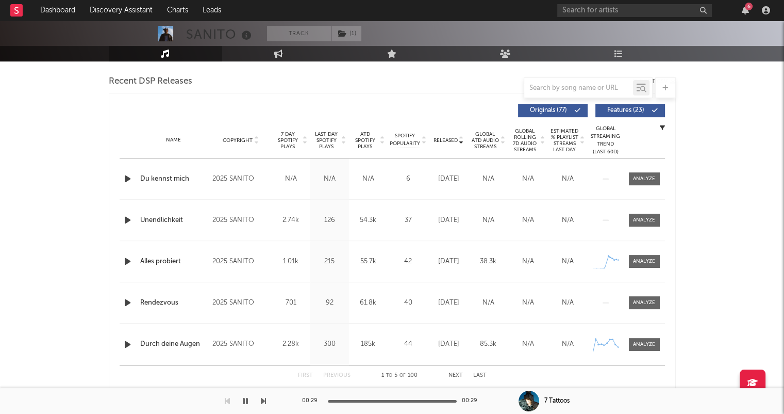
scroll to position [413, 0]
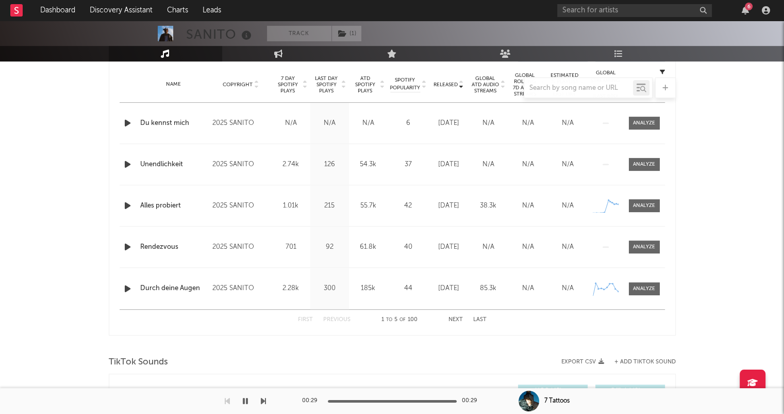
click at [456, 319] on button "Next" at bounding box center [456, 320] width 14 height 6
click at [479, 317] on button "Last" at bounding box center [479, 320] width 13 height 6
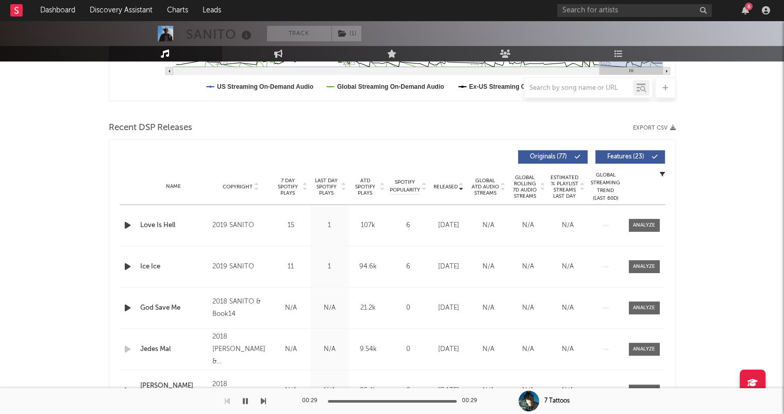
scroll to position [258, 0]
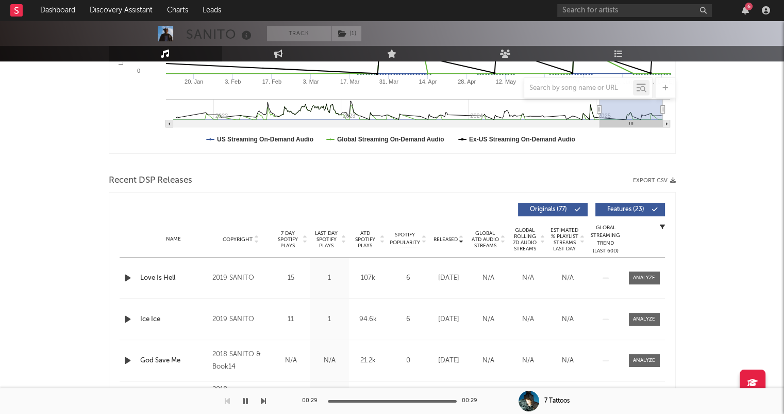
click at [462, 234] on div "Name Copyright Label Album Names Composer Names 7 Day Spotify Plays Last Day Sp…" at bounding box center [393, 239] width 546 height 36
click at [462, 235] on icon at bounding box center [461, 237] width 5 height 4
click at [462, 241] on icon at bounding box center [461, 241] width 5 height 4
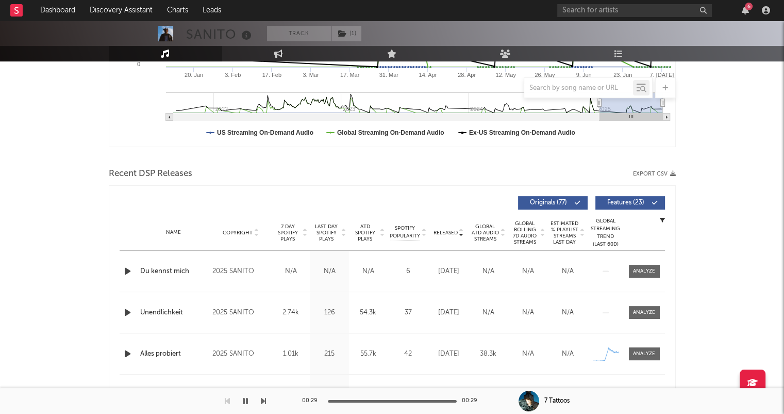
scroll to position [413, 0]
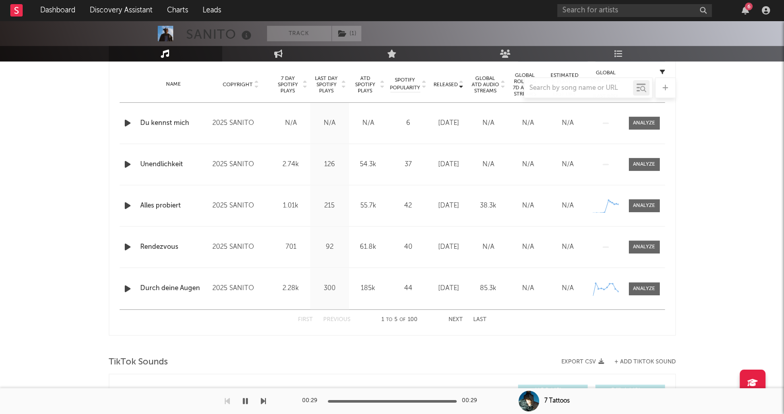
click at [456, 319] on button "Next" at bounding box center [456, 320] width 14 height 6
click at [309, 317] on button "First" at bounding box center [305, 320] width 15 height 6
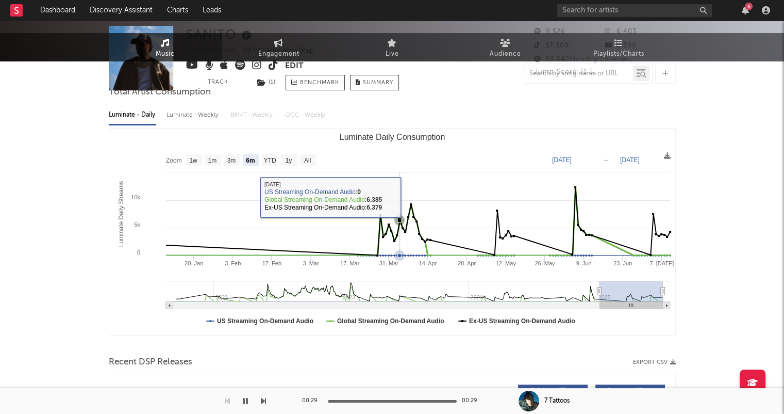
scroll to position [0, 0]
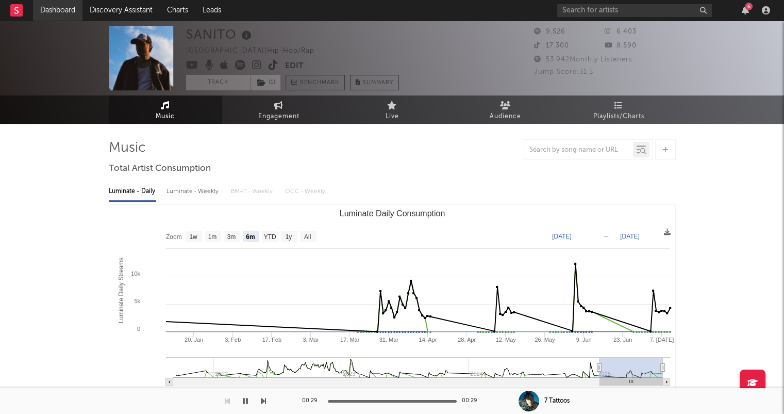
click at [52, 5] on link "Dashboard" at bounding box center [58, 10] width 50 height 21
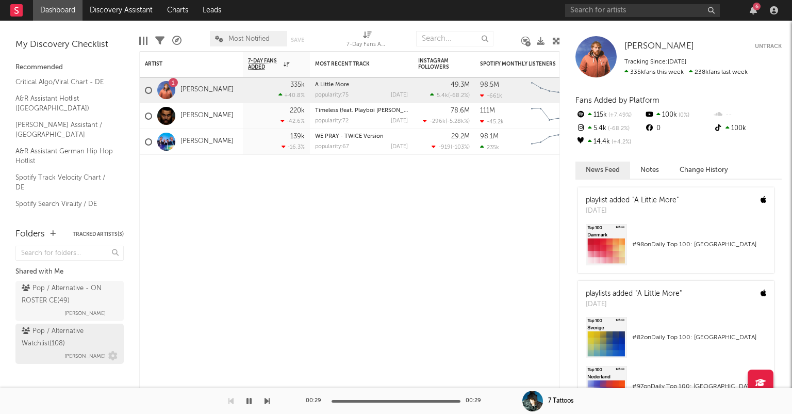
click at [63, 345] on div "Pop / Alternative Watchlist ( 108 )" at bounding box center [68, 337] width 93 height 25
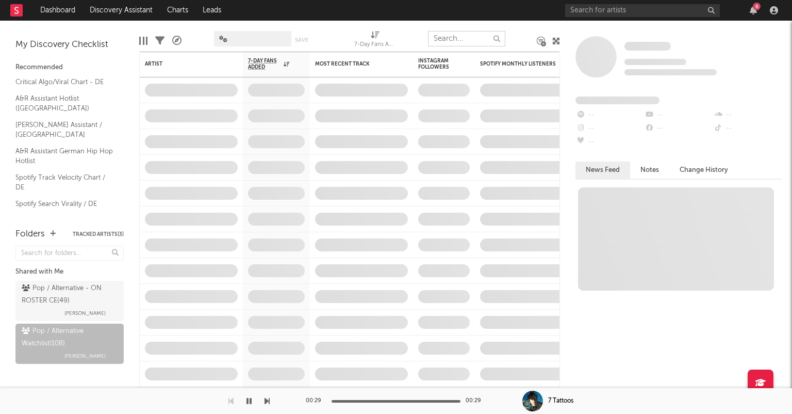
click at [455, 38] on input "text" at bounding box center [466, 38] width 77 height 15
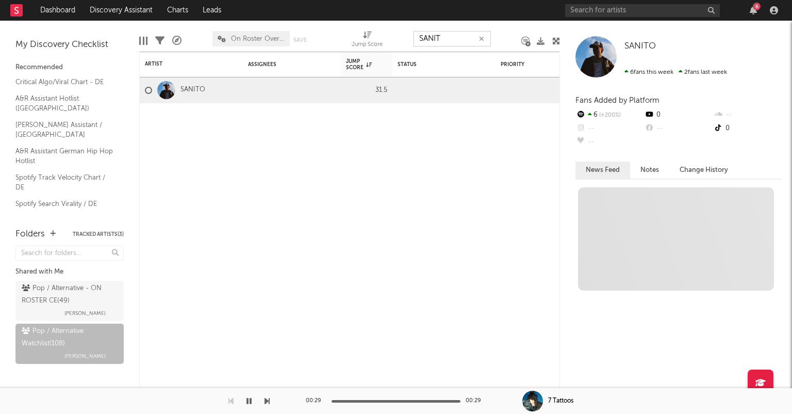
type input "SANITO"
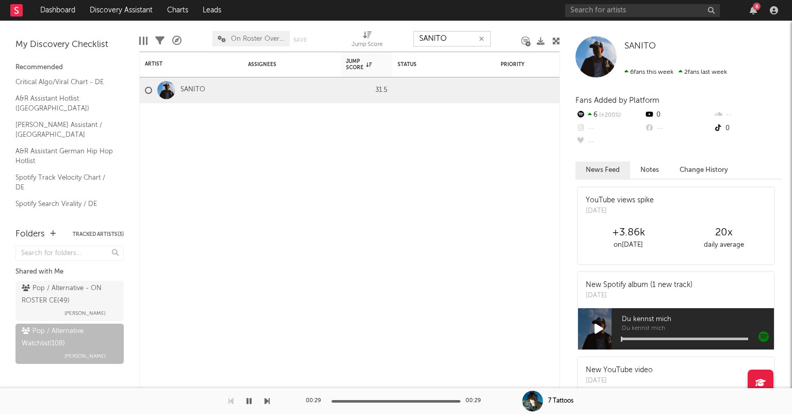
click at [482, 38] on icon "button" at bounding box center [481, 39] width 5 height 7
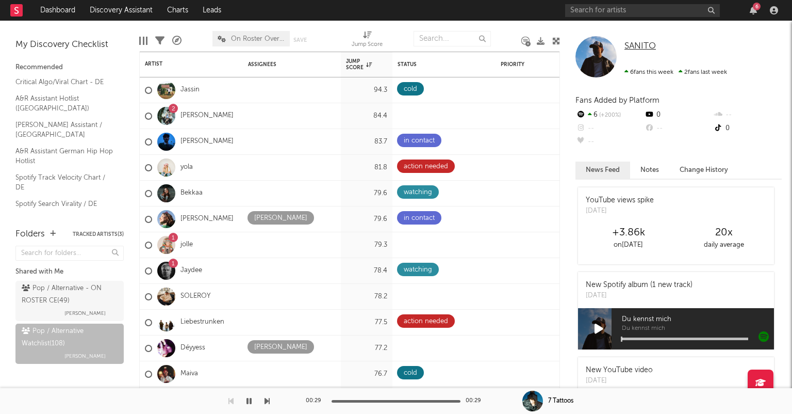
click at [633, 42] on span "SANITO" at bounding box center [639, 46] width 31 height 9
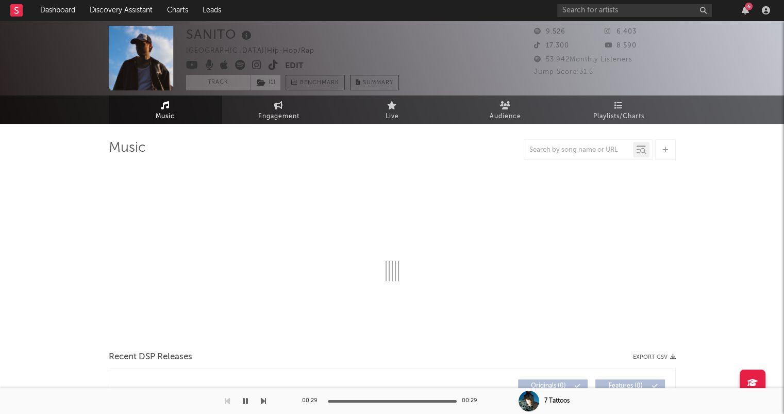
click at [255, 60] on icon at bounding box center [257, 65] width 10 height 10
select select "6m"
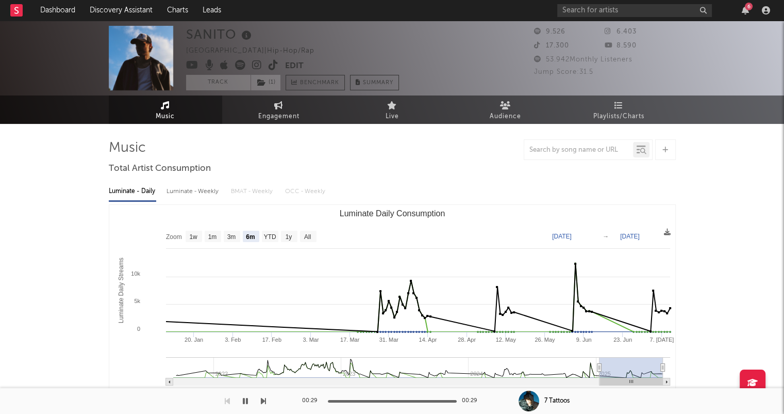
click at [269, 62] on icon at bounding box center [274, 65] width 10 height 10
click at [272, 62] on icon at bounding box center [274, 65] width 10 height 10
click at [295, 112] on span "Engagement" at bounding box center [278, 116] width 41 height 12
select select "1w"
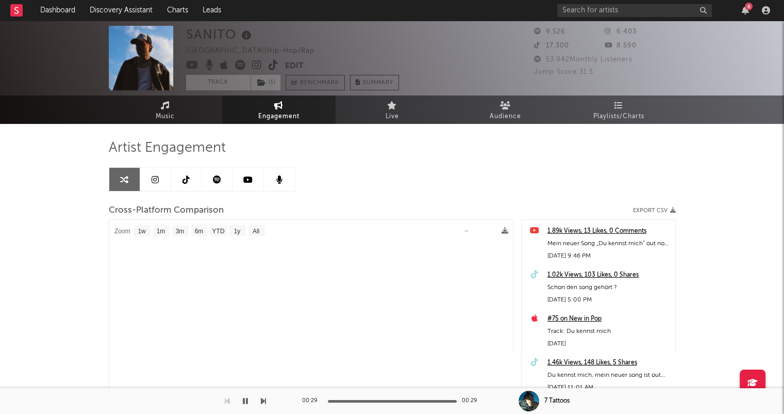
select select "1m"
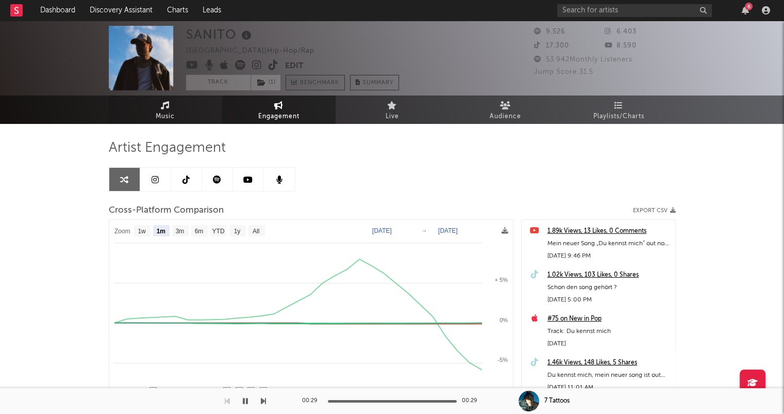
click at [170, 116] on span "Music" at bounding box center [165, 116] width 19 height 12
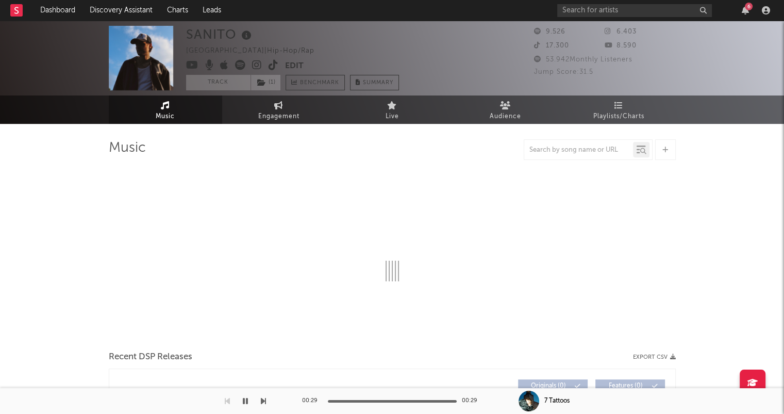
select select "6m"
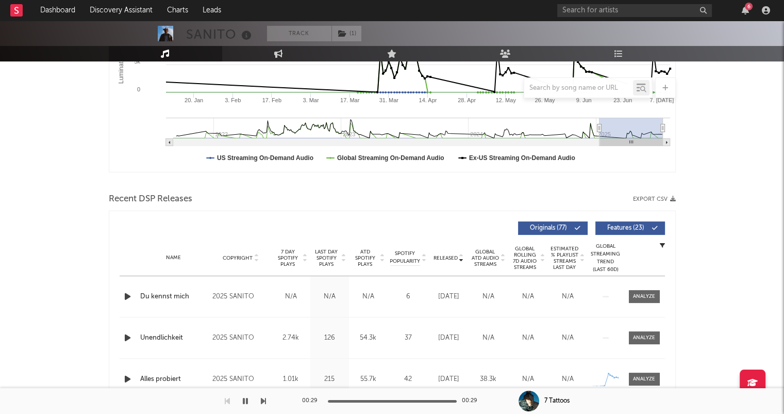
scroll to position [258, 0]
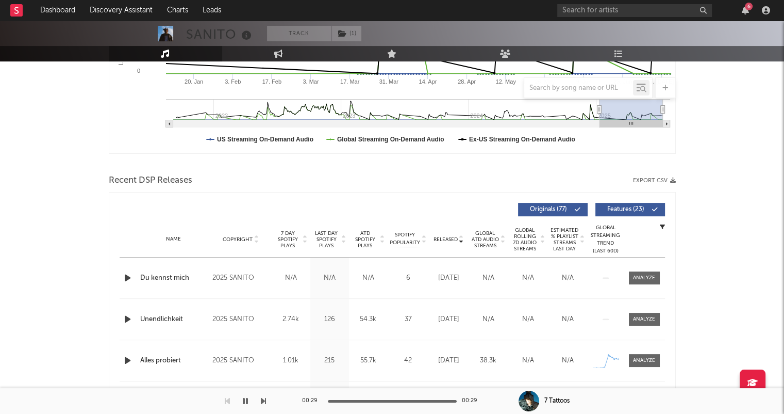
click at [123, 276] on icon "button" at bounding box center [127, 277] width 11 height 13
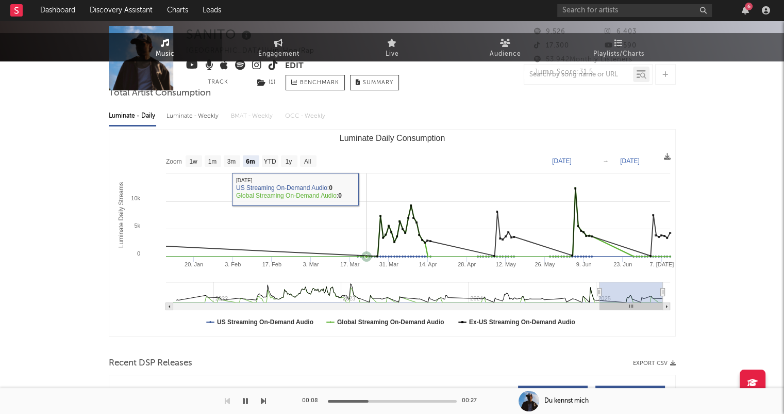
scroll to position [0, 0]
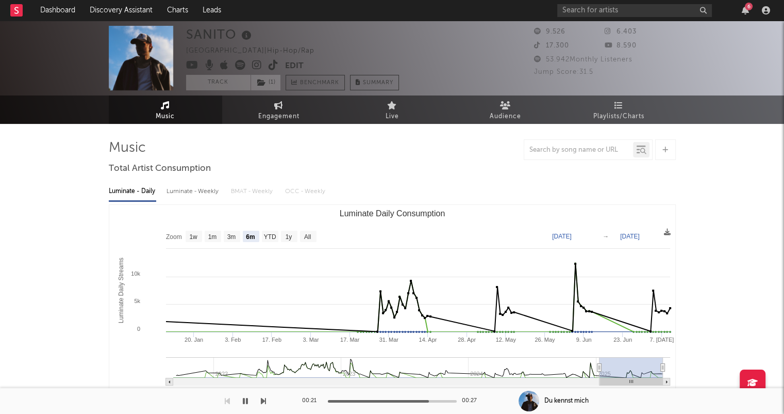
click at [190, 64] on icon at bounding box center [192, 65] width 12 height 10
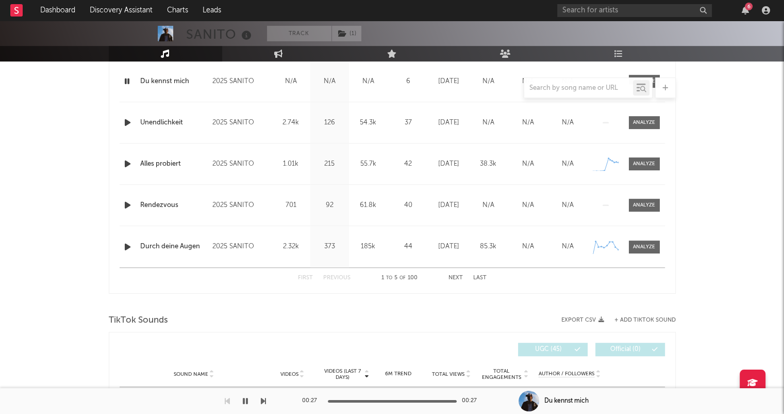
scroll to position [516, 0]
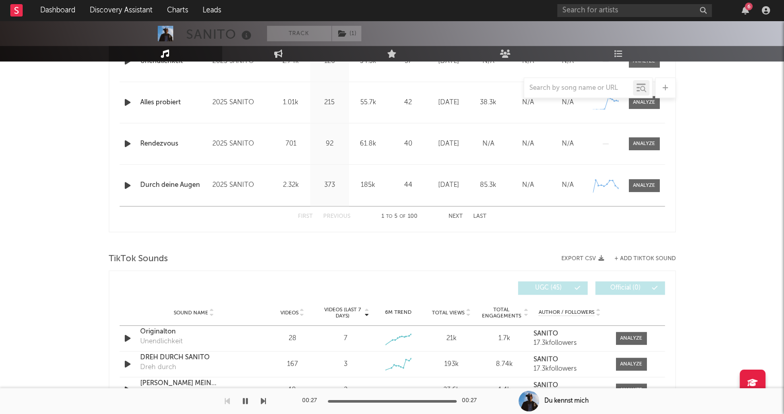
click at [455, 215] on button "Next" at bounding box center [456, 216] width 14 height 6
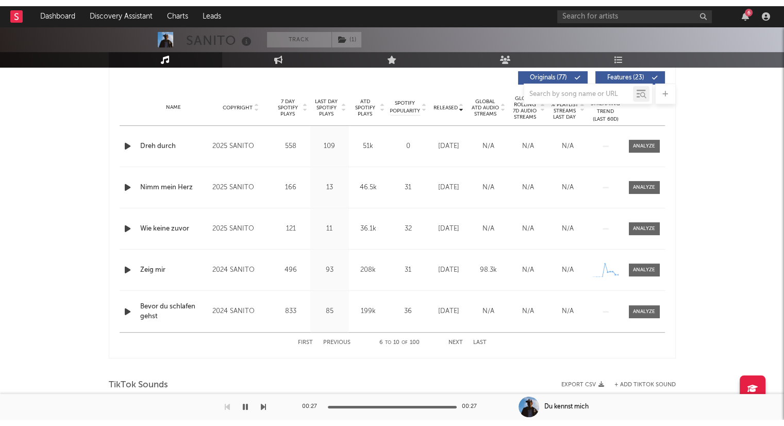
scroll to position [413, 0]
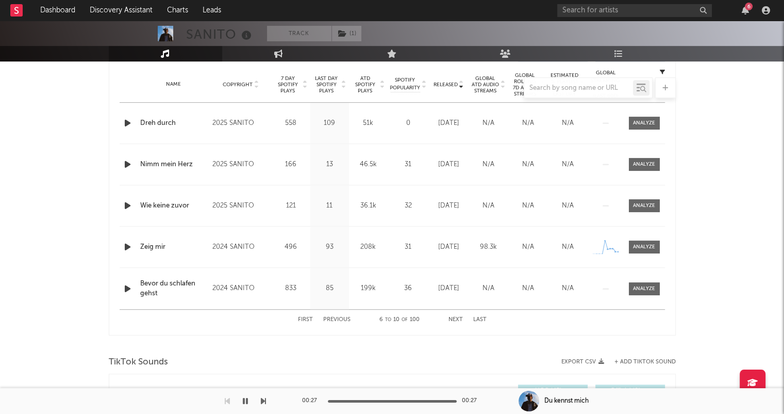
click at [452, 319] on button "Next" at bounding box center [456, 320] width 14 height 6
click at [454, 317] on button "Next" at bounding box center [456, 320] width 14 height 6
click at [300, 319] on button "First" at bounding box center [305, 320] width 15 height 6
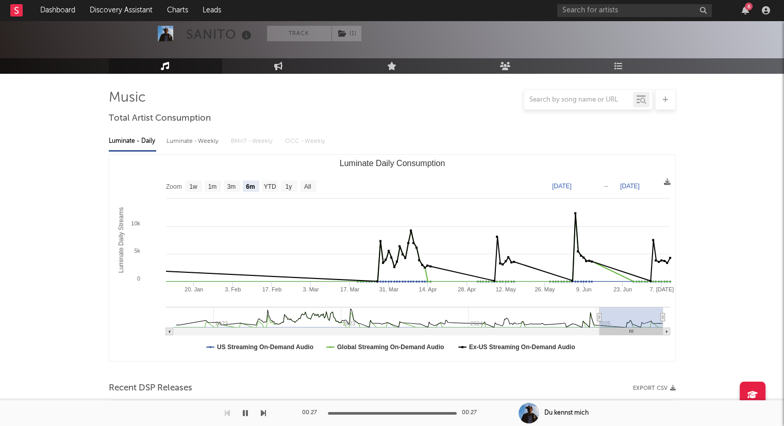
scroll to position [0, 0]
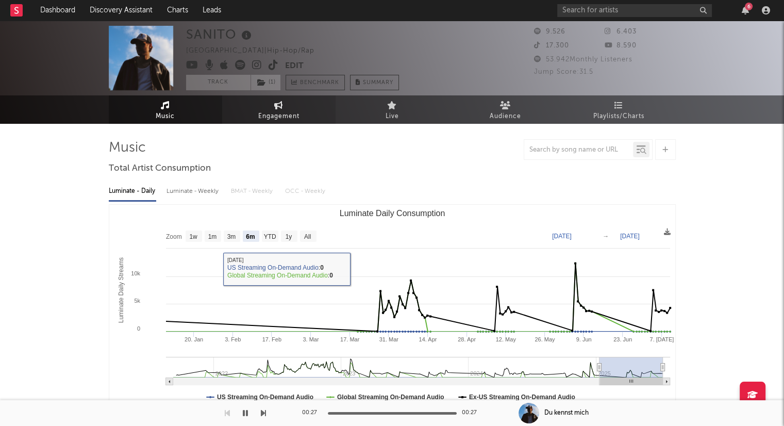
click at [309, 114] on link "Engagement" at bounding box center [278, 109] width 113 height 28
select select "1w"
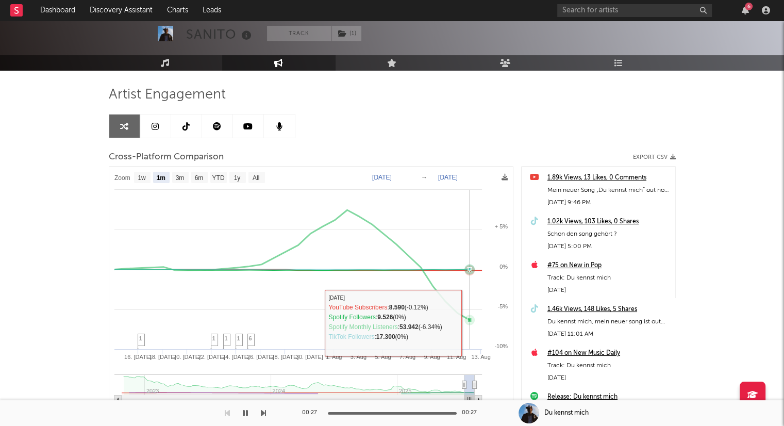
scroll to position [103, 0]
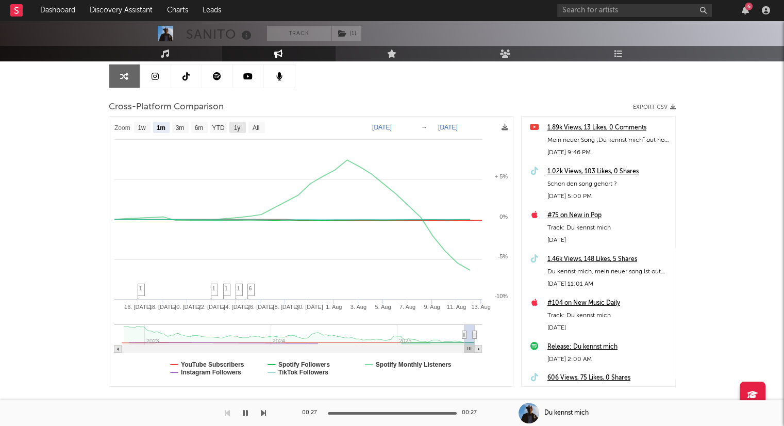
click at [236, 125] on text "1y" at bounding box center [237, 127] width 7 height 7
select select "1y"
type input "2024-08-13"
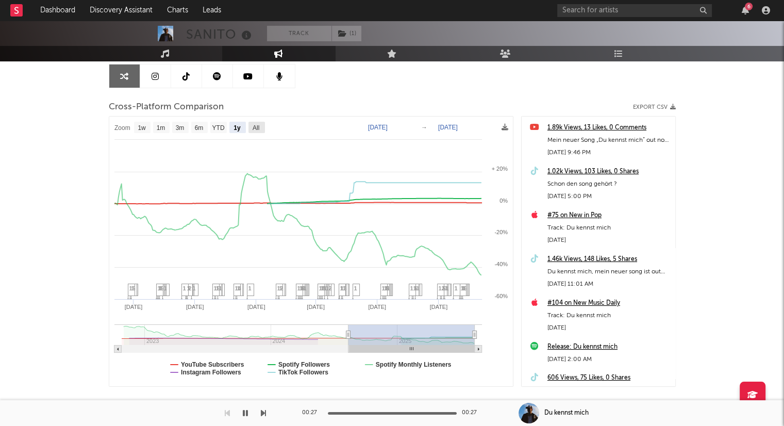
click at [256, 125] on text "All" at bounding box center [255, 127] width 7 height 7
select select "All"
type input "2022-10-26"
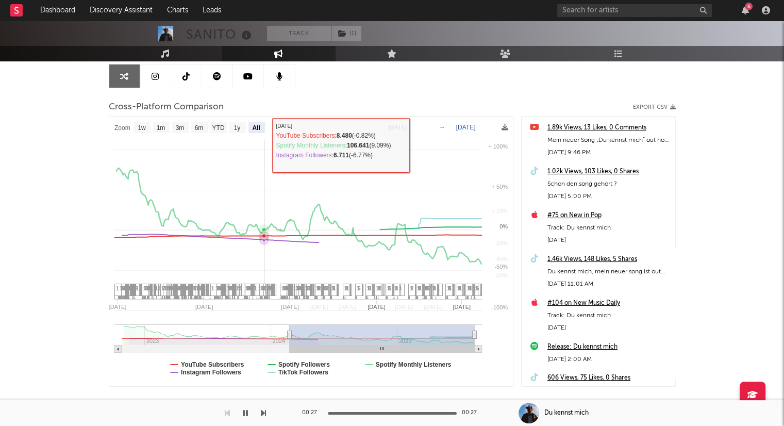
select select "All"
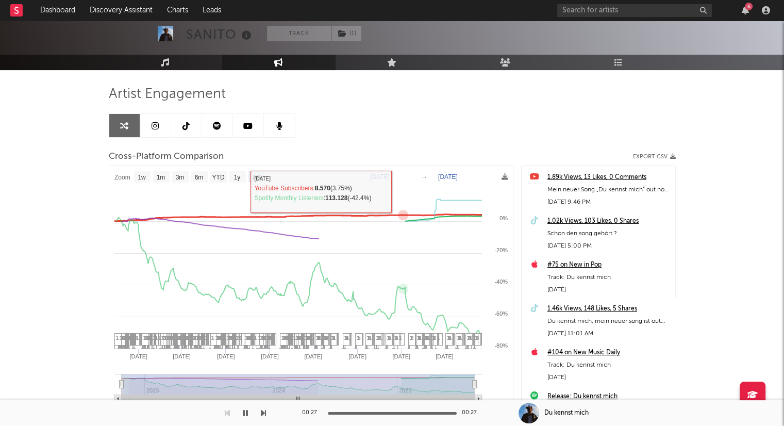
scroll to position [0, 0]
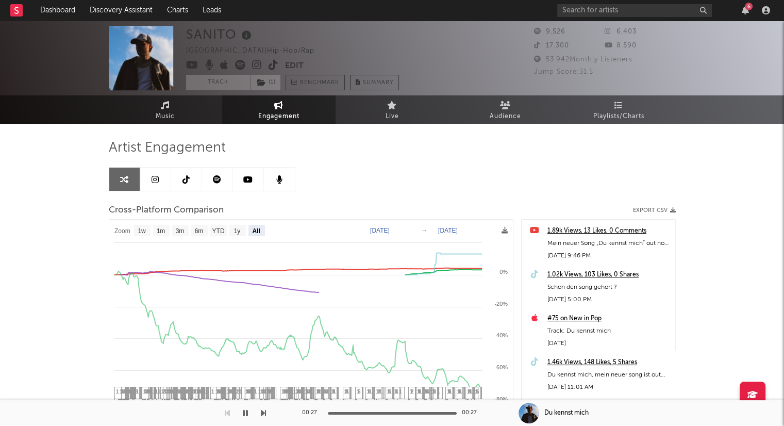
click at [259, 64] on icon at bounding box center [257, 65] width 10 height 10
click at [190, 174] on link at bounding box center [186, 179] width 31 height 23
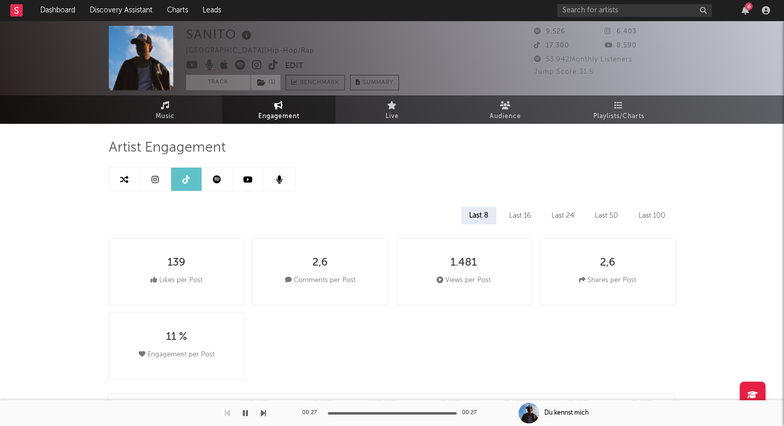
select select "6m"
click at [146, 170] on link at bounding box center [155, 179] width 31 height 23
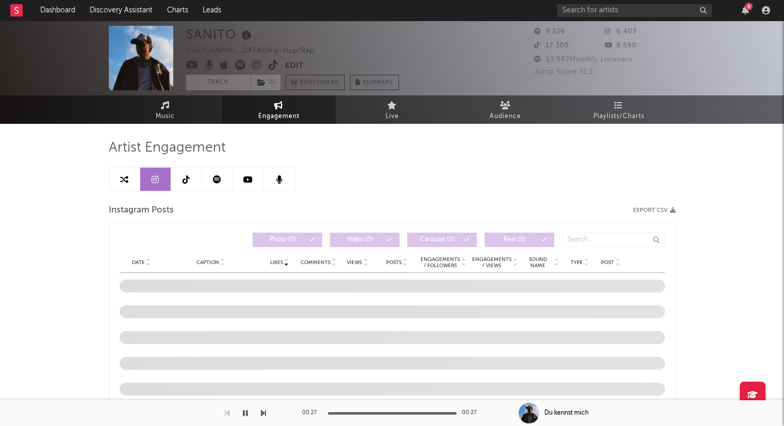
select select "6m"
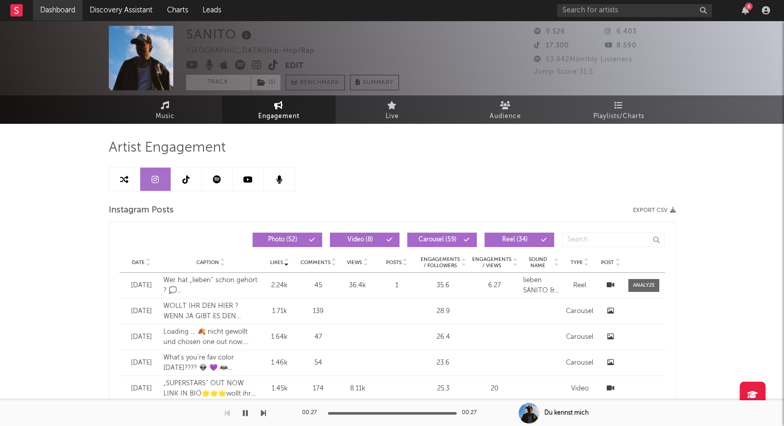
click at [71, 3] on link "Dashboard" at bounding box center [58, 10] width 50 height 21
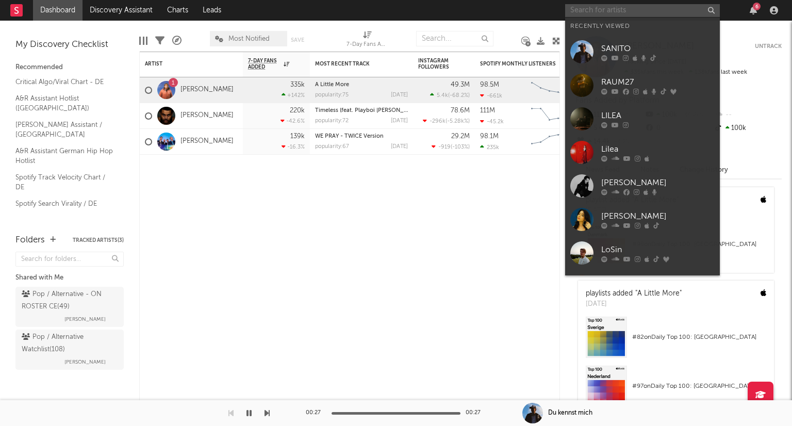
click at [580, 12] on input "text" at bounding box center [642, 10] width 155 height 13
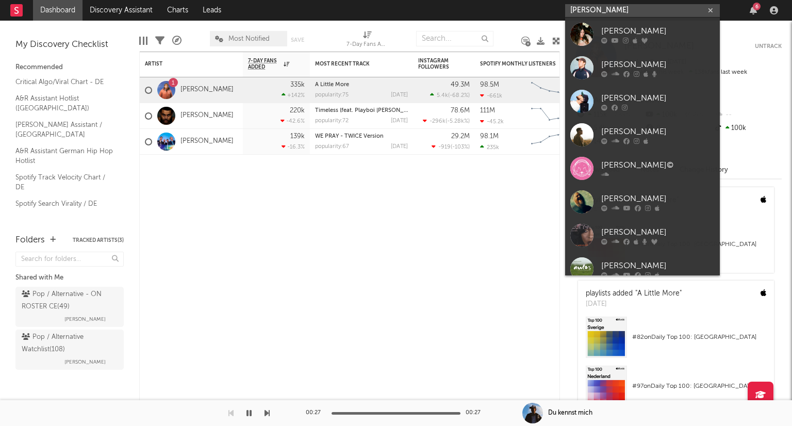
type input "doss"
click at [451, 182] on div at bounding box center [444, 170] width 62 height 31
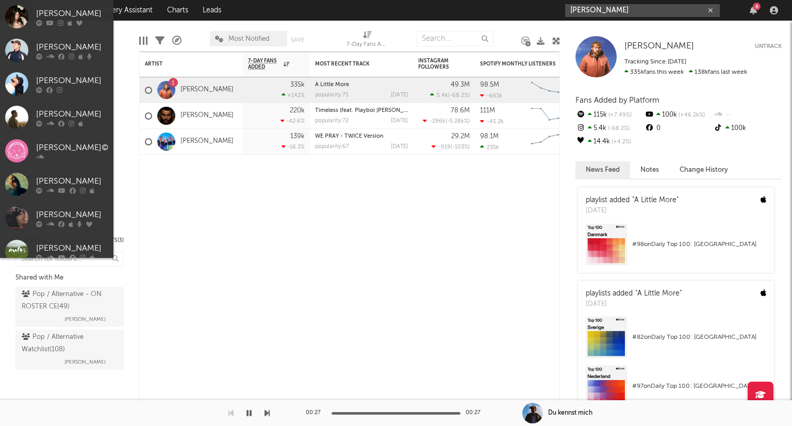
click at [595, 7] on input "doss" at bounding box center [642, 10] width 155 height 13
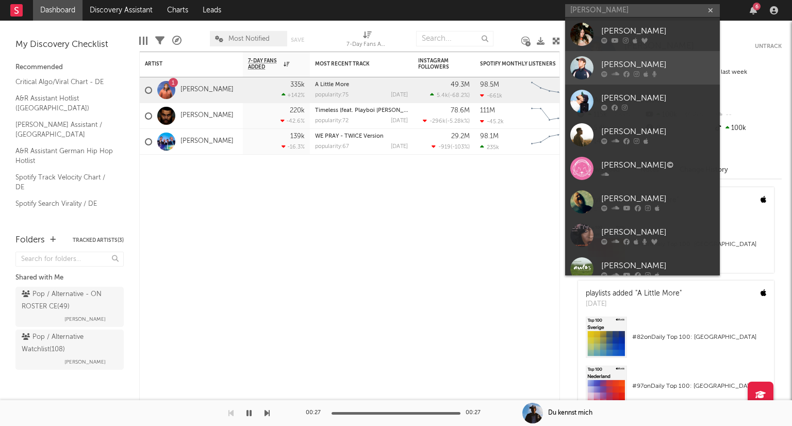
click at [633, 54] on link "[PERSON_NAME]" at bounding box center [642, 68] width 155 height 34
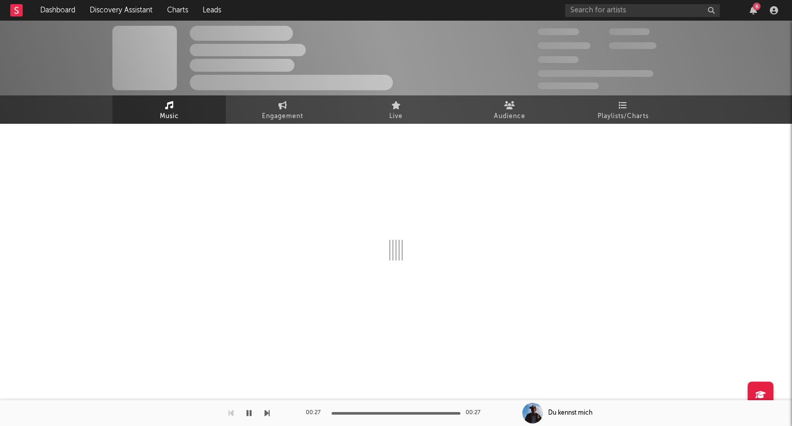
select select "1w"
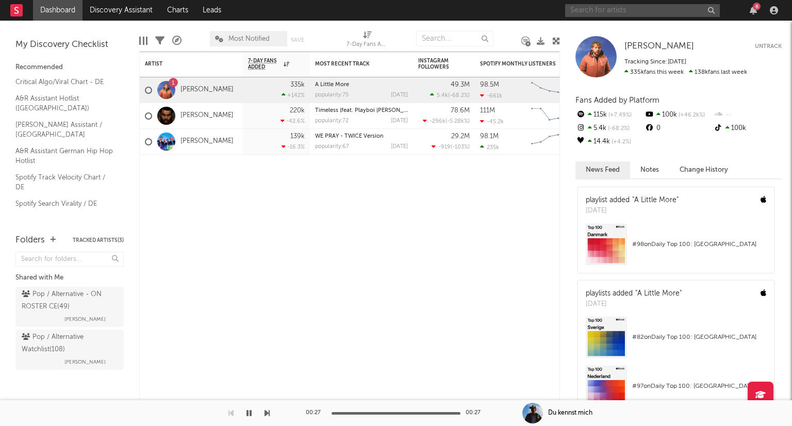
click at [575, 8] on input "text" at bounding box center [642, 10] width 155 height 13
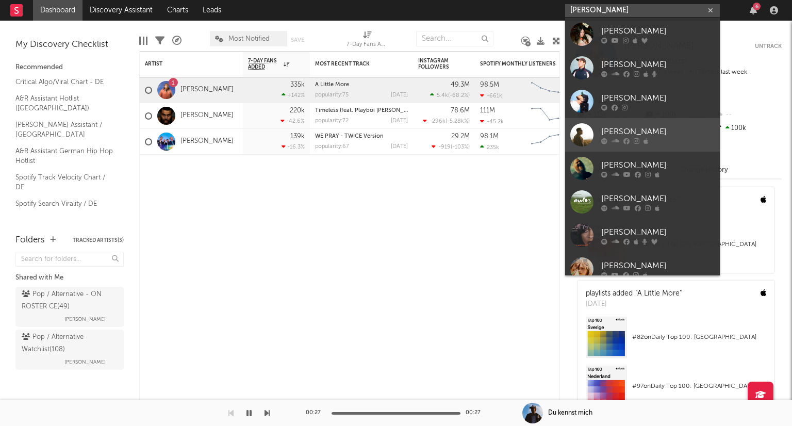
type input "doss"
click at [638, 120] on link "[PERSON_NAME]" at bounding box center [642, 135] width 155 height 34
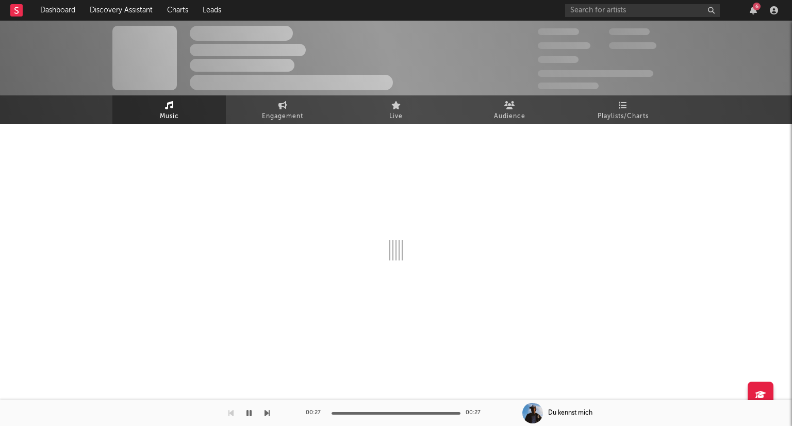
select select "1w"
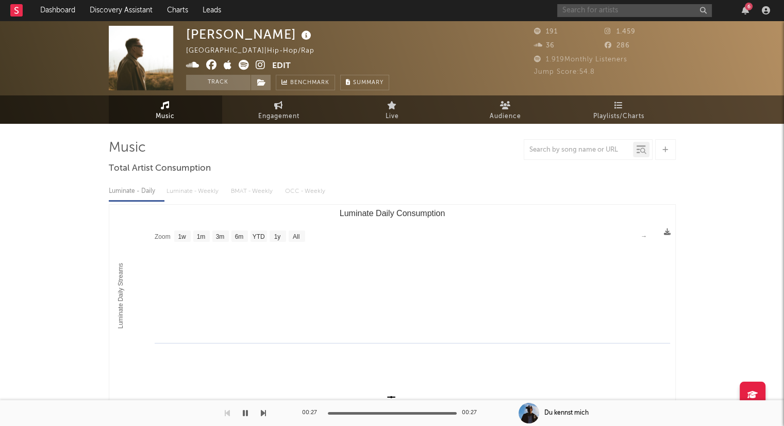
click at [631, 7] on input "text" at bounding box center [634, 10] width 155 height 13
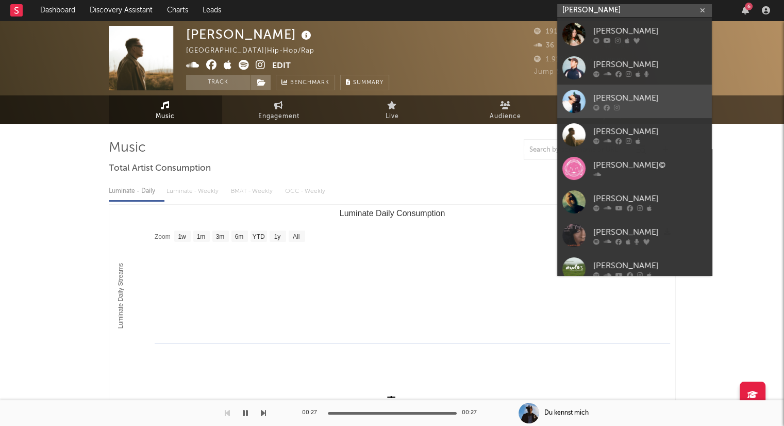
type input "doss"
click at [637, 106] on div at bounding box center [650, 107] width 113 height 6
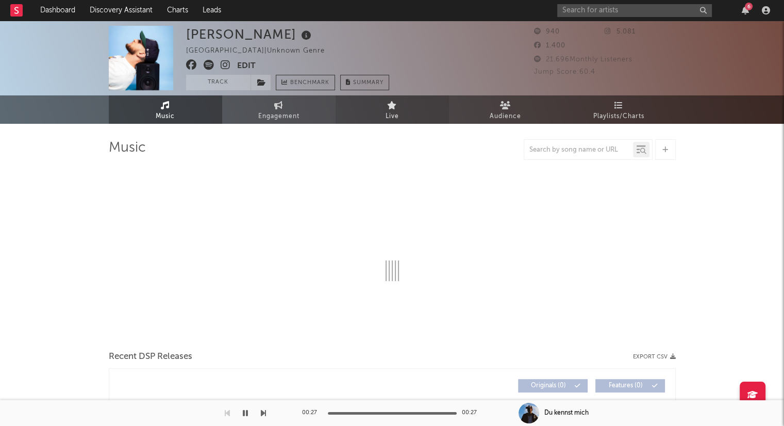
select select "1w"
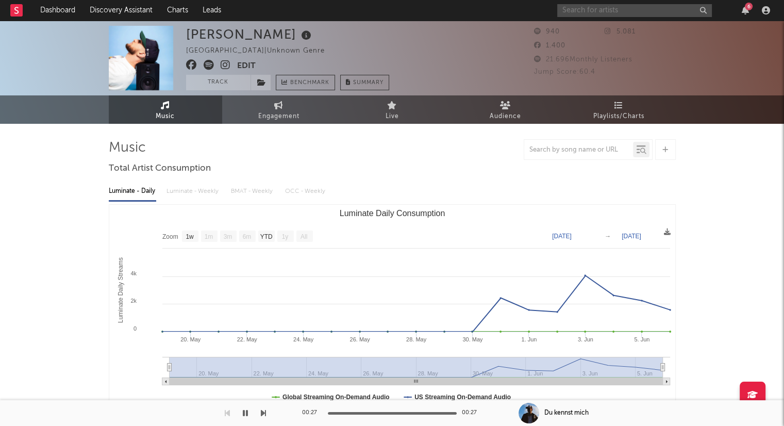
click at [625, 13] on input "text" at bounding box center [634, 10] width 155 height 13
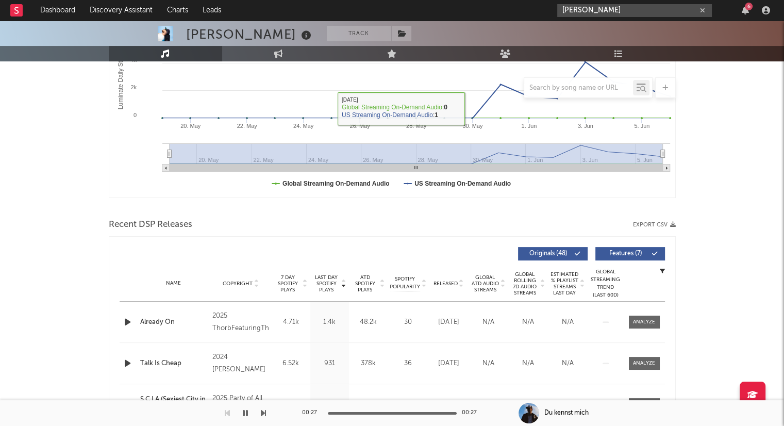
scroll to position [206, 0]
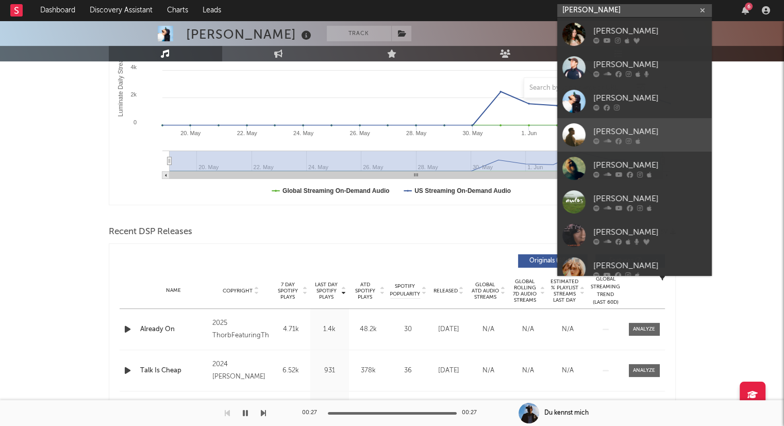
type input "doss"
click at [664, 120] on link "[PERSON_NAME]" at bounding box center [634, 135] width 155 height 34
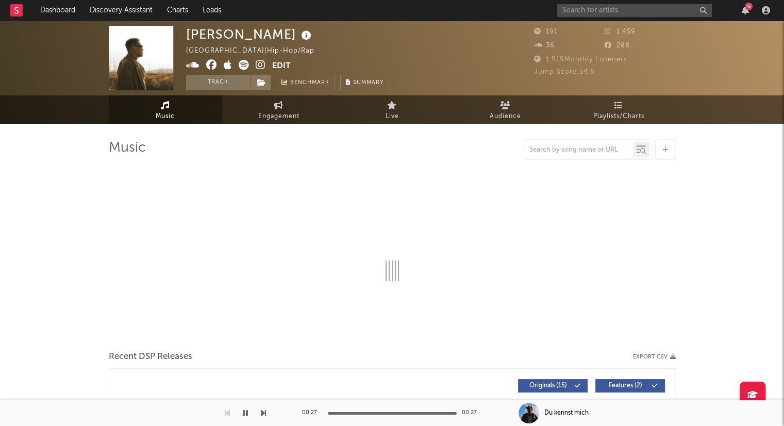
select select "1w"
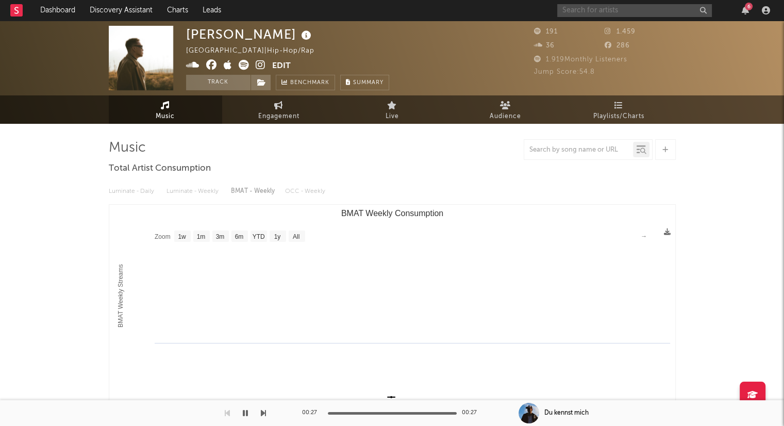
click at [655, 6] on input "text" at bounding box center [634, 10] width 155 height 13
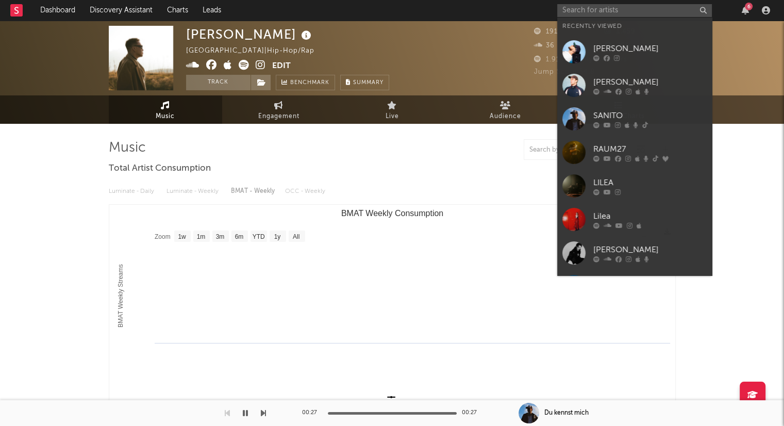
click at [631, 73] on link "[PERSON_NAME]" at bounding box center [634, 86] width 155 height 34
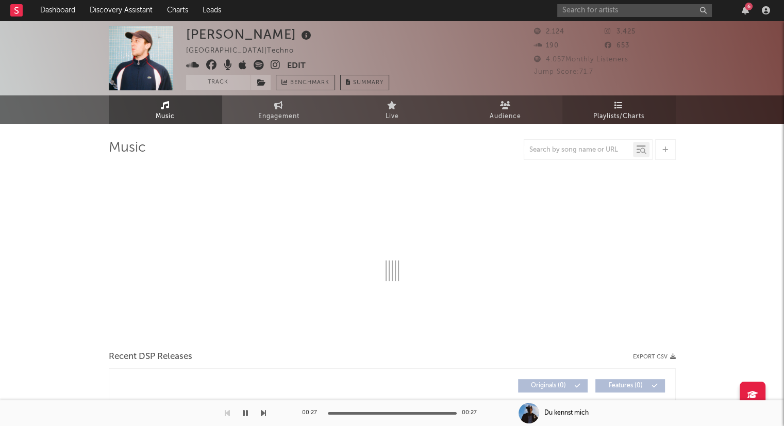
select select "1w"
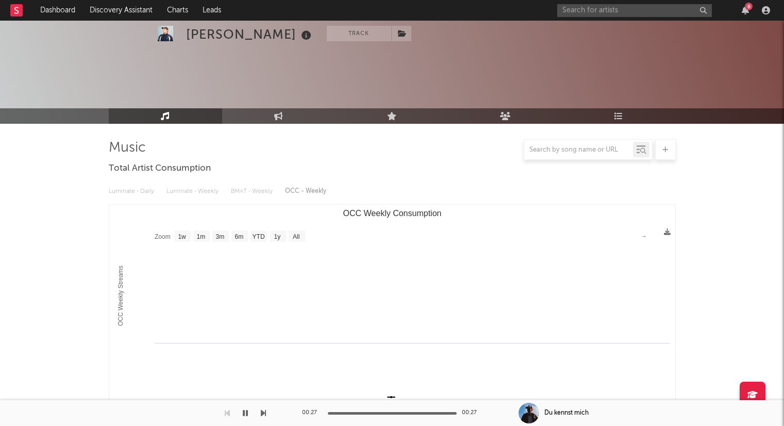
select select "1w"
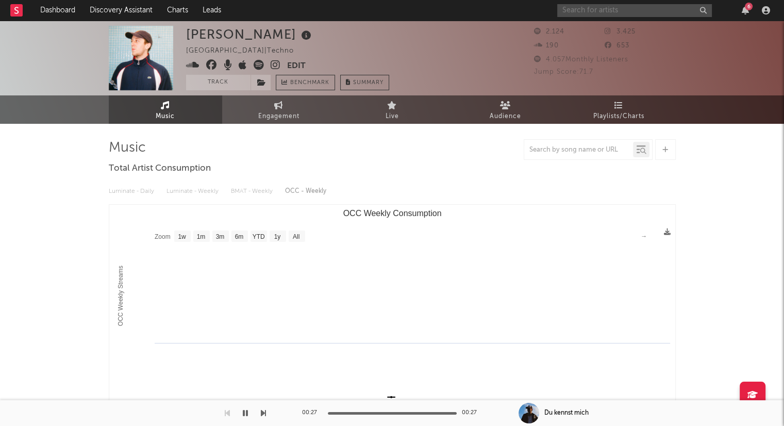
click at [583, 11] on input "text" at bounding box center [634, 10] width 155 height 13
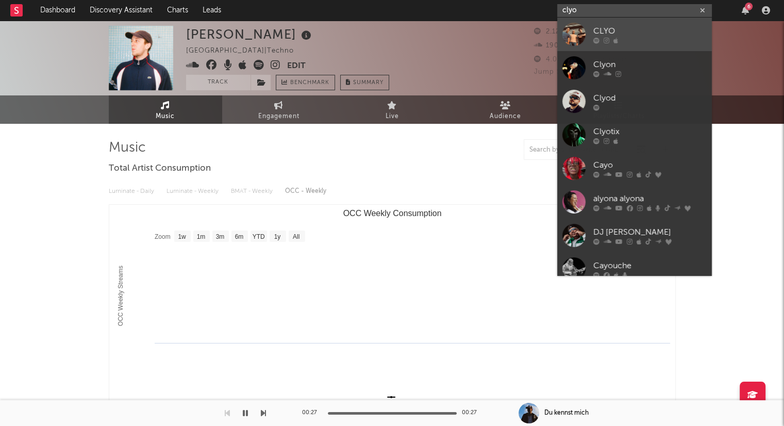
type input "clyo"
click at [622, 31] on div "CLYO" at bounding box center [650, 31] width 113 height 12
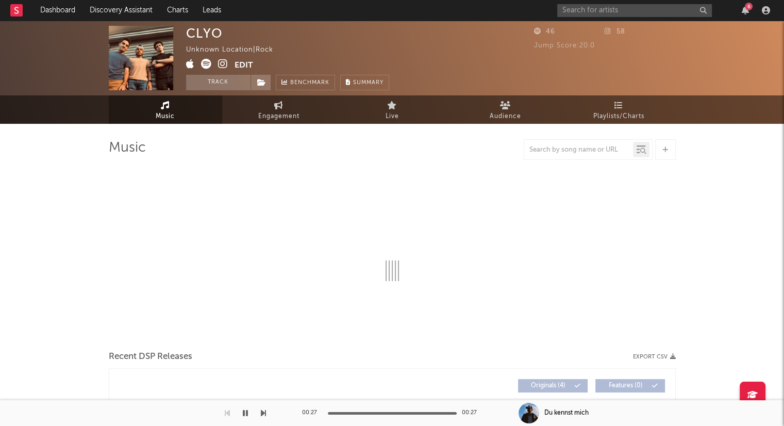
select select "1w"
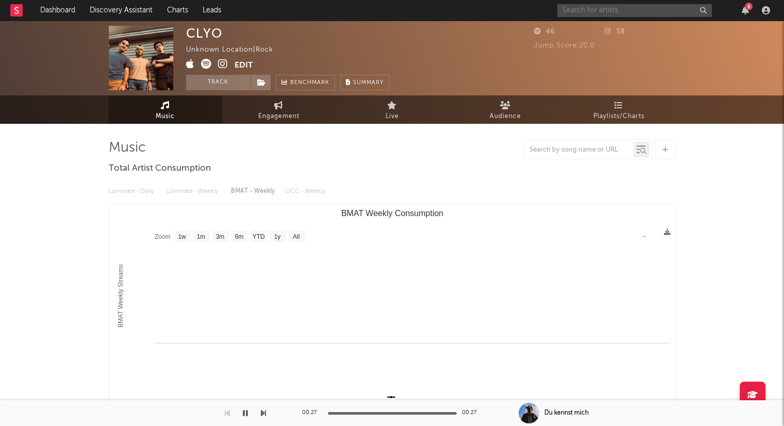
click at [584, 13] on input "text" at bounding box center [634, 10] width 155 height 13
type input "Clyo"
click at [701, 8] on icon "button" at bounding box center [702, 10] width 5 height 7
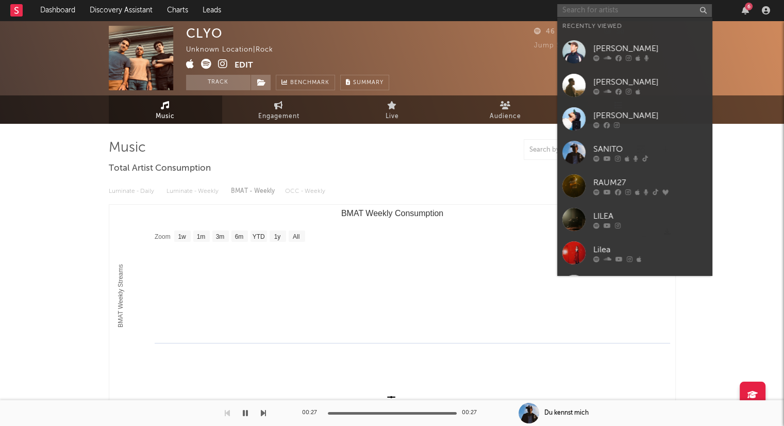
click at [629, 11] on input "text" at bounding box center [634, 10] width 155 height 13
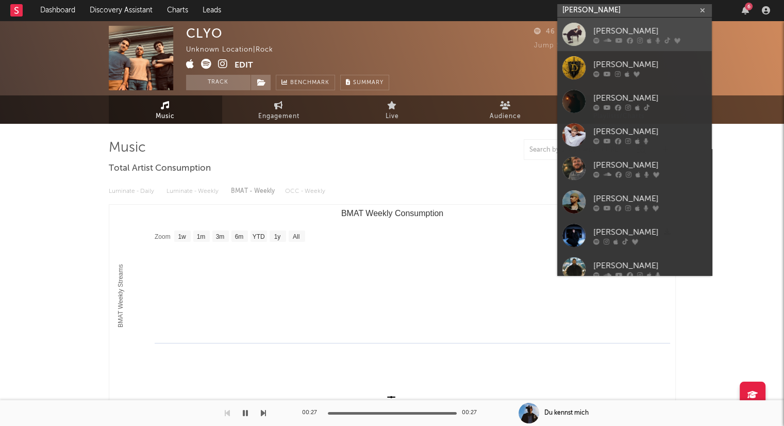
type input "[PERSON_NAME]"
click at [636, 23] on link "[PERSON_NAME]" at bounding box center [634, 35] width 155 height 34
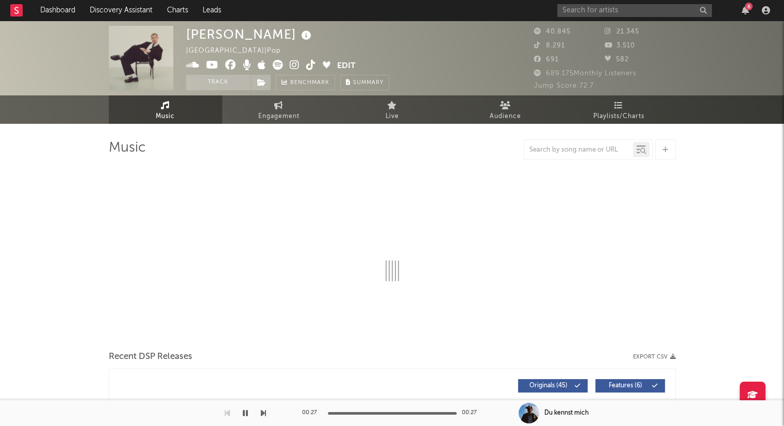
select select "6m"
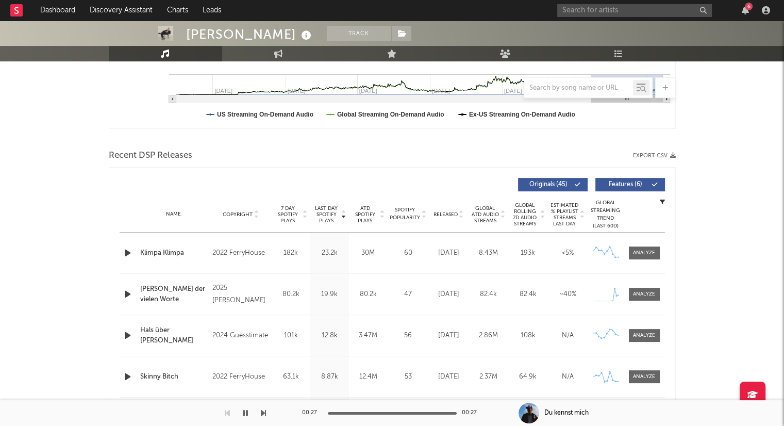
scroll to position [309, 0]
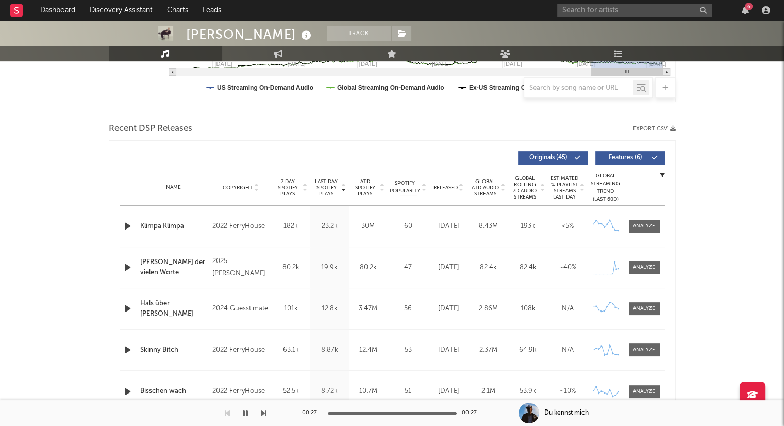
click at [463, 188] on icon at bounding box center [461, 190] width 5 height 4
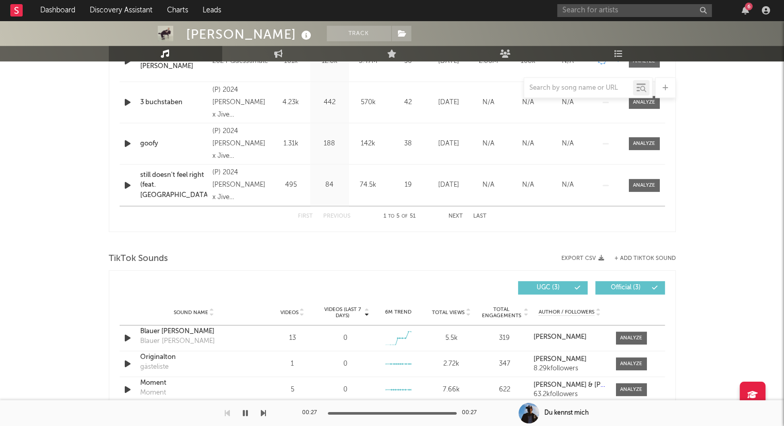
scroll to position [516, 0]
click at [606, 9] on input "text" at bounding box center [634, 10] width 155 height 13
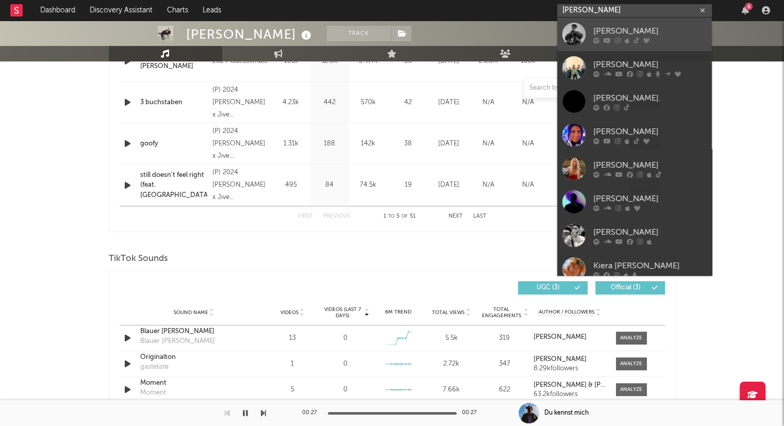
type input "[PERSON_NAME]"
click at [627, 28] on div "[PERSON_NAME]" at bounding box center [650, 31] width 113 height 12
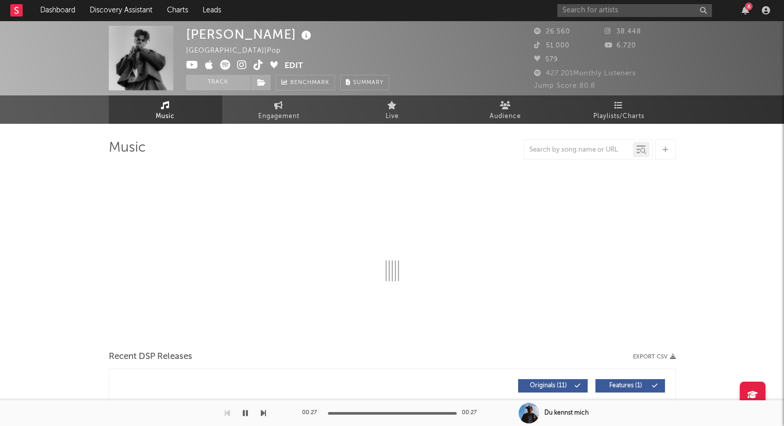
select select "6m"
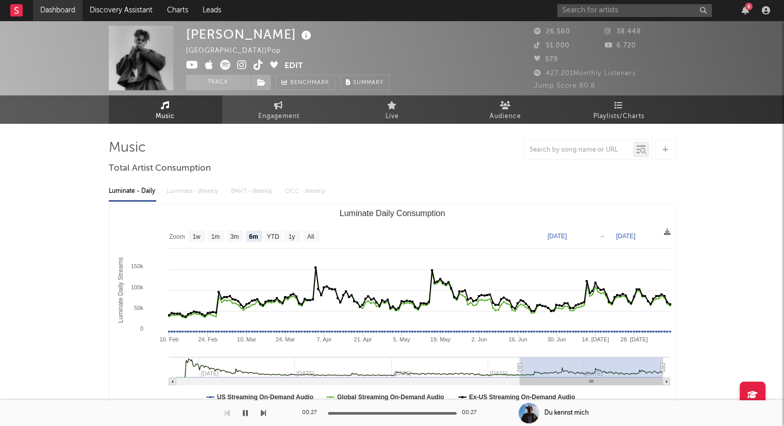
click at [63, 13] on link "Dashboard" at bounding box center [58, 10] width 50 height 21
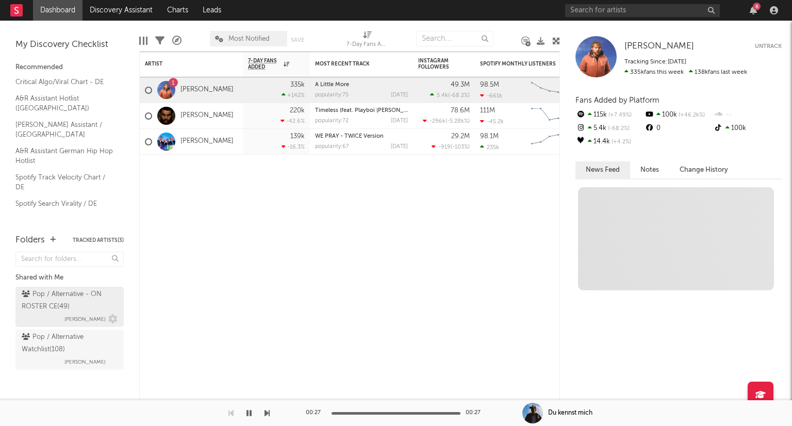
click at [89, 304] on div "Pop / Alternative - ON ROSTER CE ( 49 )" at bounding box center [68, 300] width 93 height 25
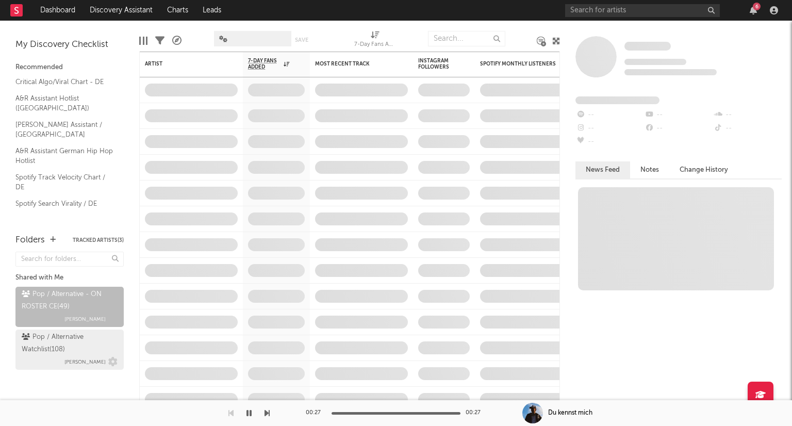
click at [87, 339] on div "Pop / Alternative Watchlist ( 108 )" at bounding box center [68, 343] width 93 height 25
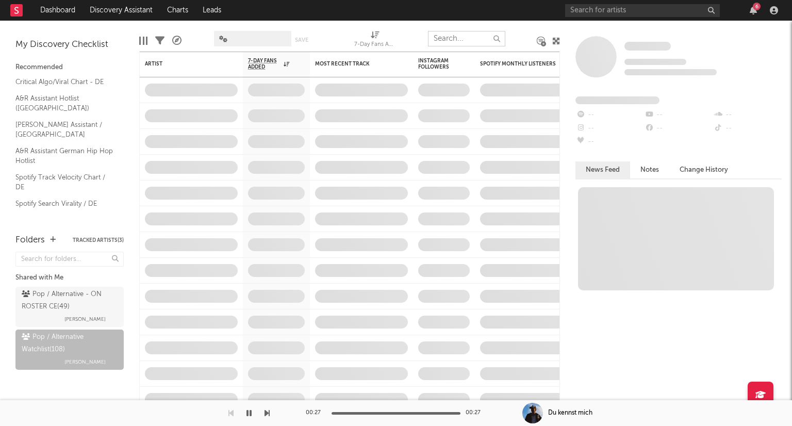
click at [469, 42] on input "text" at bounding box center [466, 38] width 77 height 15
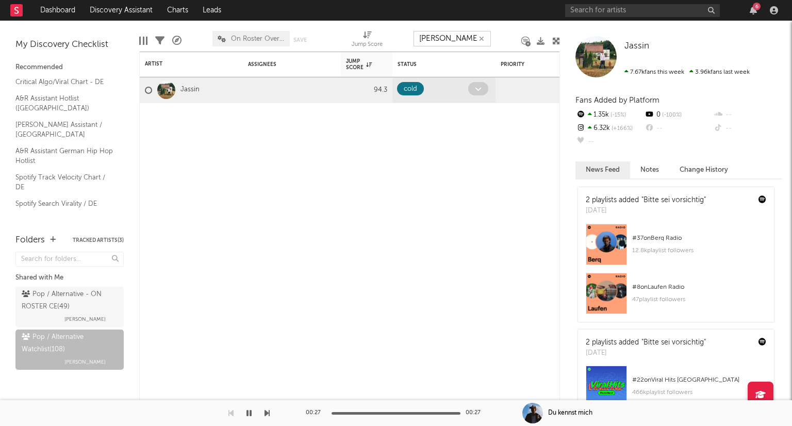
type input "J"
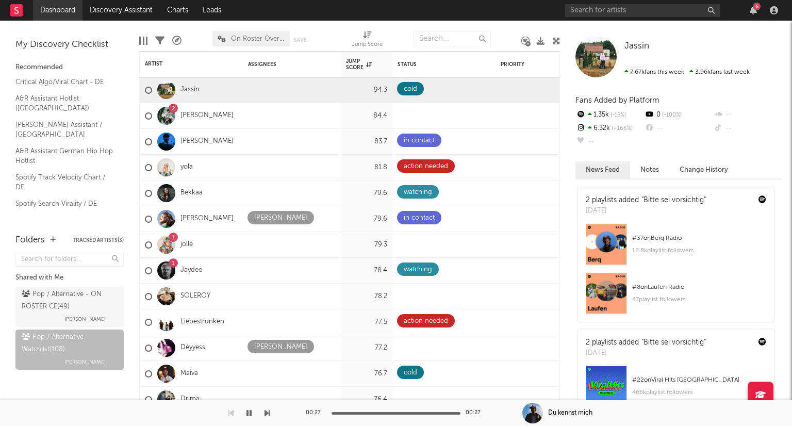
click at [66, 12] on link "Dashboard" at bounding box center [58, 10] width 50 height 21
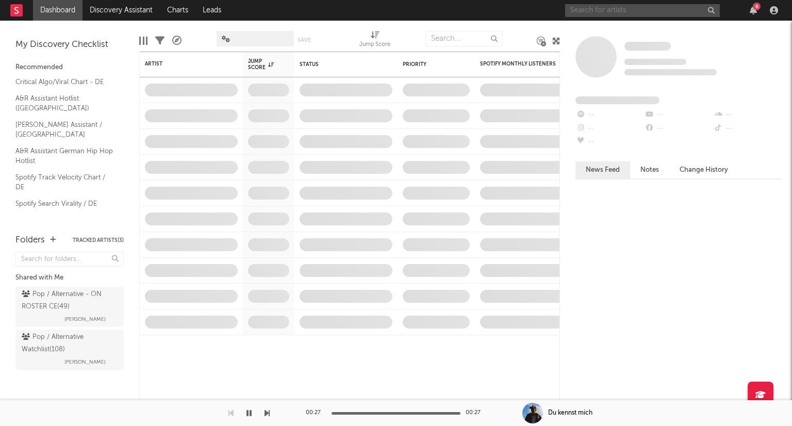
click at [621, 13] on input "text" at bounding box center [642, 10] width 155 height 13
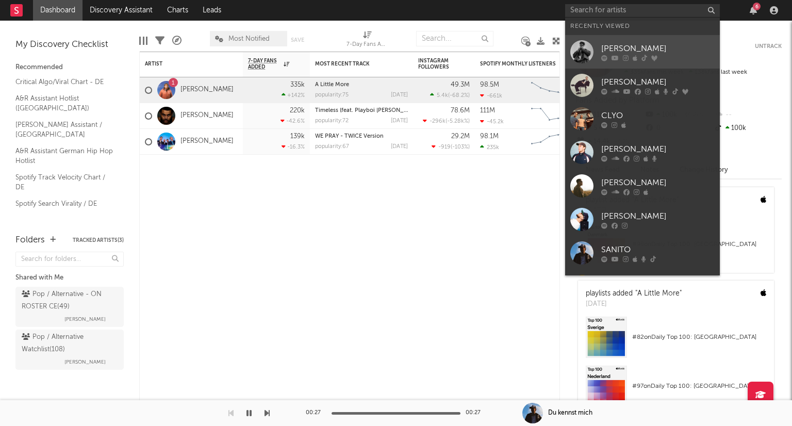
click at [639, 55] on div at bounding box center [657, 58] width 113 height 6
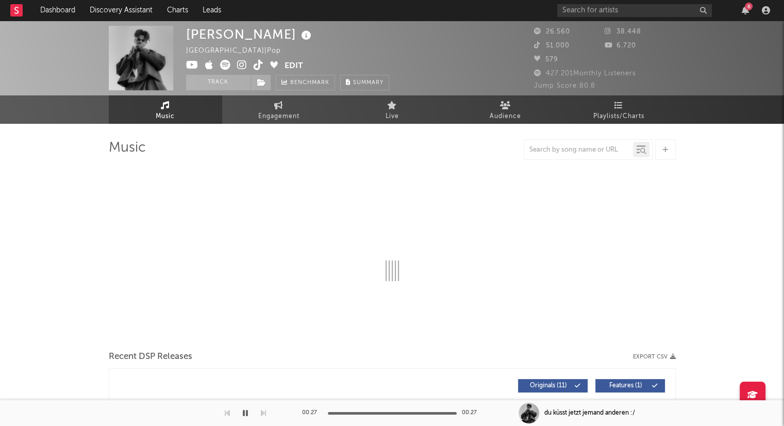
select select "6m"
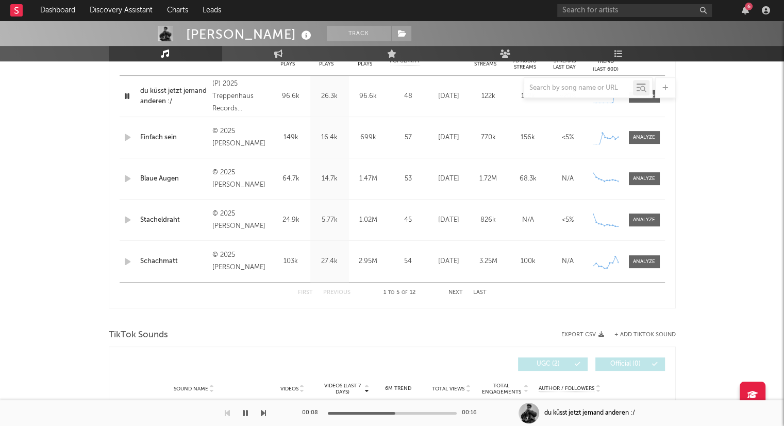
scroll to position [413, 0]
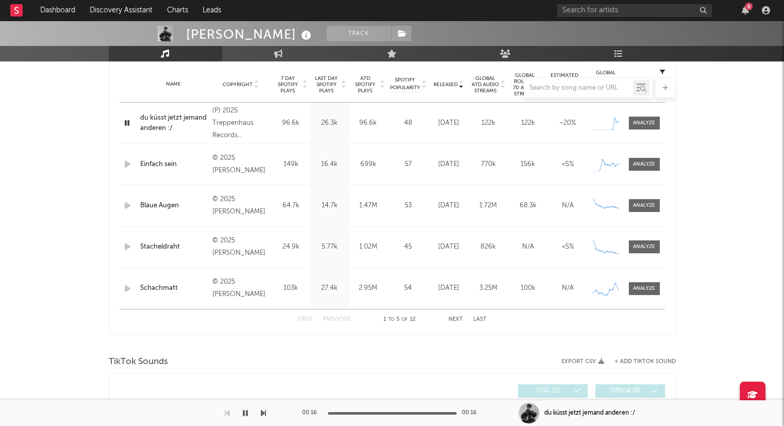
click at [735, 95] on div "[PERSON_NAME] Track [GEOGRAPHIC_DATA] | Pop Edit Track Benchmark Summary 26.560…" at bounding box center [392, 348] width 784 height 1480
